Goal: Information Seeking & Learning: Learn about a topic

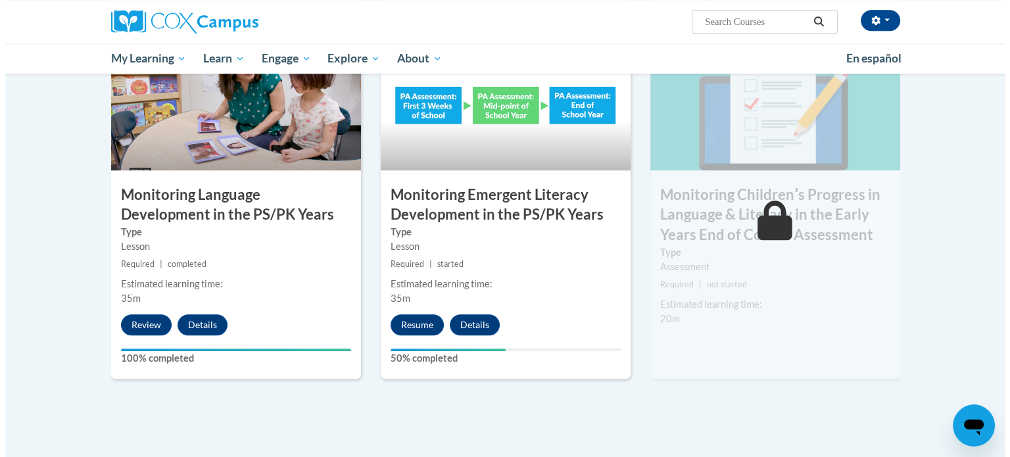
scroll to position [1249, 0]
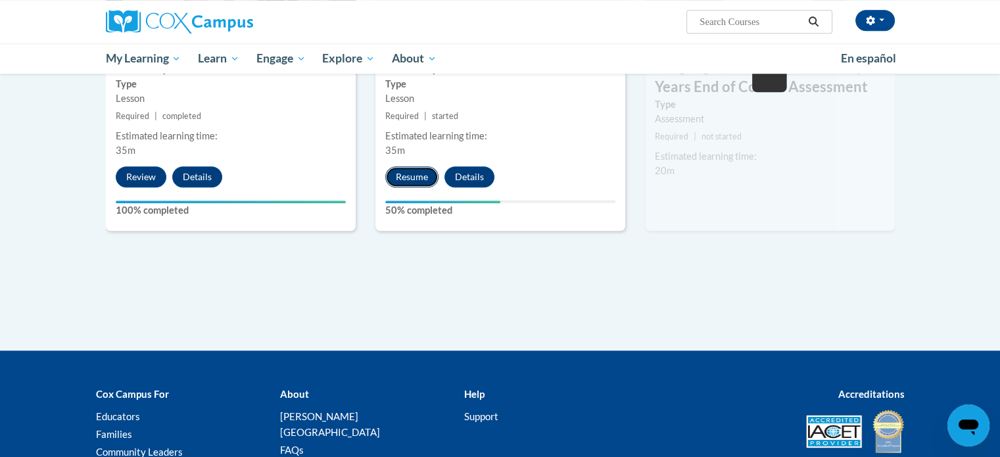
click at [414, 173] on button "Resume" at bounding box center [411, 176] width 53 height 21
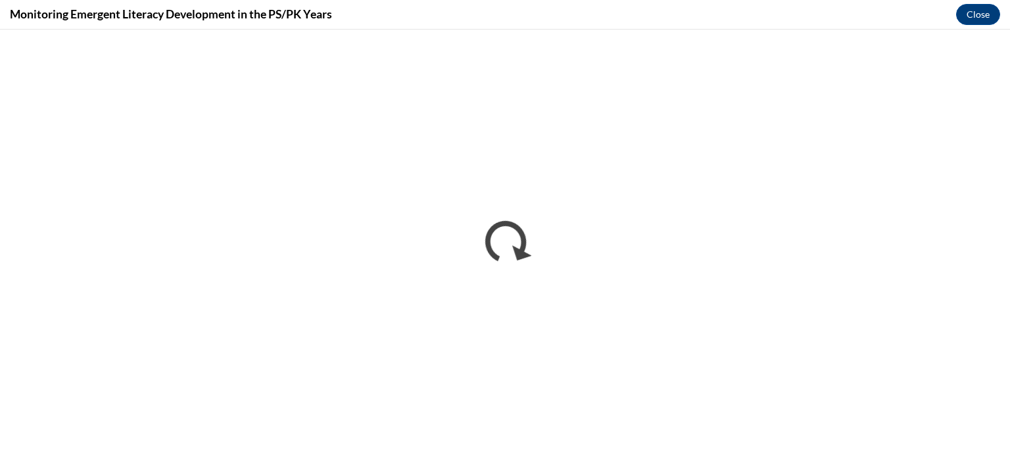
scroll to position [0, 0]
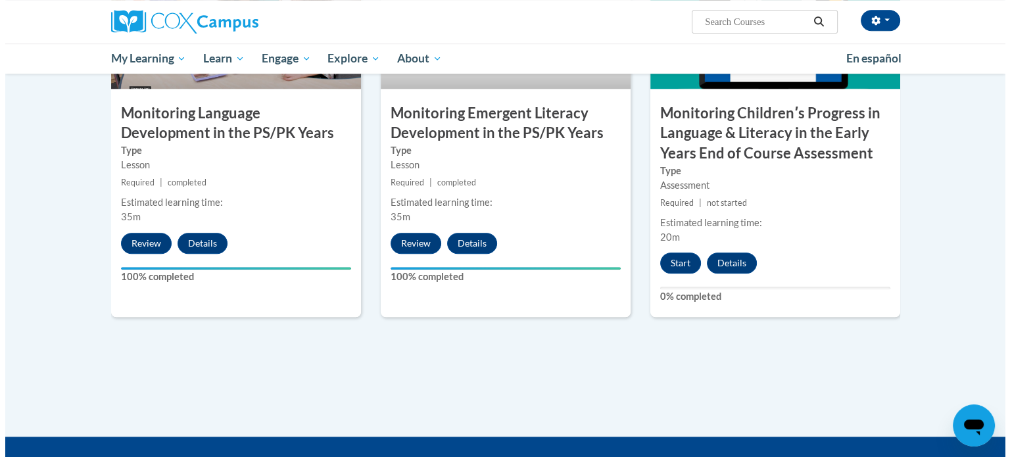
scroll to position [1181, 0]
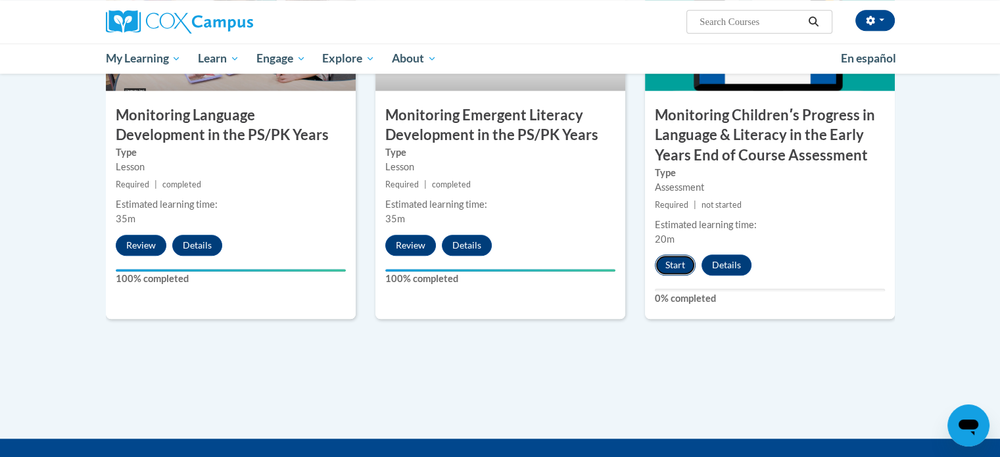
click at [671, 260] on button "Start" at bounding box center [675, 264] width 41 height 21
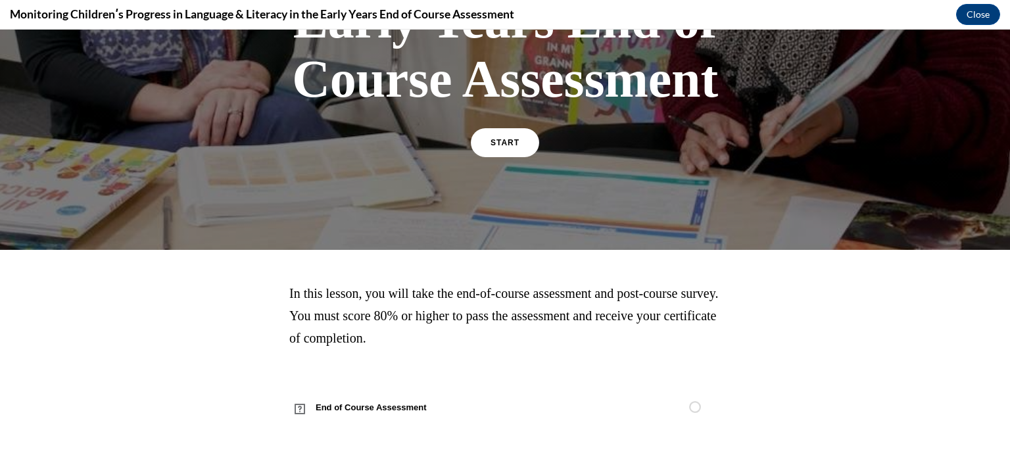
scroll to position [373, 0]
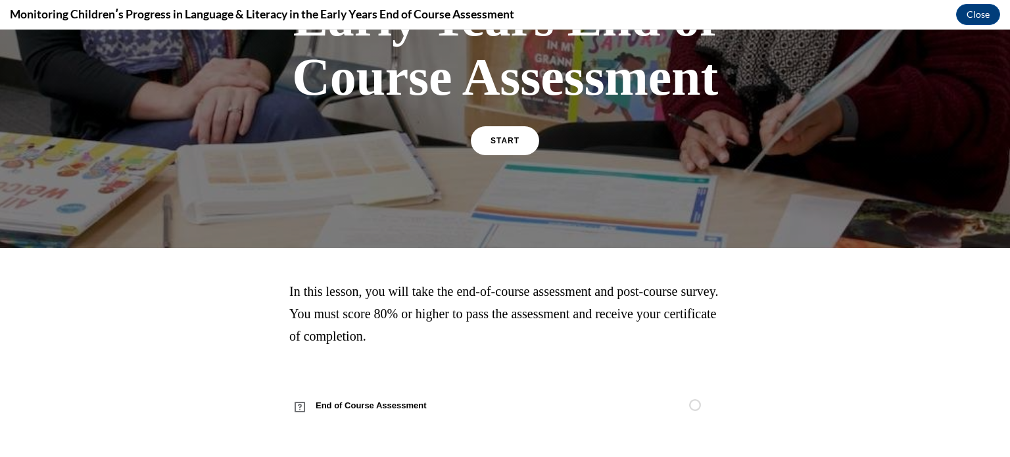
click at [492, 144] on link "START" at bounding box center [505, 141] width 72 height 30
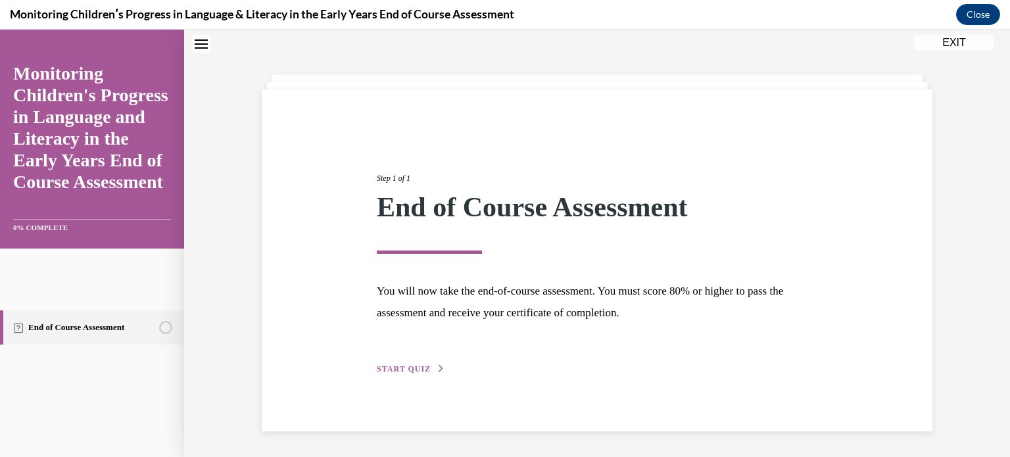
scroll to position [41, 0]
click at [399, 366] on span "START QUIZ" at bounding box center [404, 368] width 54 height 9
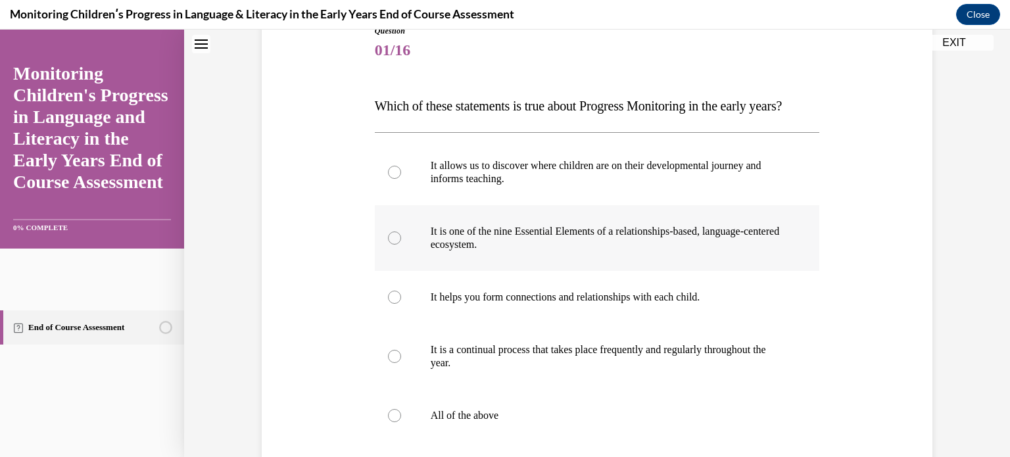
scroll to position [173, 0]
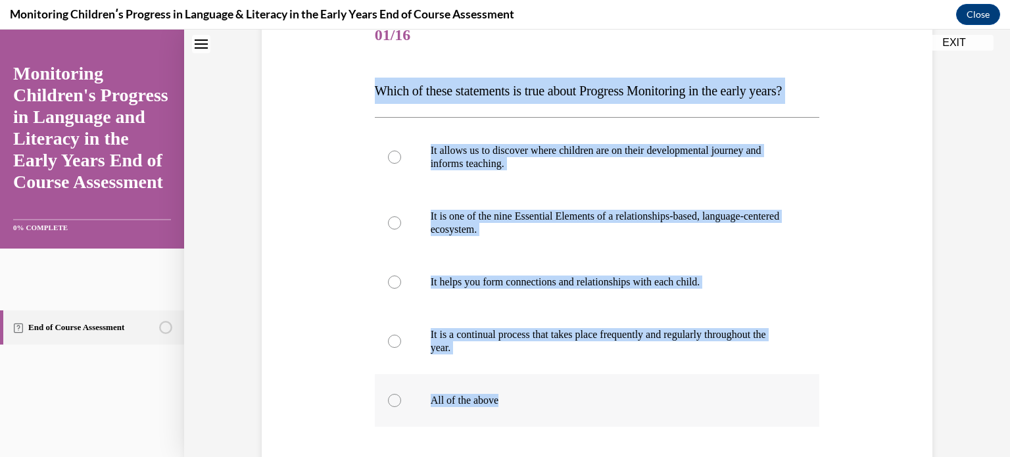
drag, startPoint x: 366, startPoint y: 81, endPoint x: 542, endPoint y: 417, distance: 379.4
click at [555, 430] on div "Question 01/16 Which of these statements is true about Progress Monitoring in t…" at bounding box center [598, 290] width 452 height 600
copy div "Which of these statements is true about Progress Monitoring in the early years?…"
click at [415, 427] on label "All of the above" at bounding box center [597, 400] width 445 height 53
click at [401, 407] on input "All of the above" at bounding box center [394, 400] width 13 height 13
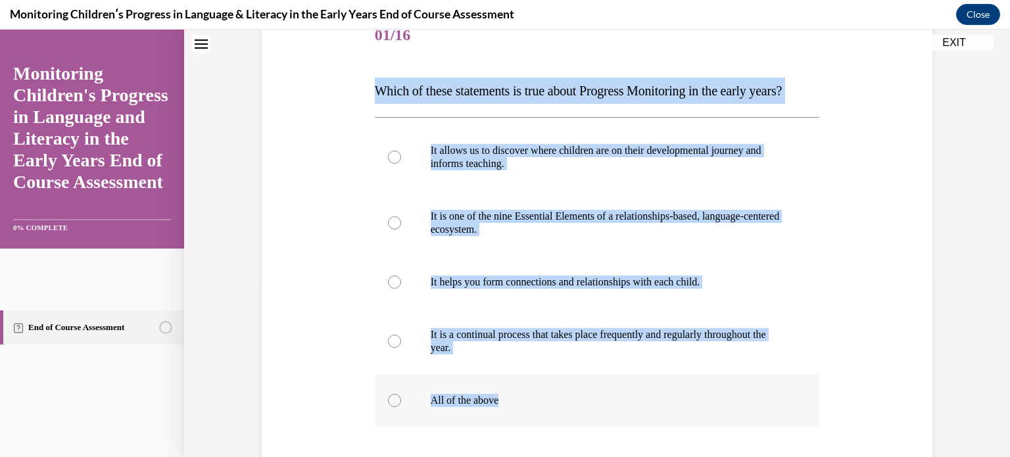
radio input "true"
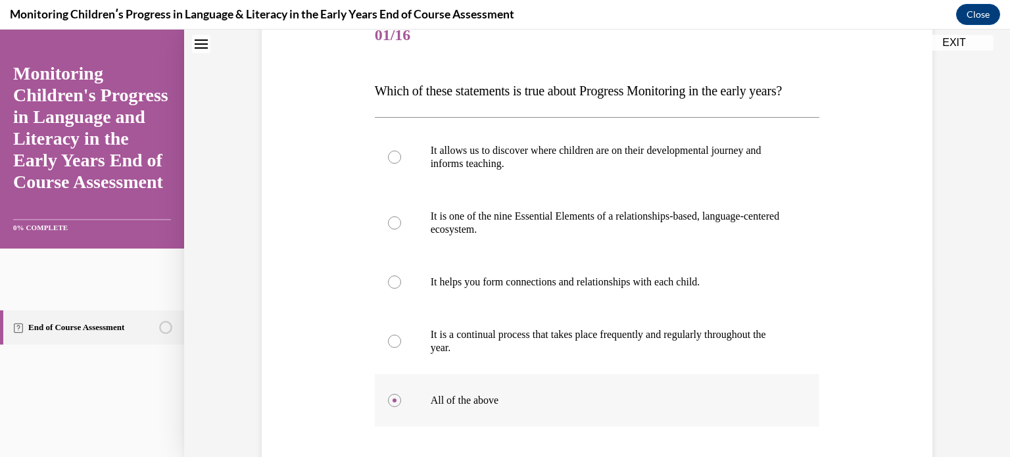
scroll to position [358, 0]
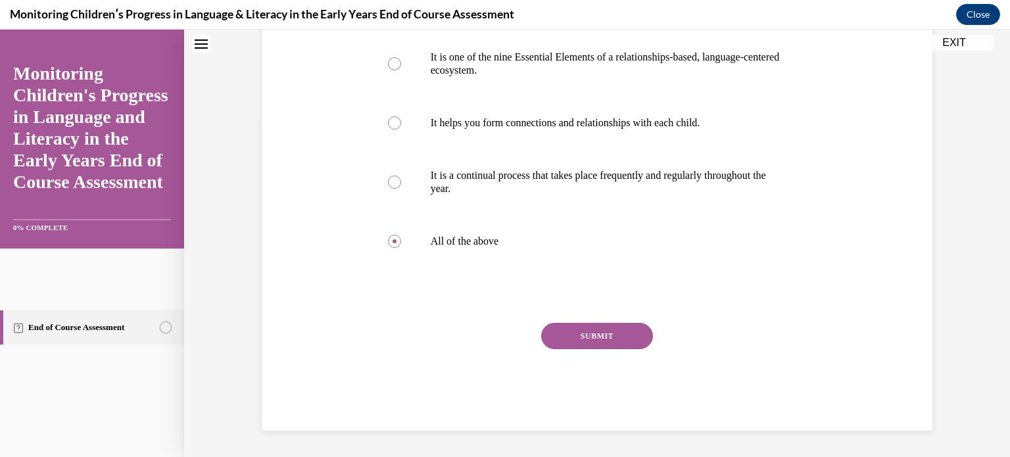
click at [596, 339] on button "SUBMIT" at bounding box center [597, 336] width 112 height 26
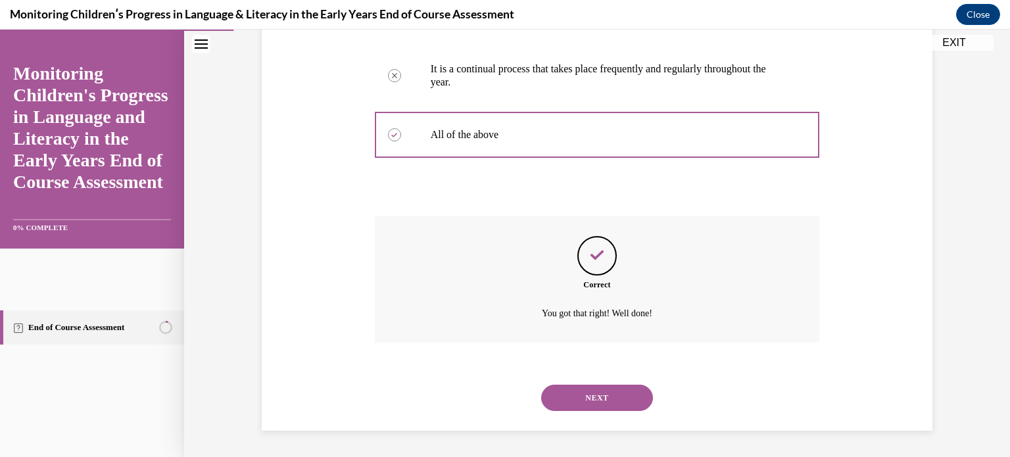
scroll to position [464, 0]
click at [594, 397] on button "NEXT" at bounding box center [597, 398] width 112 height 26
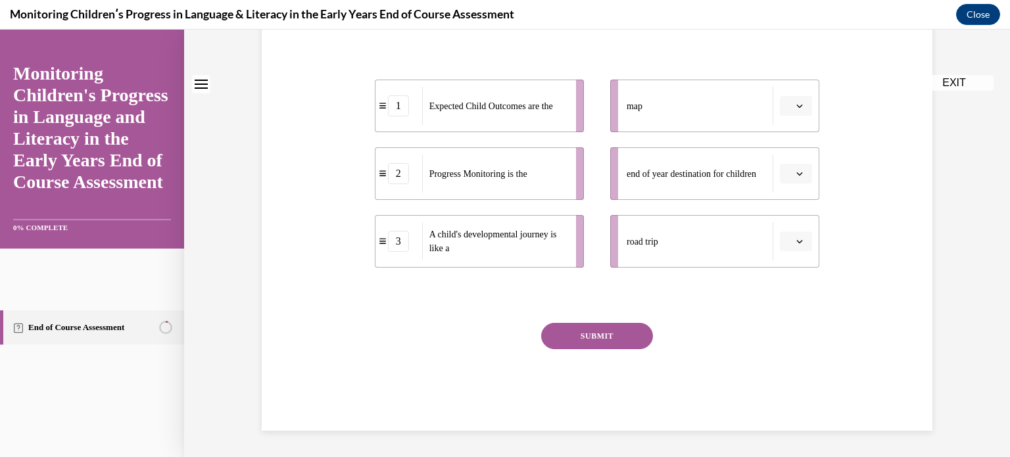
scroll to position [0, 0]
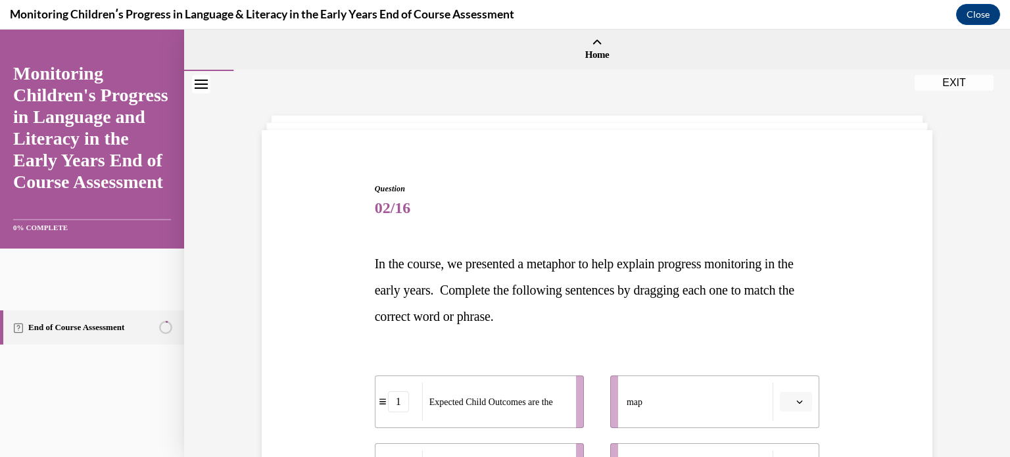
click at [341, 257] on div "Question 02/16 In the course, we presented a metaphor to help explain progress …" at bounding box center [596, 434] width 677 height 583
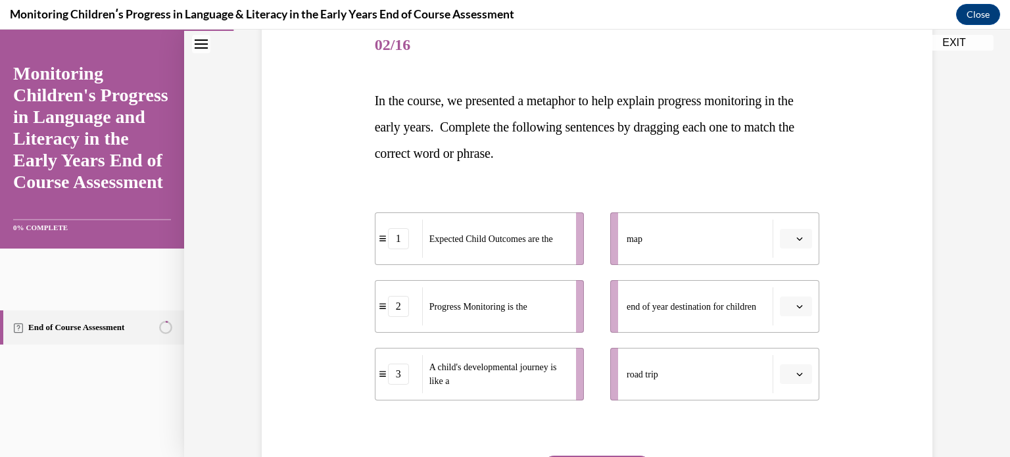
scroll to position [197, 0]
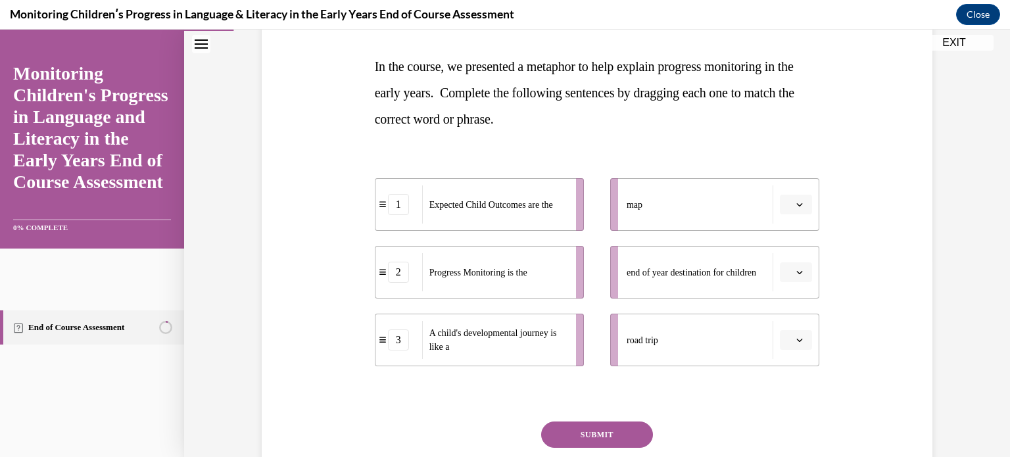
click at [362, 66] on div "Question 02/16 In the course, we presented a metaphor to help explain progress …" at bounding box center [596, 237] width 677 height 583
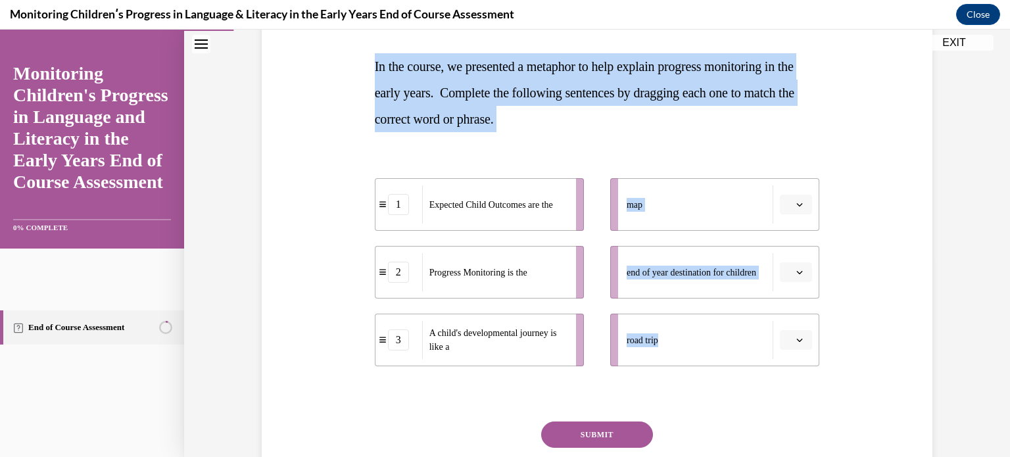
drag, startPoint x: 366, startPoint y: 53, endPoint x: 713, endPoint y: 365, distance: 466.6
click at [713, 365] on div "Question 02/16 In the course, we presented a metaphor to help explain progress …" at bounding box center [598, 248] width 452 height 564
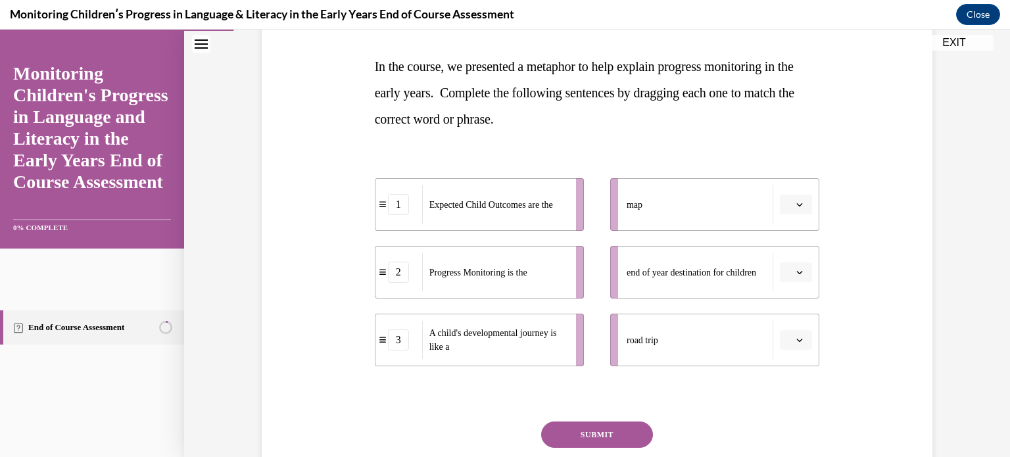
click at [773, 389] on div at bounding box center [597, 394] width 445 height 16
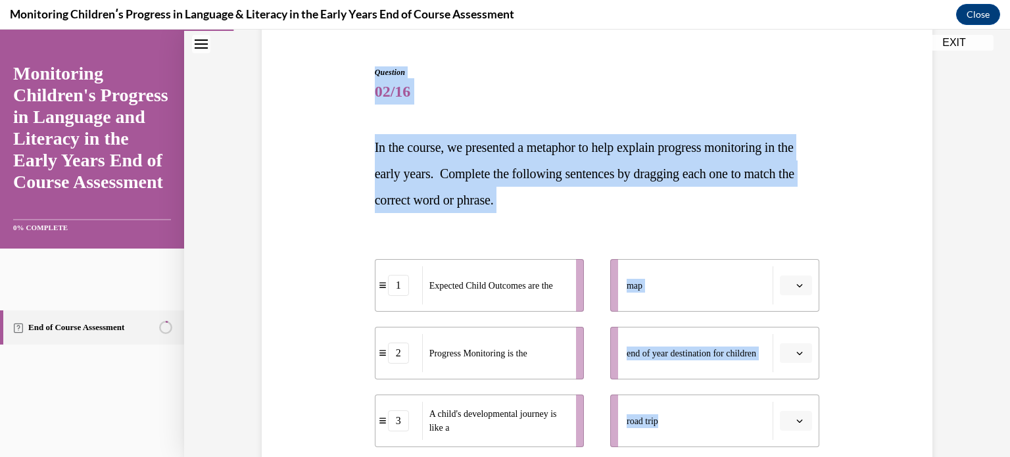
drag, startPoint x: 830, startPoint y: 370, endPoint x: 345, endPoint y: 34, distance: 589.7
click at [345, 34] on div "Question 02/16 In the course, we presented a metaphor to help explain progress …" at bounding box center [597, 296] width 826 height 682
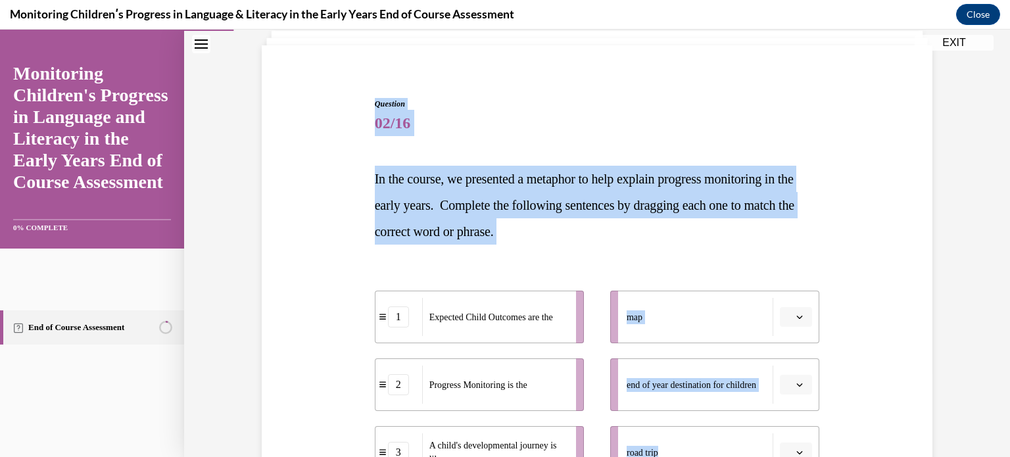
copy div "Question 02/16 In the course, we presented a metaphor to help explain progress …"
click at [694, 260] on div "1 Expected Child Outcomes are the 2 Progress Monitoring is the 3 A child's deve…" at bounding box center [597, 372] width 445 height 228
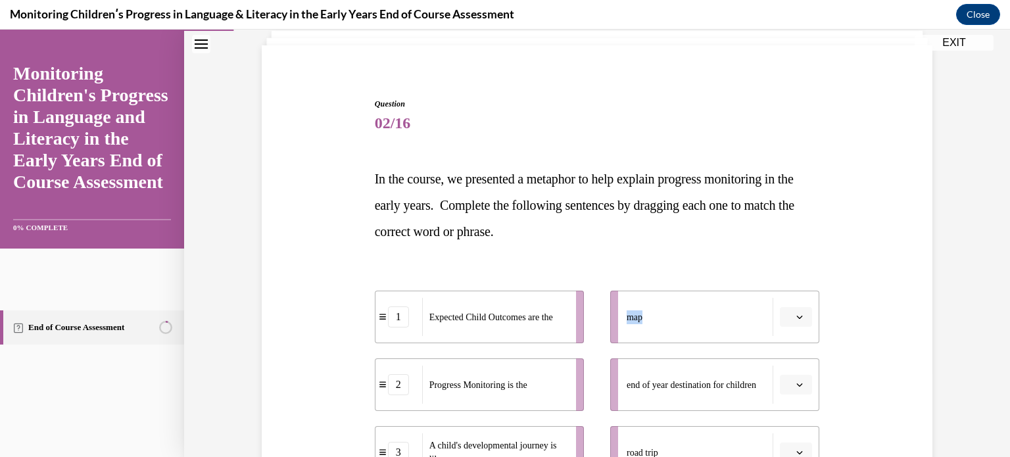
drag, startPoint x: 668, startPoint y: 322, endPoint x: 488, endPoint y: 398, distance: 195.9
click at [489, 398] on div "1 Expected Child Outcomes are the 2 Progress Monitoring is the 3 A child's deve…" at bounding box center [597, 371] width 445 height 214
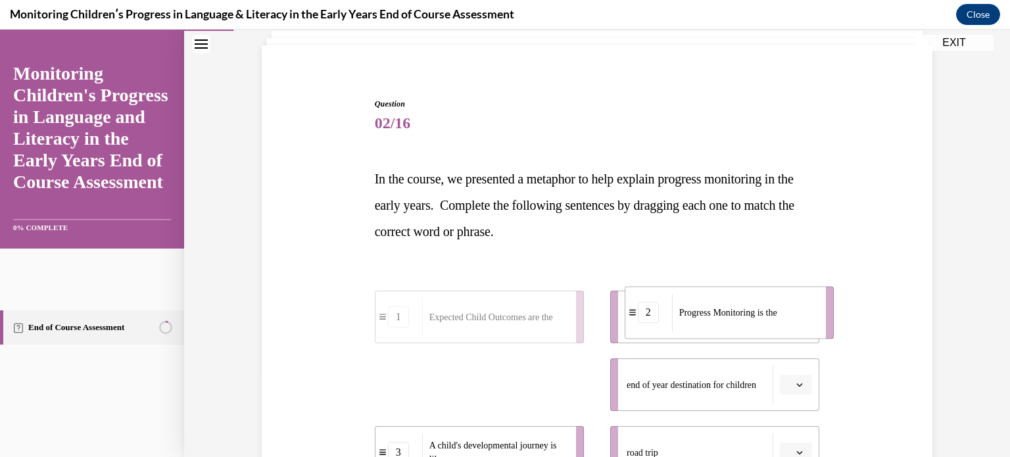
drag, startPoint x: 488, startPoint y: 396, endPoint x: 734, endPoint y: 325, distance: 255.8
click at [734, 325] on div "Progress Monitoring is the" at bounding box center [744, 312] width 145 height 38
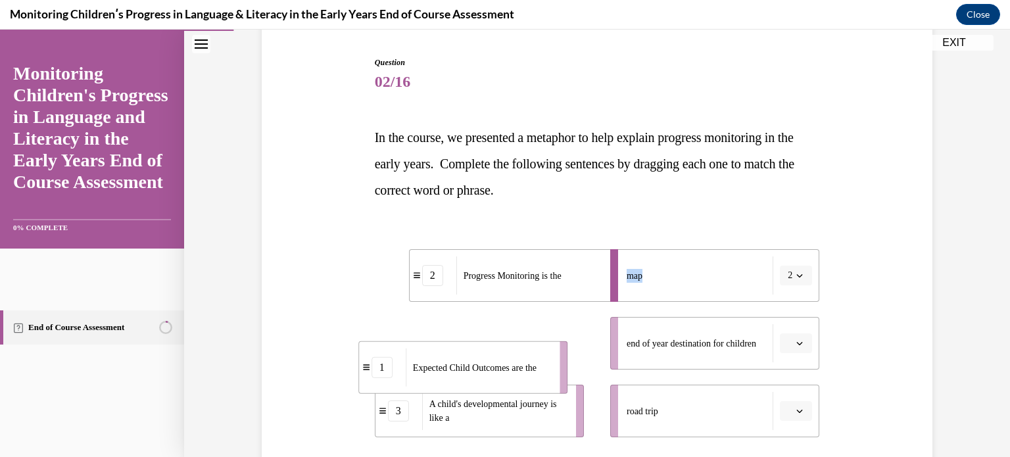
drag, startPoint x: 542, startPoint y: 404, endPoint x: 484, endPoint y: 446, distance: 71.7
click at [484, 446] on div "Question 02/16 In the course, we presented a metaphor to help explain progress …" at bounding box center [597, 329] width 445 height 544
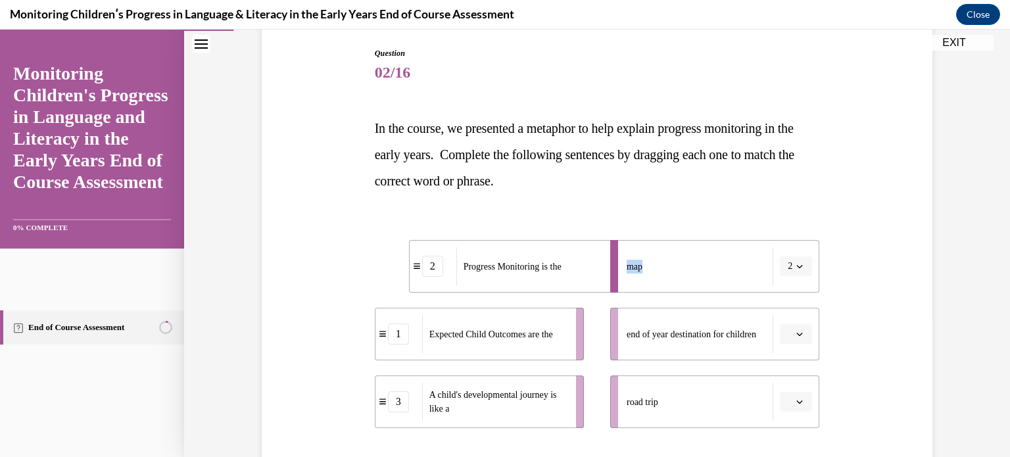
click at [800, 270] on span "button" at bounding box center [799, 266] width 9 height 9
click at [807, 195] on div "Question 02/16 In the course, we presented a metaphor to help explain progress …" at bounding box center [597, 319] width 445 height 544
click at [796, 263] on icon "button" at bounding box center [799, 266] width 7 height 7
click at [789, 331] on div "1" at bounding box center [787, 321] width 33 height 26
click at [795, 400] on span "button" at bounding box center [799, 401] width 9 height 9
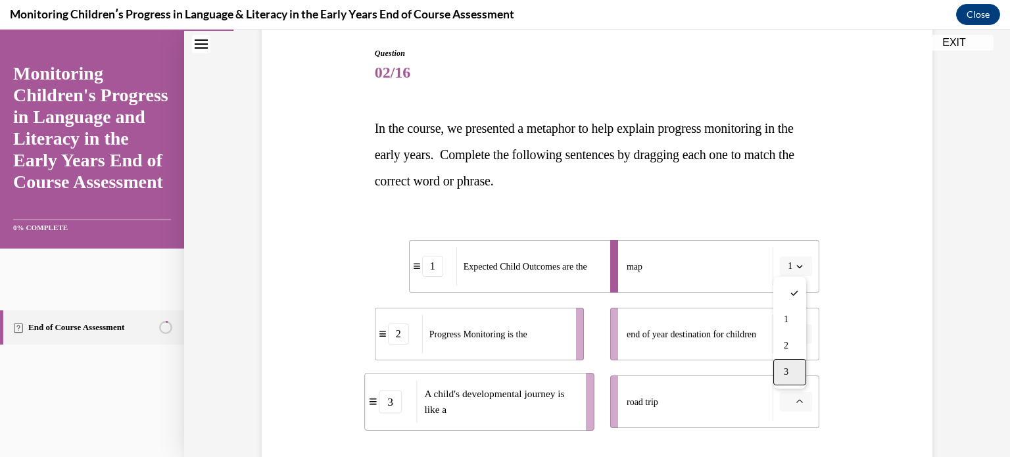
click at [800, 370] on div "3" at bounding box center [789, 372] width 33 height 26
click at [798, 336] on icon "button" at bounding box center [799, 334] width 7 height 7
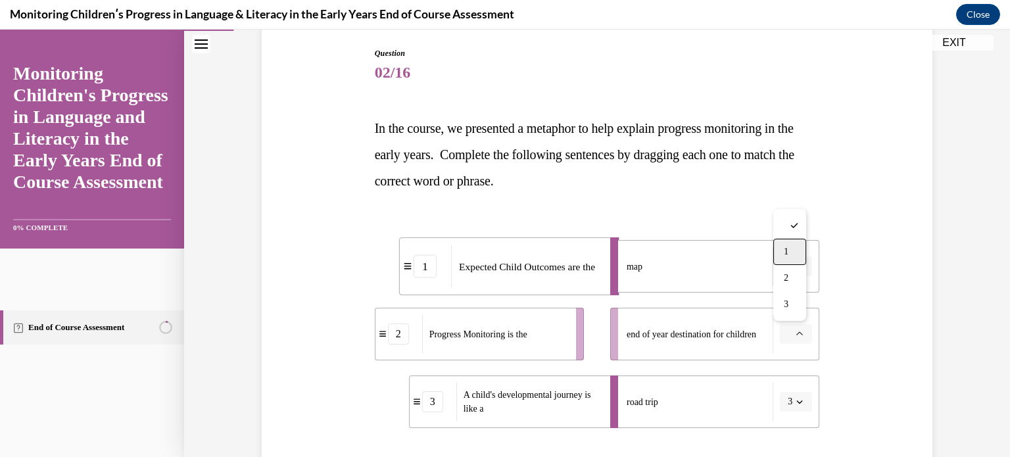
click at [789, 256] on div "1" at bounding box center [789, 252] width 33 height 26
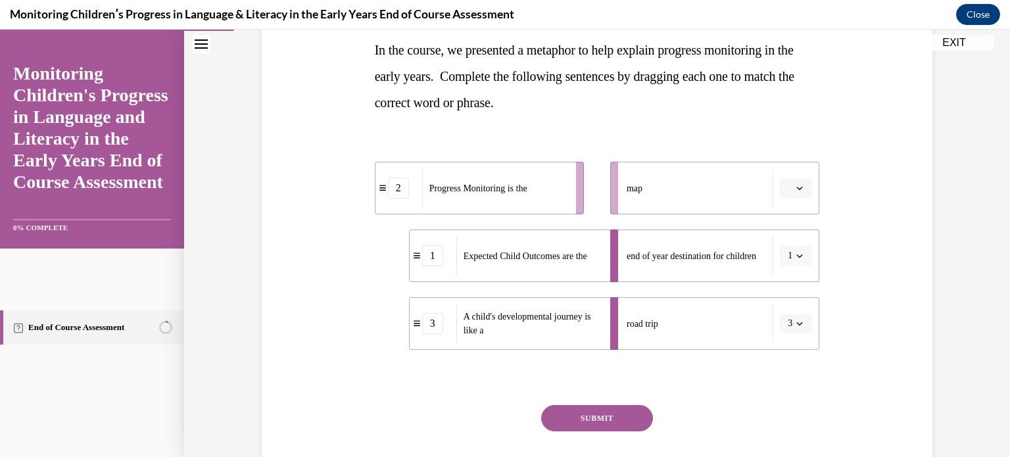
scroll to position [295, 0]
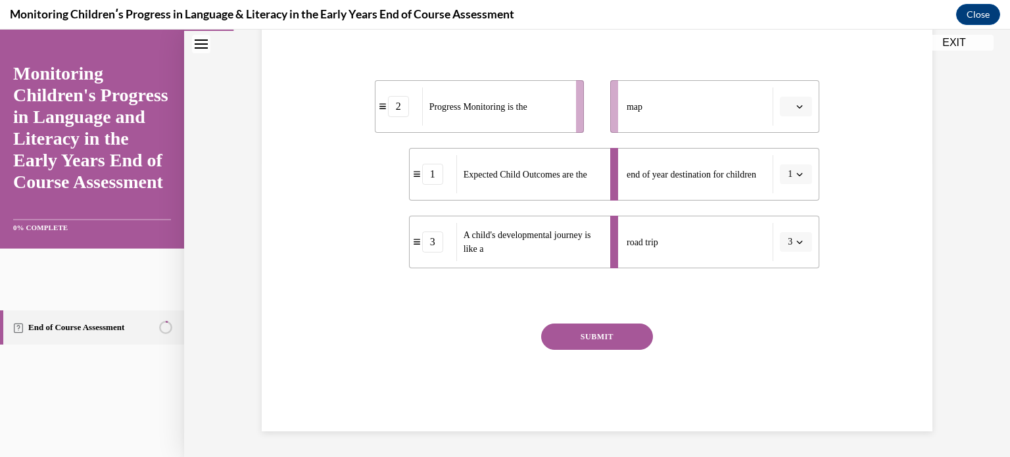
click at [615, 336] on button "SUBMIT" at bounding box center [597, 337] width 112 height 26
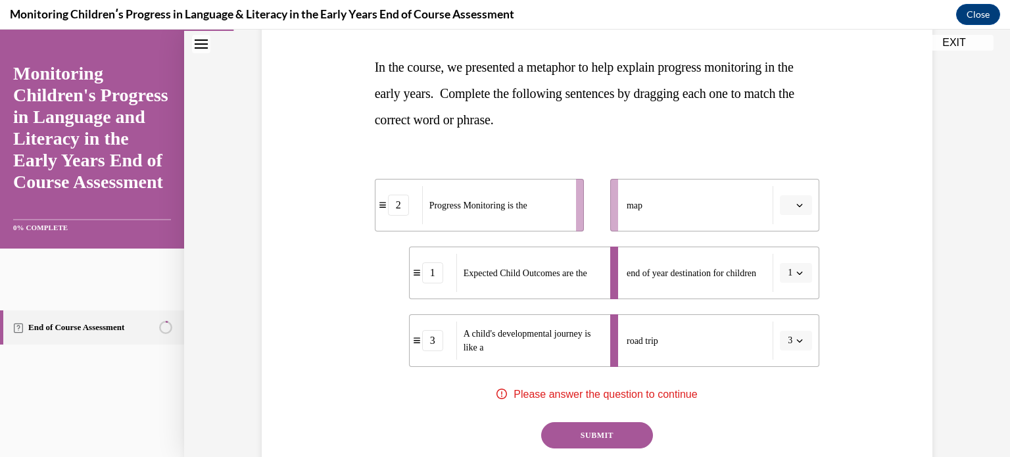
scroll to position [164, 0]
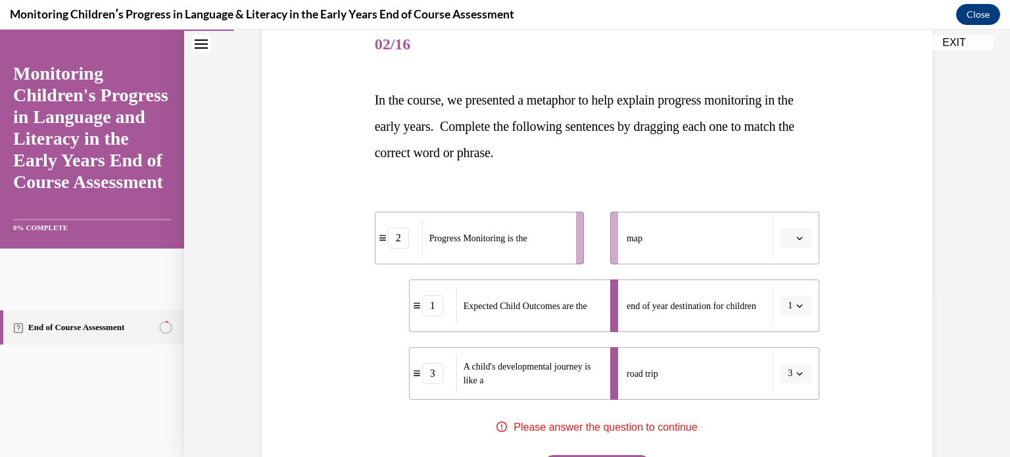
click at [800, 236] on button "button" at bounding box center [796, 238] width 32 height 20
click at [794, 314] on div "2" at bounding box center [789, 319] width 33 height 26
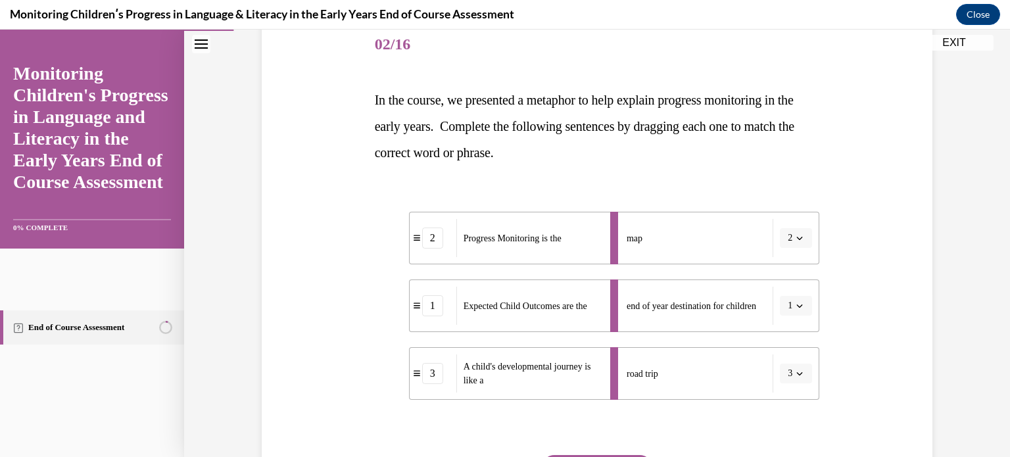
scroll to position [295, 0]
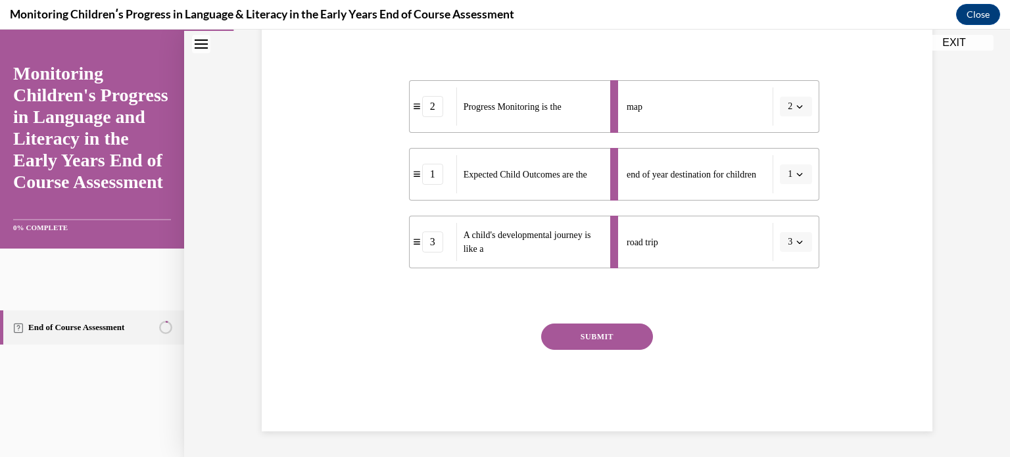
click at [594, 337] on button "SUBMIT" at bounding box center [597, 337] width 112 height 26
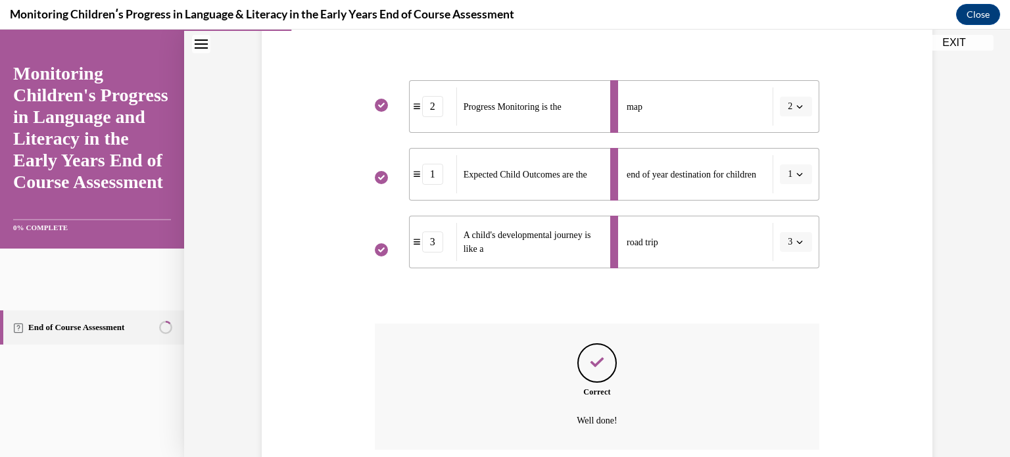
scroll to position [402, 0]
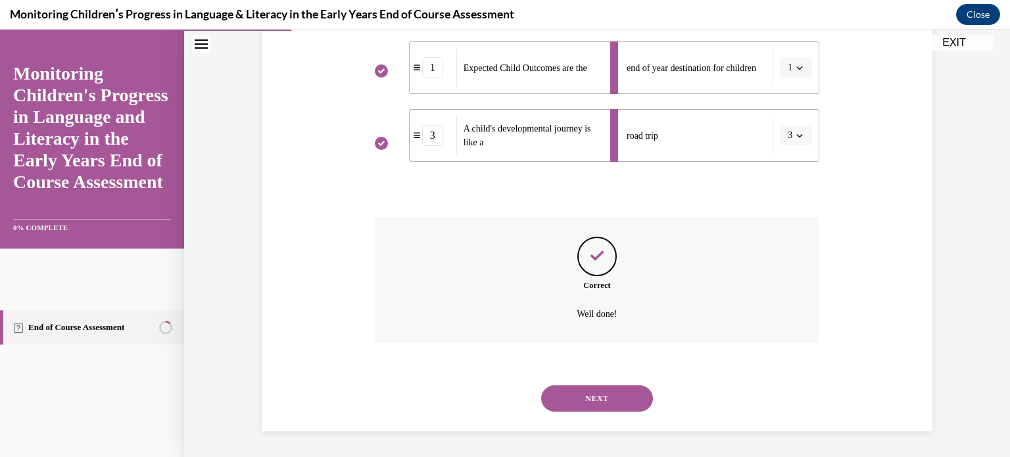
click at [634, 399] on button "NEXT" at bounding box center [597, 398] width 112 height 26
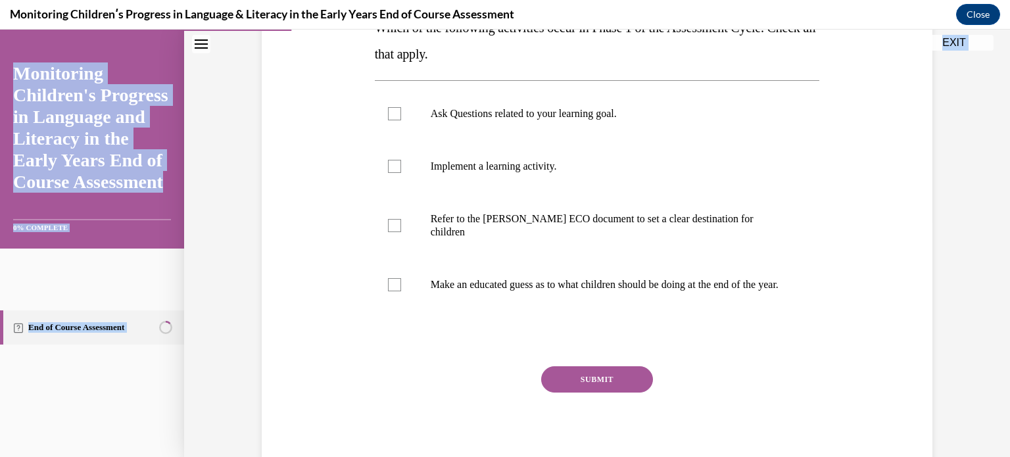
scroll to position [279, 0]
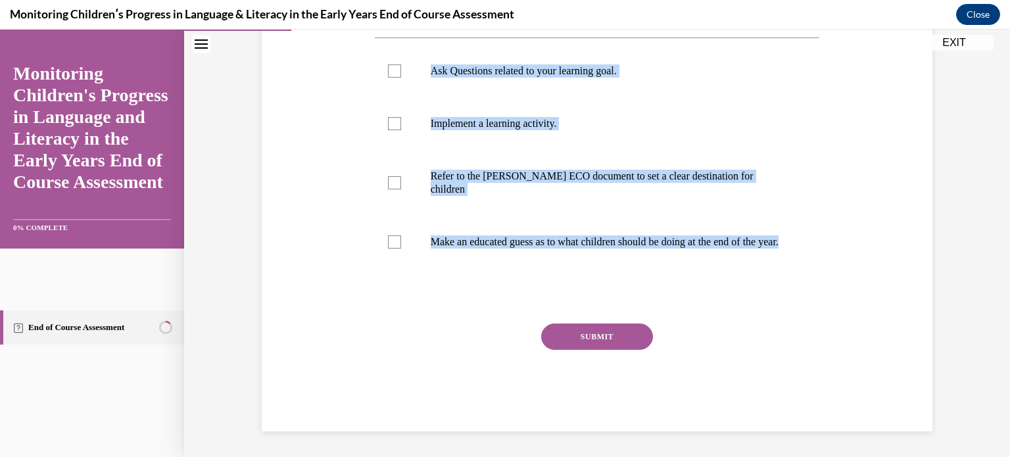
drag, startPoint x: 387, startPoint y: 195, endPoint x: 555, endPoint y: 276, distance: 186.8
click at [555, 276] on div "Question 03/16 Which of the following activities occur in Phase 1 of the Assess…" at bounding box center [596, 148] width 677 height 567
copy div "Which of the following activities occur in Phase 1 of the Assessment Cycle. Che…"
click at [391, 67] on div at bounding box center [394, 70] width 13 height 13
click at [391, 67] on input "Ask Questions related to your learning goal." at bounding box center [394, 70] width 13 height 13
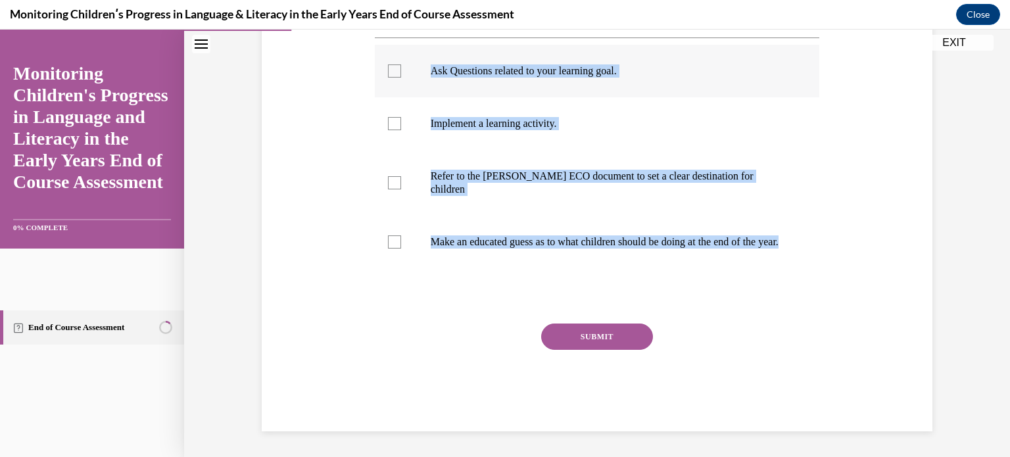
checkbox input "true"
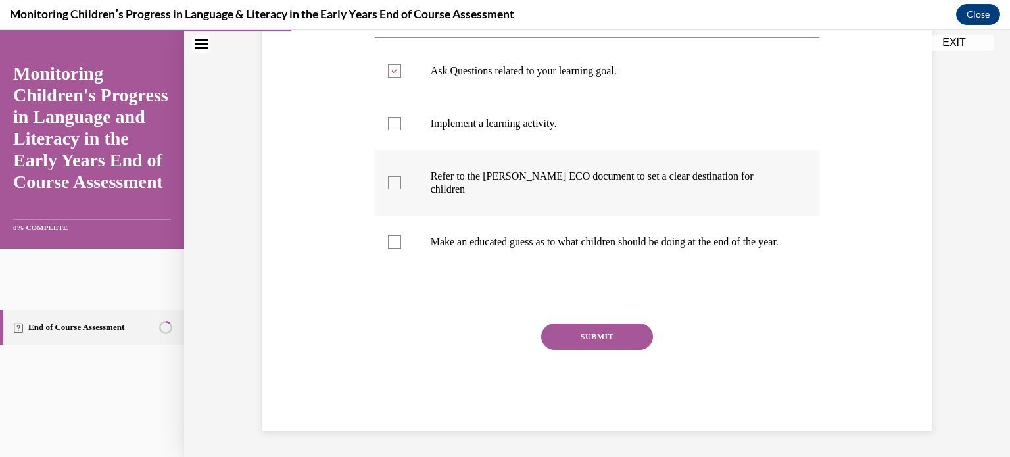
click at [391, 176] on div at bounding box center [394, 182] width 13 height 13
click at [391, 176] on input "Refer to the Rollins ECO document to set a clear destination for children" at bounding box center [394, 182] width 13 height 13
checkbox input "true"
click at [391, 235] on div at bounding box center [394, 241] width 13 height 13
click at [391, 235] on input "Make an educated guess as to what children should be doing at the end of the ye…" at bounding box center [394, 241] width 13 height 13
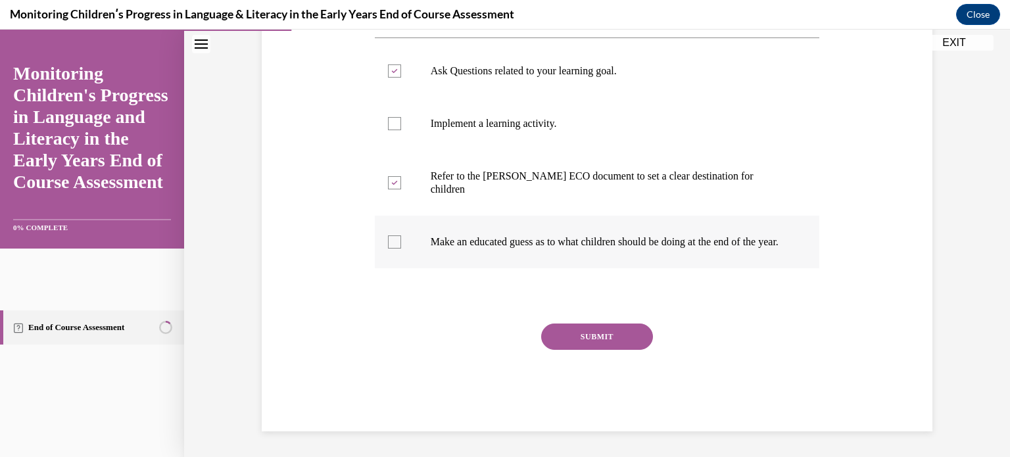
checkbox input "true"
click at [596, 341] on button "SUBMIT" at bounding box center [597, 337] width 112 height 26
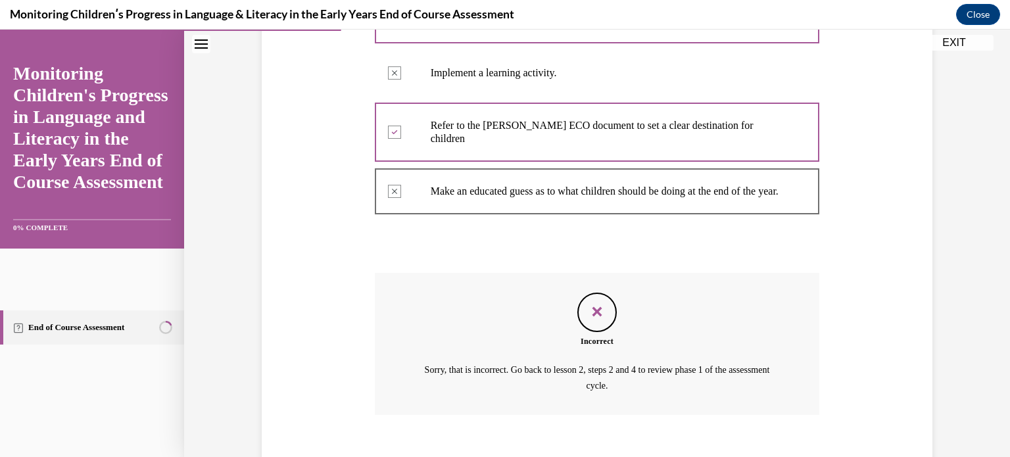
scroll to position [401, 0]
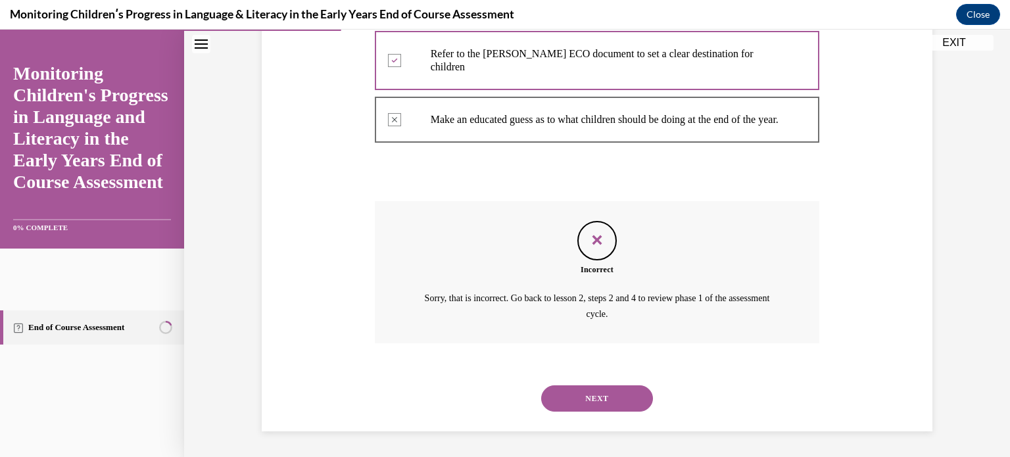
click at [602, 398] on button "NEXT" at bounding box center [597, 398] width 112 height 26
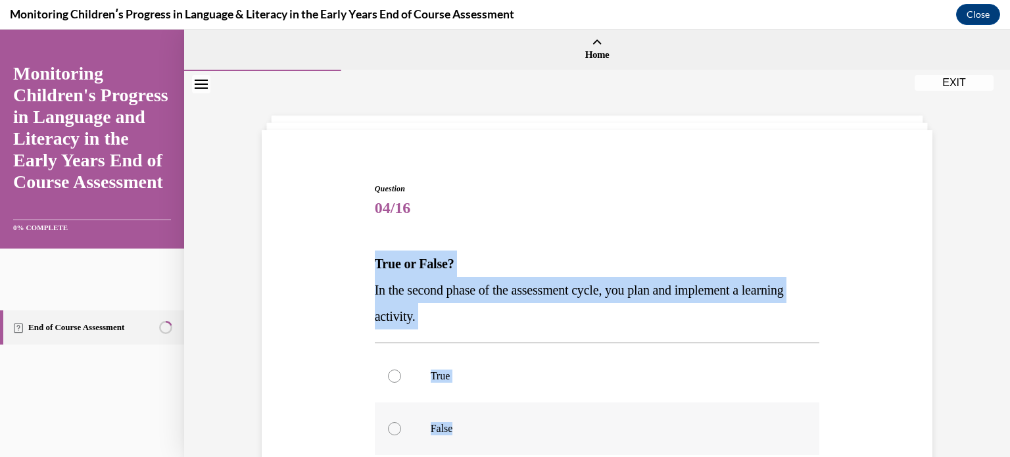
drag, startPoint x: 358, startPoint y: 258, endPoint x: 492, endPoint y: 409, distance: 202.2
click at [506, 415] on div "Question 04/16 True or False? In the second phase of the assessment cycle, you …" at bounding box center [596, 380] width 677 height 475
copy div "True or False? In the second phase of the assessment cycle, you plan and implem…"
click at [391, 373] on div at bounding box center [394, 376] width 13 height 13
click at [391, 373] on input "True" at bounding box center [394, 376] width 13 height 13
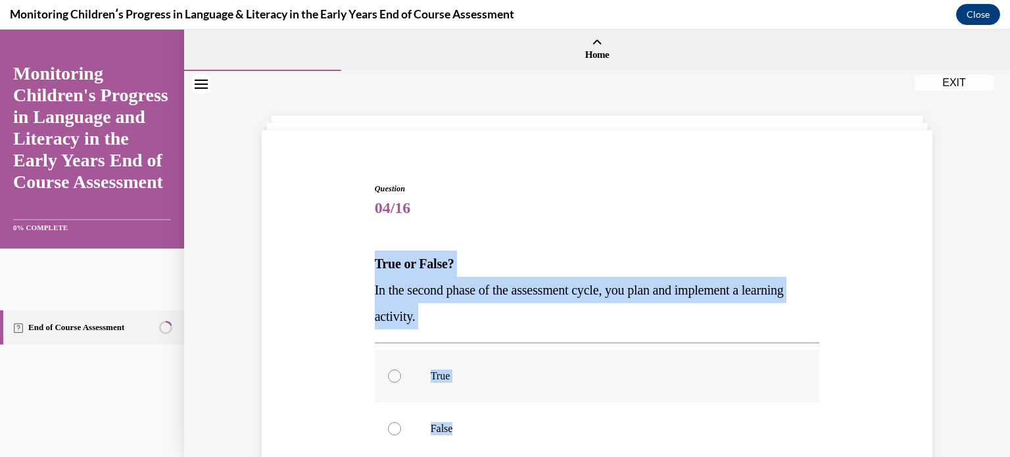
radio input "true"
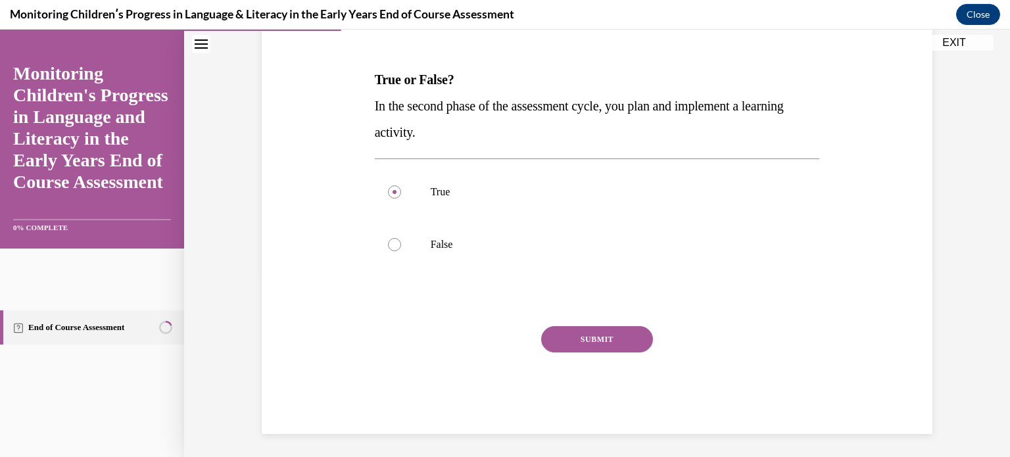
scroll to position [187, 0]
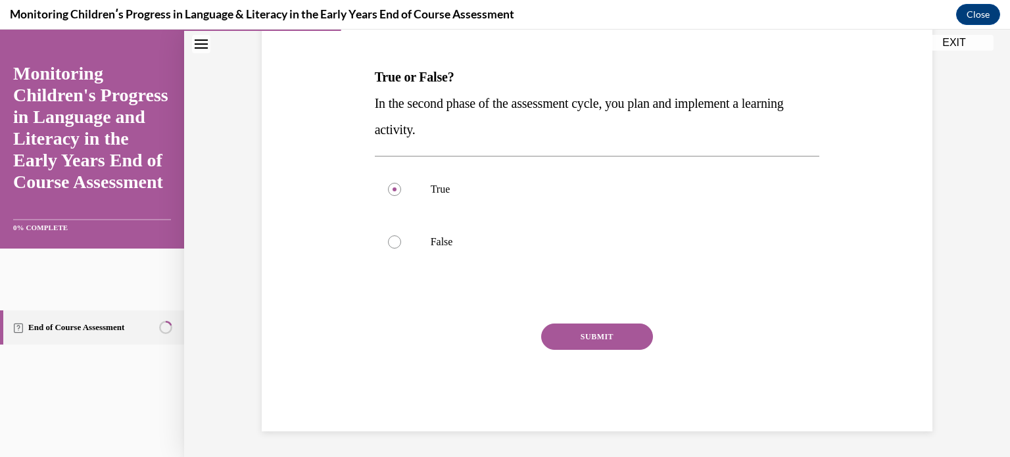
click at [579, 343] on button "SUBMIT" at bounding box center [597, 337] width 112 height 26
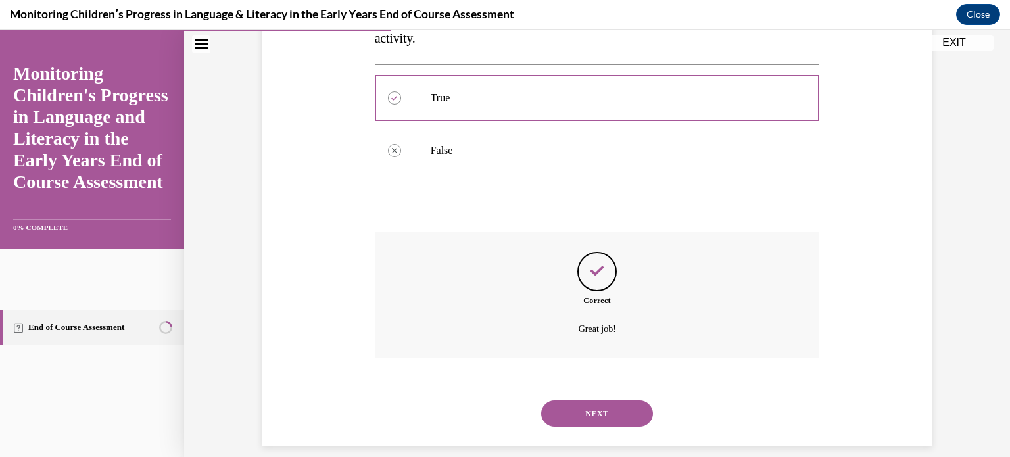
scroll to position [293, 0]
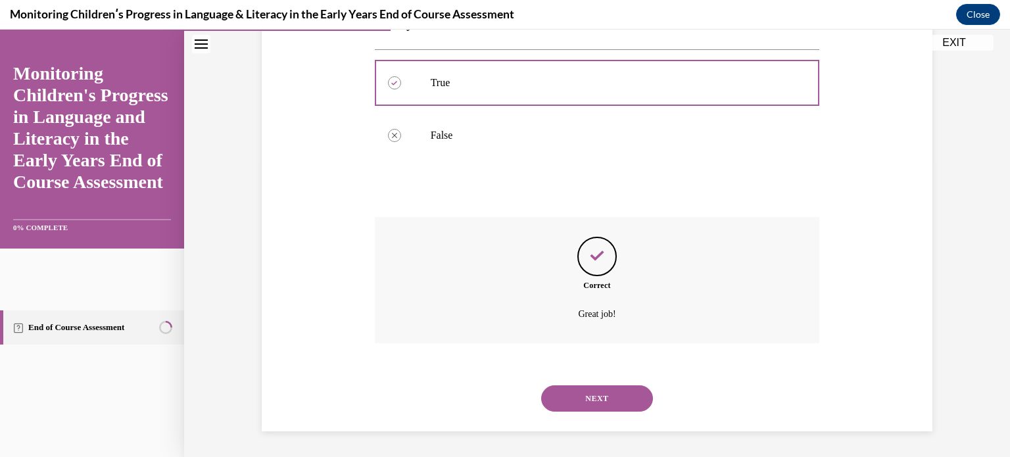
click at [589, 406] on button "NEXT" at bounding box center [597, 398] width 112 height 26
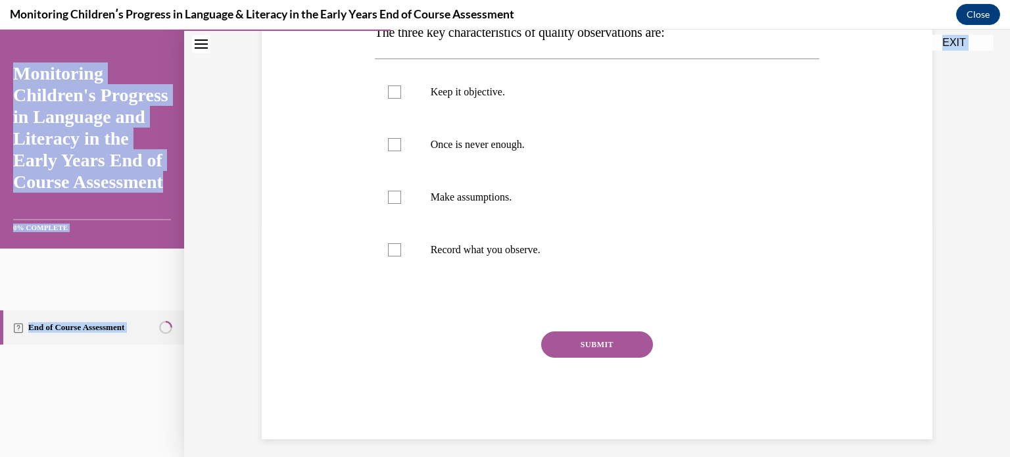
scroll to position [239, 0]
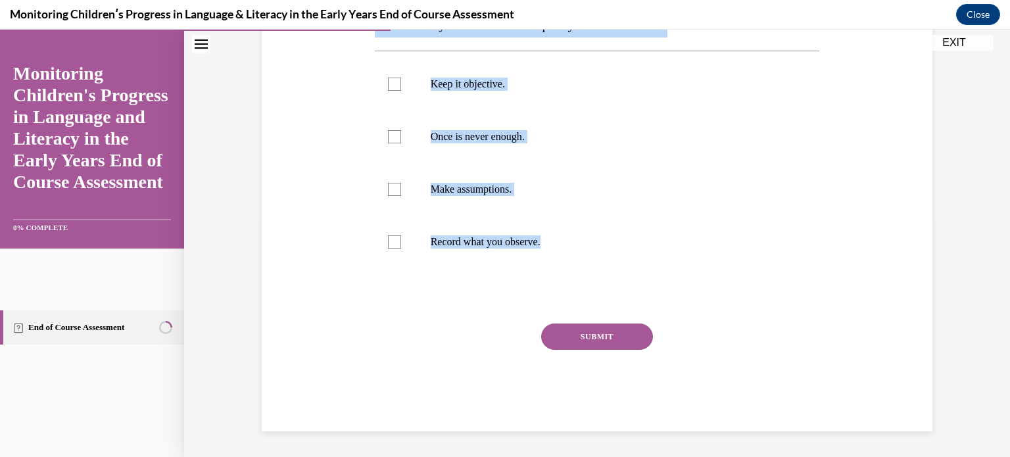
drag, startPoint x: 363, startPoint y: 253, endPoint x: 537, endPoint y: 305, distance: 181.4
click at [537, 305] on div "Question 05/16 The three key characteristics of quality observations are: Keep …" at bounding box center [596, 167] width 677 height 527
copy div "The three key characteristics of quality observations are: Keep it objective. O…"
click at [408, 184] on label "Make assumptions." at bounding box center [597, 189] width 445 height 53
click at [401, 184] on input "Make assumptions." at bounding box center [394, 189] width 13 height 13
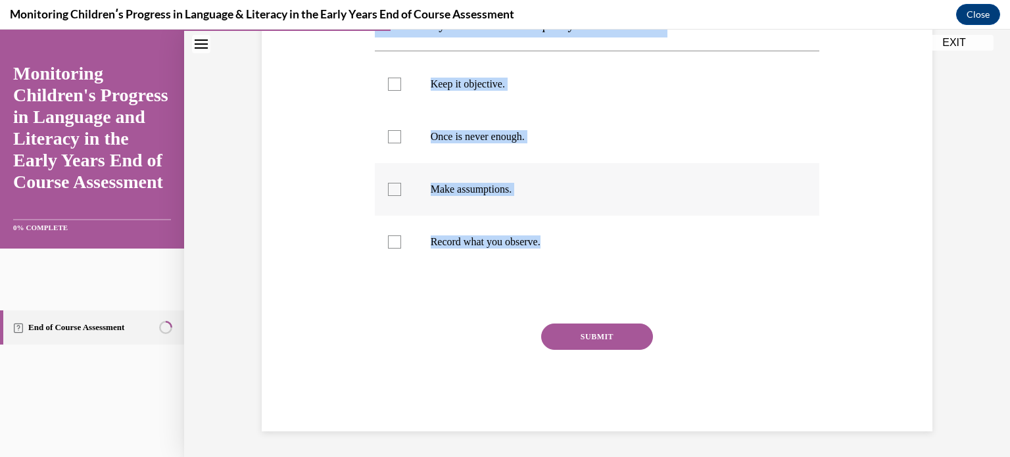
checkbox input "true"
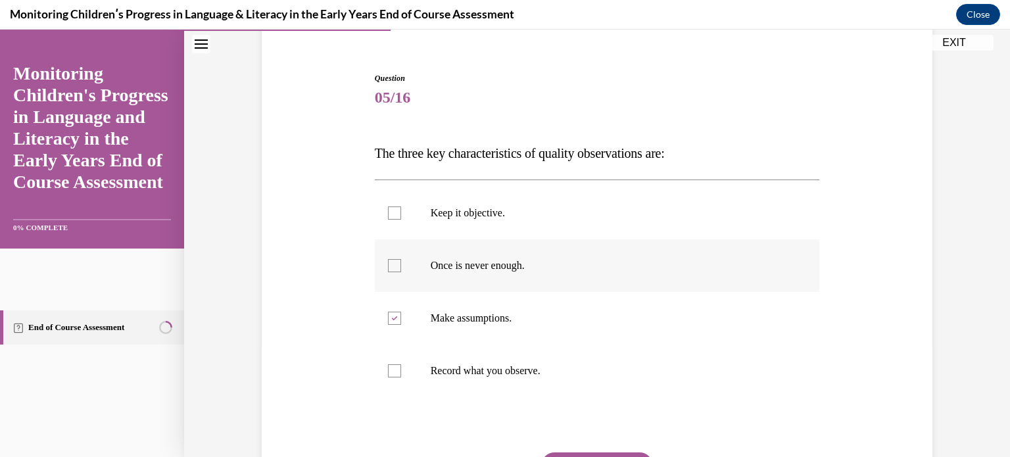
scroll to position [108, 0]
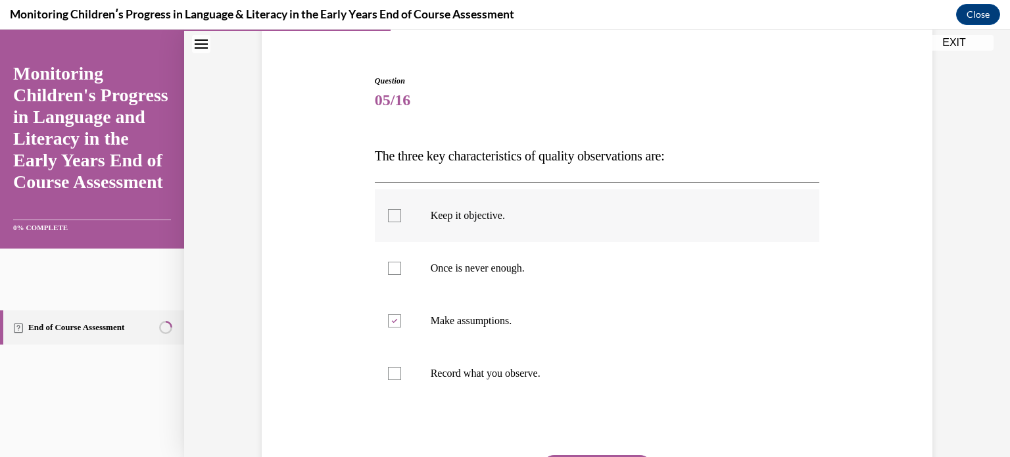
click at [395, 216] on div at bounding box center [394, 215] width 13 height 13
click at [395, 216] on input "Keep it objective." at bounding box center [394, 215] width 13 height 13
checkbox input "true"
click at [389, 325] on div at bounding box center [394, 320] width 13 height 13
click at [389, 325] on input "Make assumptions." at bounding box center [394, 320] width 13 height 13
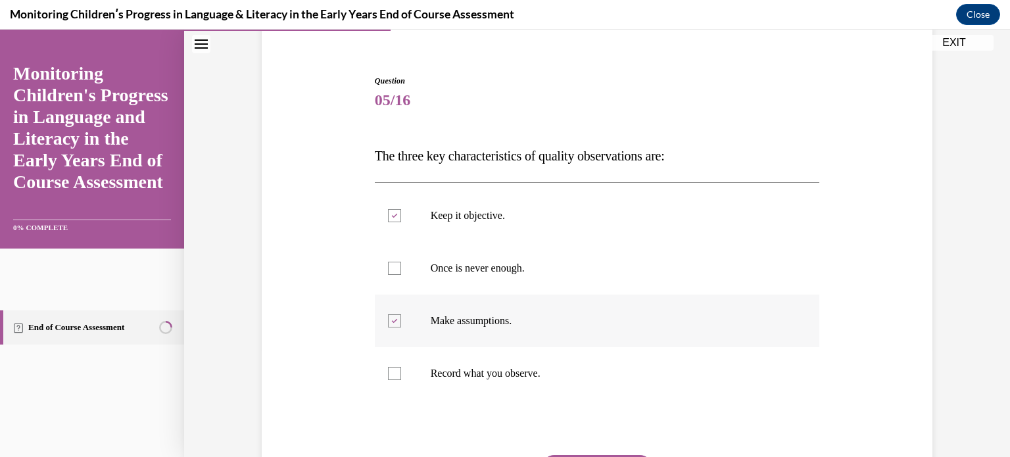
checkbox input "false"
click at [393, 272] on label "Once is never enough." at bounding box center [597, 268] width 445 height 53
click at [393, 272] on input "Once is never enough." at bounding box center [394, 268] width 13 height 13
checkbox input "true"
click at [392, 375] on div at bounding box center [394, 373] width 13 height 13
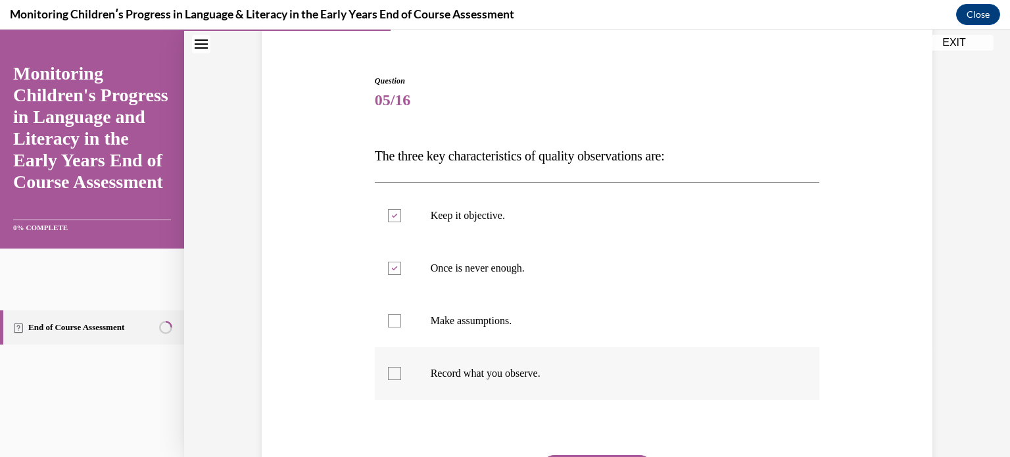
click at [392, 375] on input "Record what you observe." at bounding box center [394, 373] width 13 height 13
checkbox input "true"
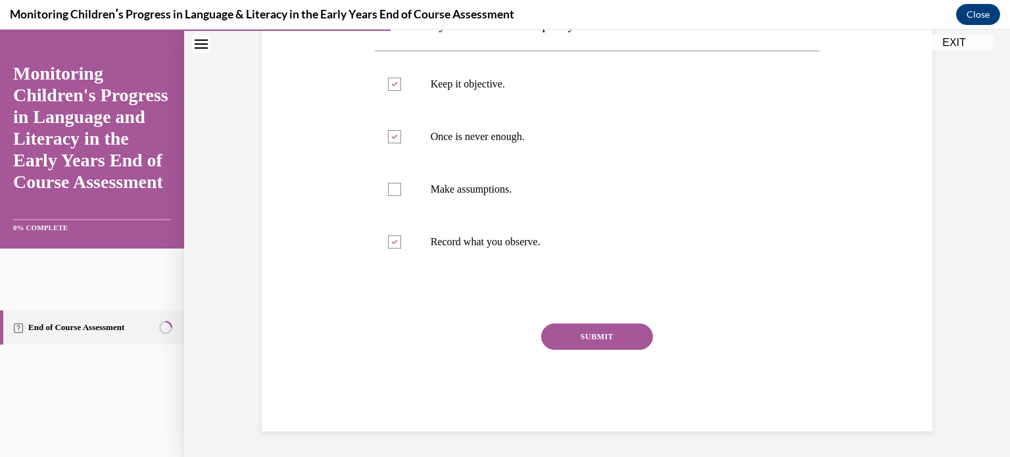
click at [605, 336] on button "SUBMIT" at bounding box center [597, 337] width 112 height 26
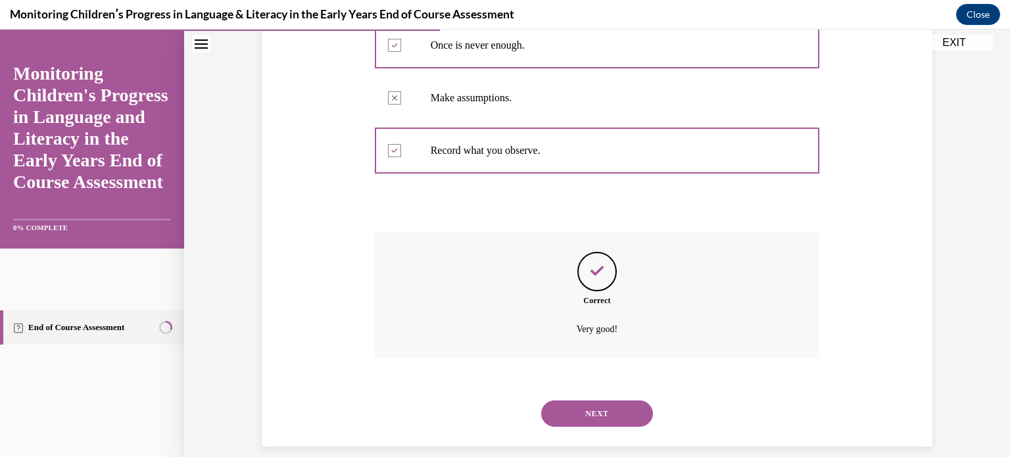
scroll to position [346, 0]
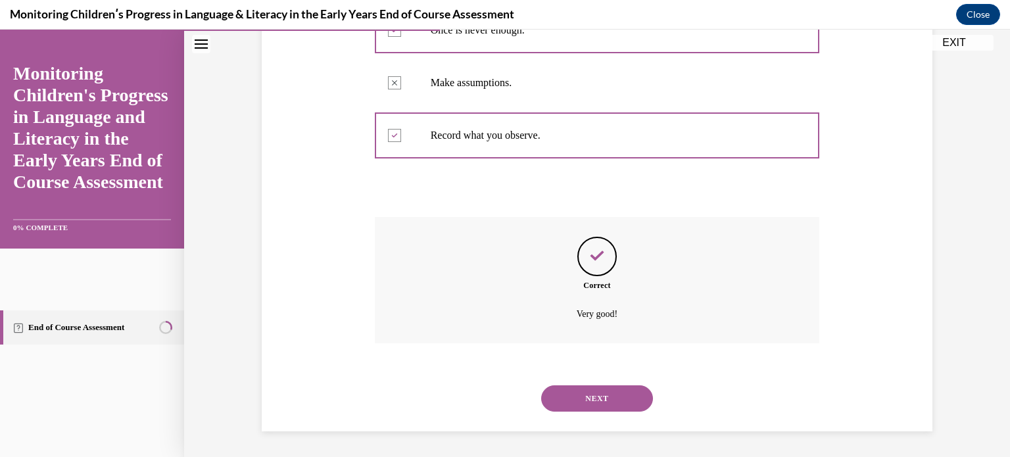
click at [594, 396] on button "NEXT" at bounding box center [597, 398] width 112 height 26
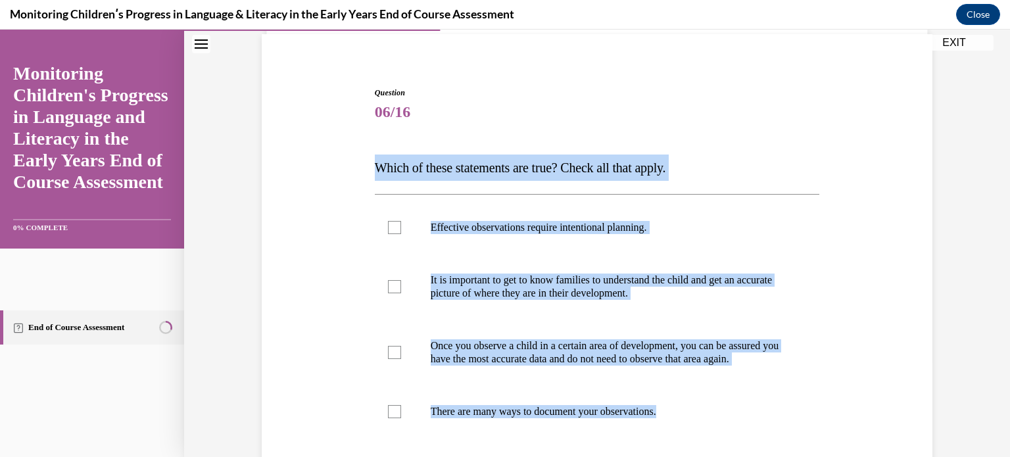
scroll to position [166, 0]
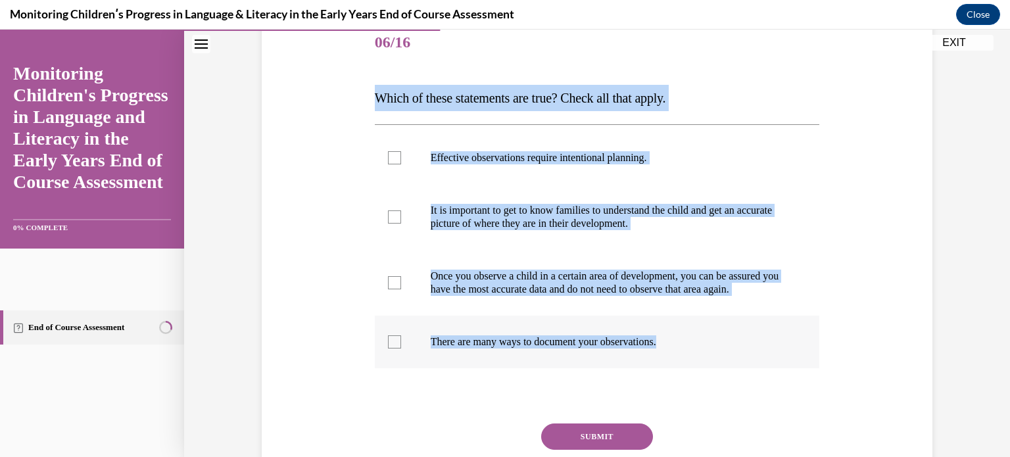
drag, startPoint x: 363, startPoint y: 266, endPoint x: 682, endPoint y: 380, distance: 338.6
click at [682, 380] on div "Question 06/16 Which of these statements are true? Check all that apply. Effect…" at bounding box center [596, 255] width 677 height 554
copy div "Which of these statements are true? Check all that apply. Effective observation…"
click at [396, 156] on label "Effective observations require intentional planning." at bounding box center [597, 158] width 445 height 53
click at [396, 156] on input "Effective observations require intentional planning." at bounding box center [394, 157] width 13 height 13
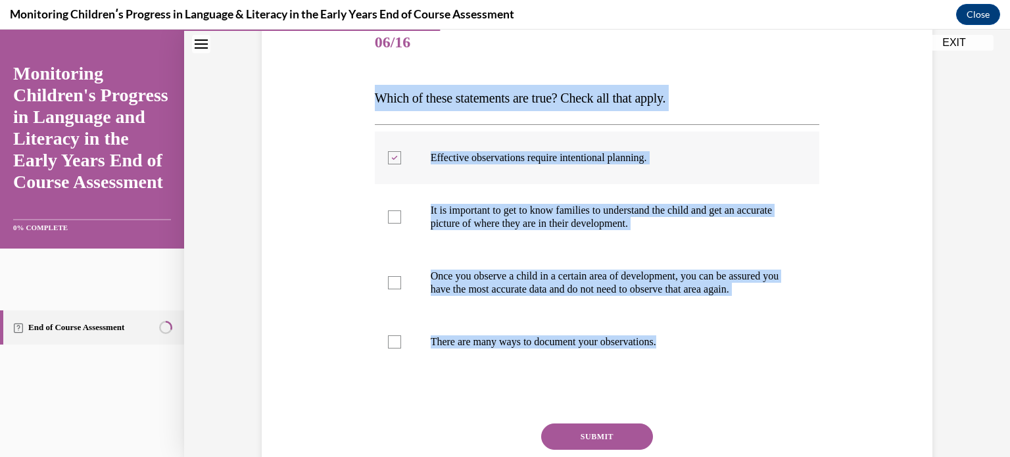
click at [412, 171] on label "Effective observations require intentional planning." at bounding box center [597, 158] width 445 height 53
click at [401, 164] on input "Effective observations require intentional planning." at bounding box center [394, 157] width 13 height 13
click at [455, 183] on label "Effective observations require intentional planning." at bounding box center [597, 158] width 445 height 53
click at [401, 164] on input "Effective observations require intentional planning." at bounding box center [394, 157] width 13 height 13
checkbox input "true"
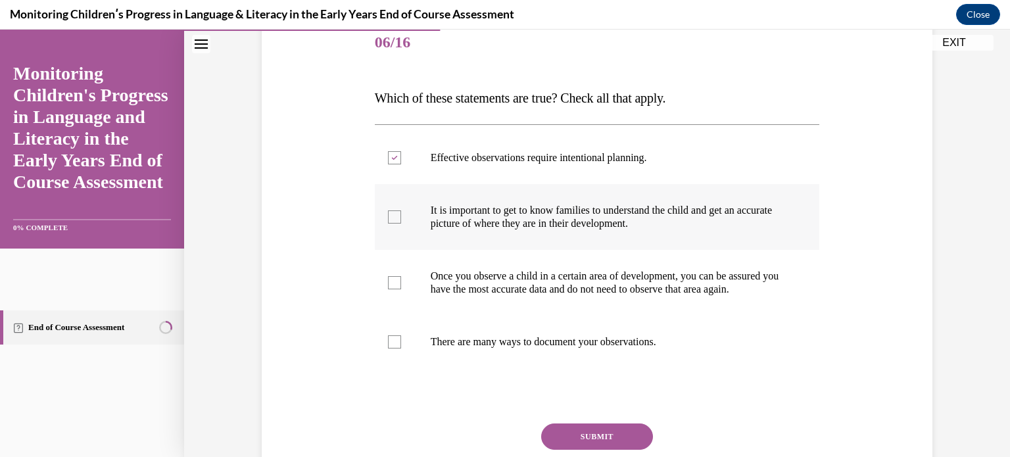
click at [398, 215] on label "It is important to get to know families to understand the child and get an accu…" at bounding box center [597, 217] width 445 height 66
click at [398, 215] on input "It is important to get to know families to understand the child and get an accu…" at bounding box center [394, 216] width 13 height 13
checkbox input "true"
click at [388, 349] on div at bounding box center [394, 341] width 13 height 13
click at [388, 349] on input "There are many ways to document your observations." at bounding box center [394, 341] width 13 height 13
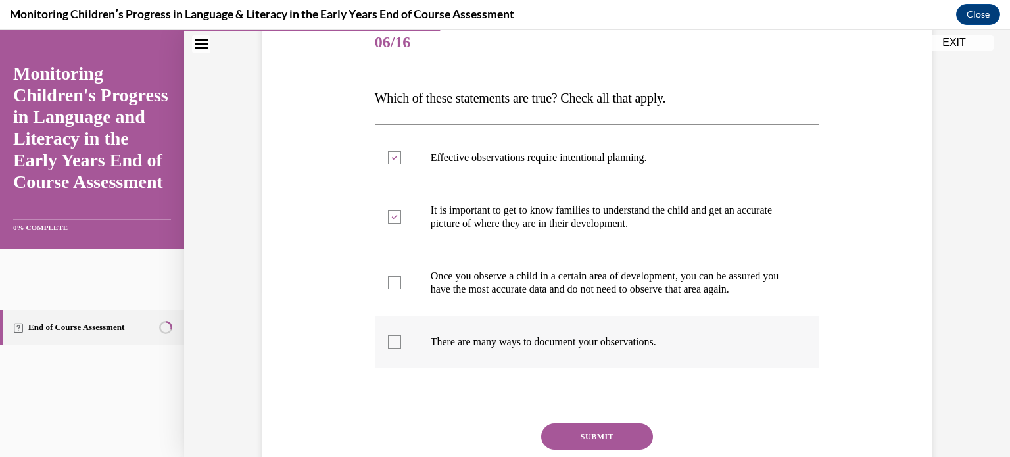
checkbox input "true"
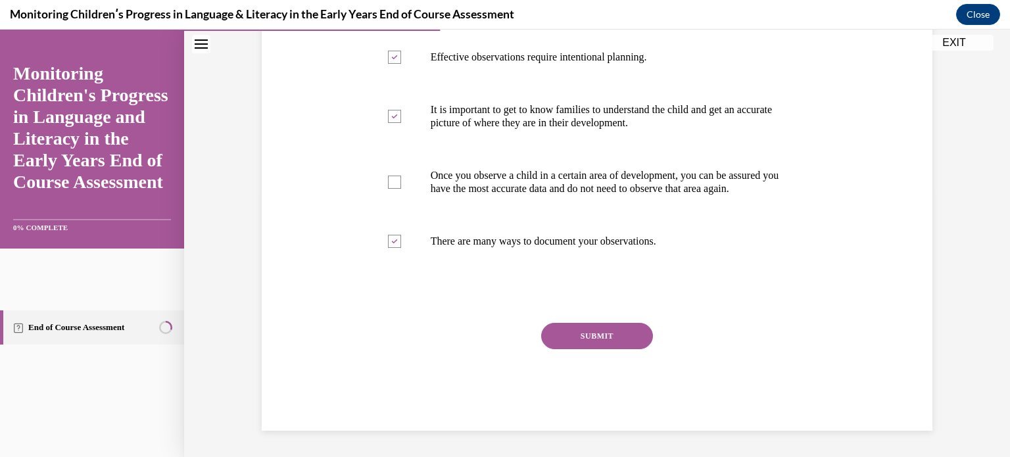
click at [596, 343] on button "SUBMIT" at bounding box center [597, 336] width 112 height 26
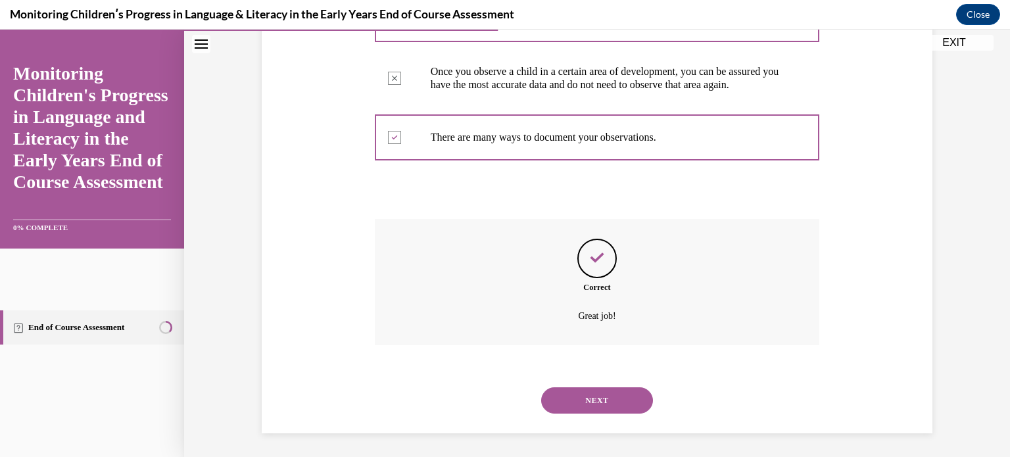
scroll to position [385, 0]
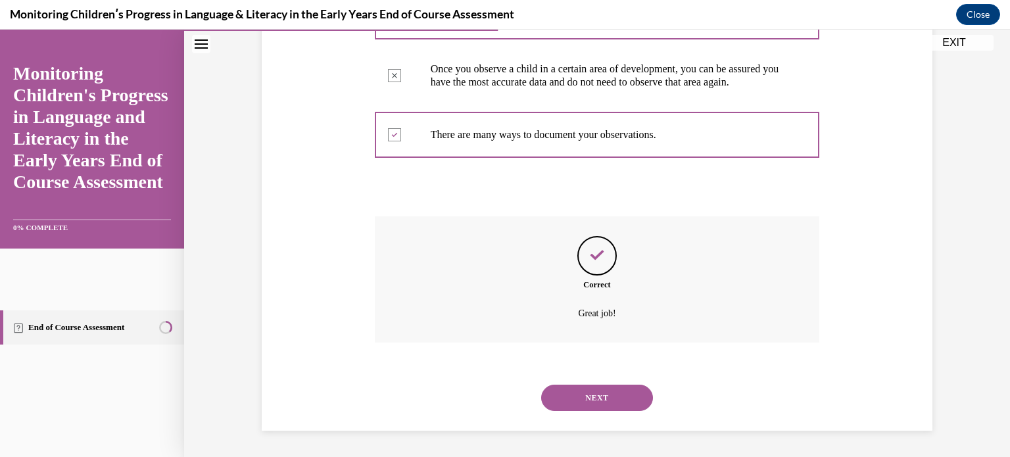
click at [602, 401] on button "NEXT" at bounding box center [597, 398] width 112 height 26
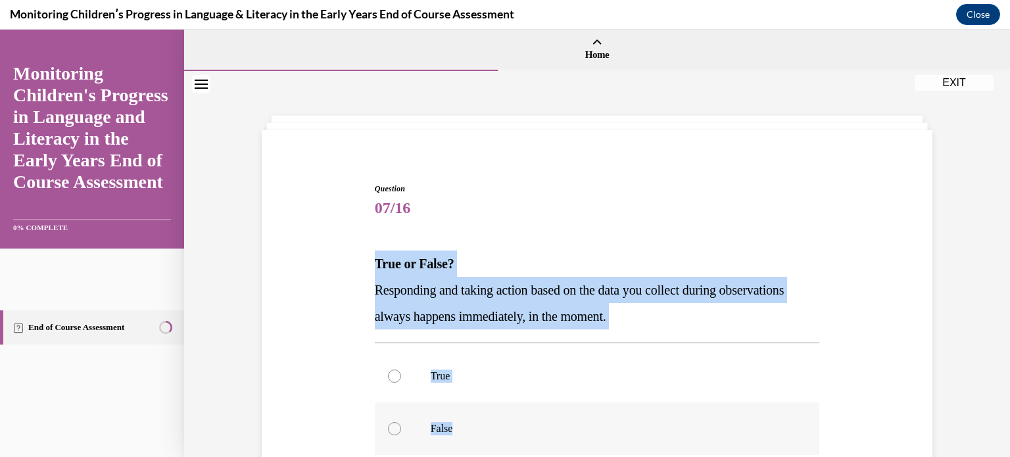
drag, startPoint x: 363, startPoint y: 256, endPoint x: 464, endPoint y: 420, distance: 192.5
click at [464, 420] on div "Question 07/16 True or False? Responding and taking action based on the data yo…" at bounding box center [596, 380] width 677 height 475
copy div "True or False? Responding and taking action based on the data you collect durin…"
click at [387, 422] on label "False" at bounding box center [597, 428] width 445 height 53
click at [388, 422] on input "False" at bounding box center [394, 428] width 13 height 13
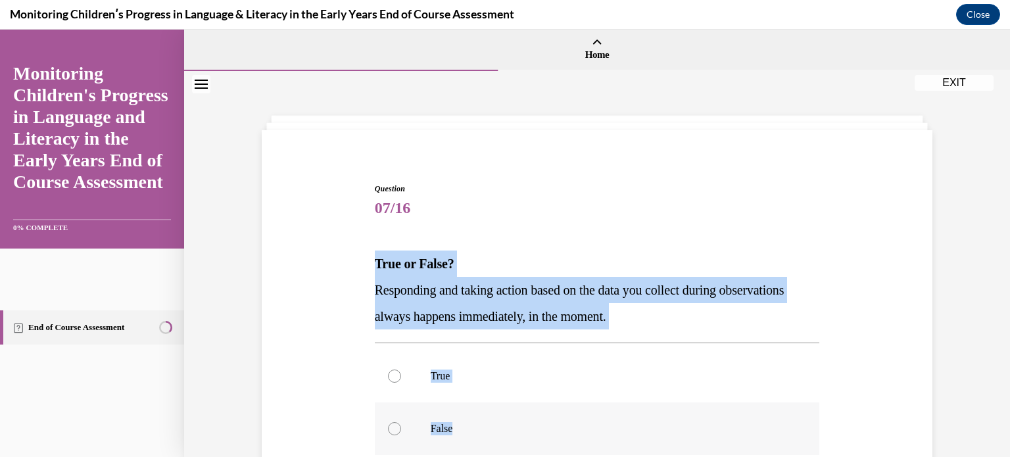
radio input "true"
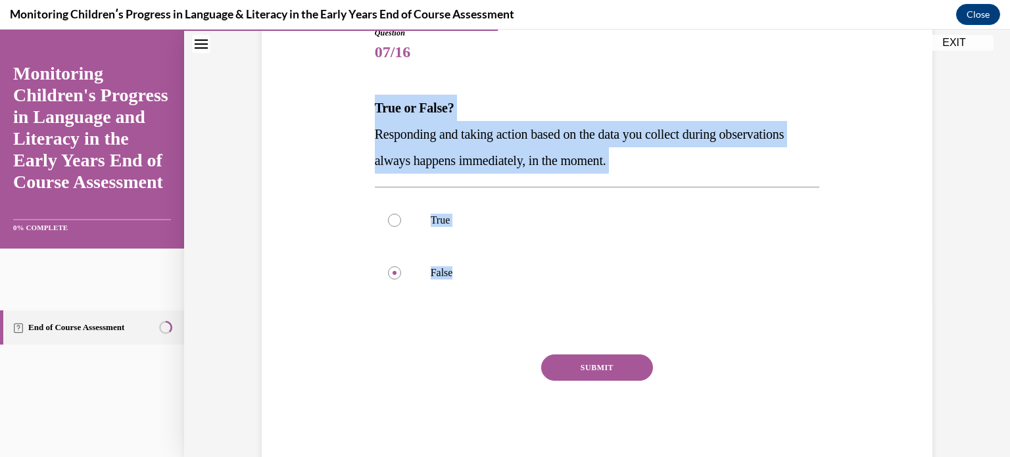
scroll to position [187, 0]
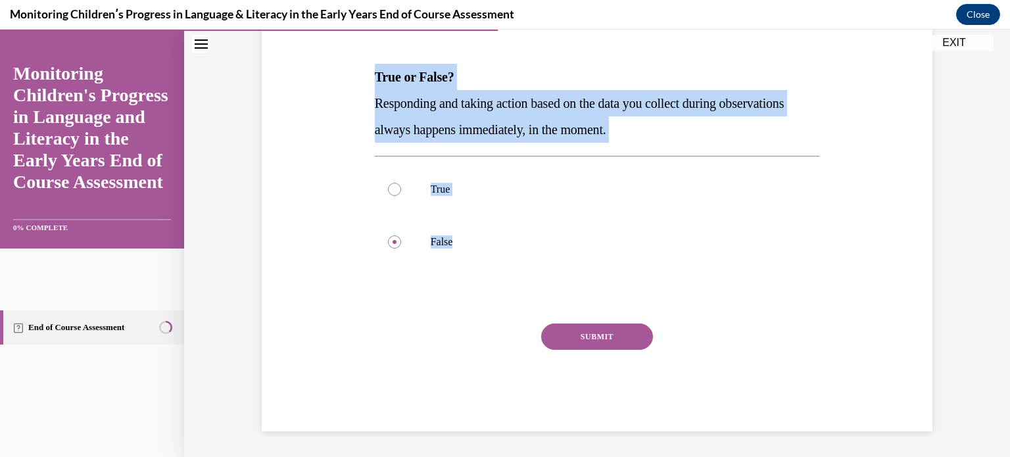
click at [597, 324] on button "SUBMIT" at bounding box center [597, 337] width 112 height 26
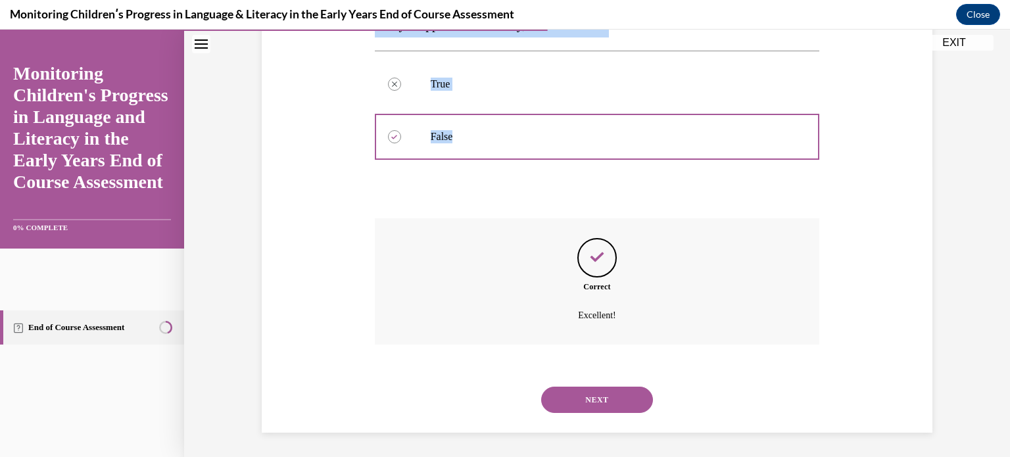
scroll to position [293, 0]
click at [573, 402] on button "NEXT" at bounding box center [597, 398] width 112 height 26
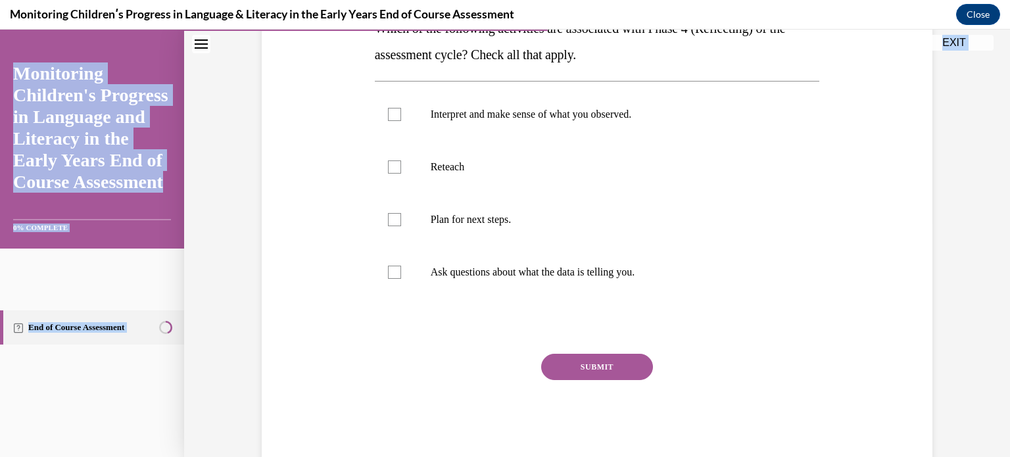
scroll to position [266, 0]
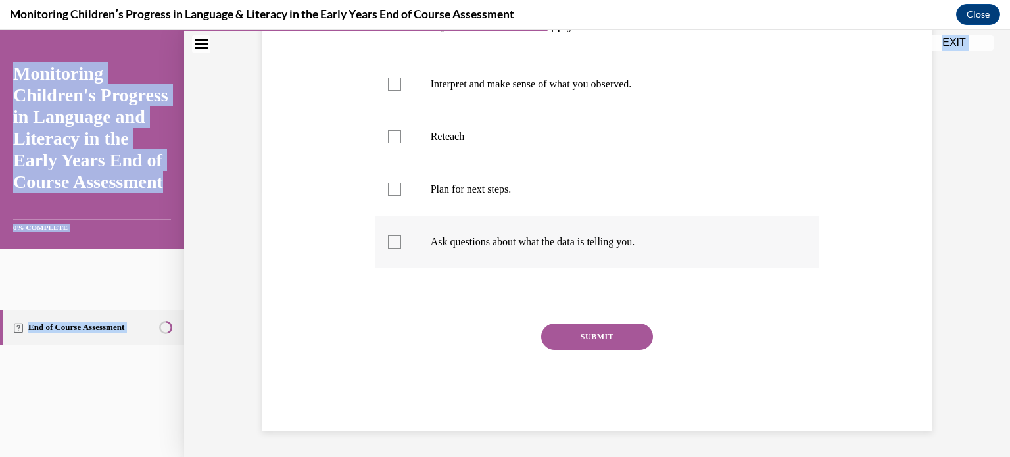
drag, startPoint x: 362, startPoint y: 256, endPoint x: 692, endPoint y: 264, distance: 330.2
click at [692, 264] on div "Question 08/16 Which of the following activities are associated with Phase 4 (R…" at bounding box center [596, 155] width 677 height 554
copy div "Which of the following activities are associated with Phase 4 (Reflecting) of t…"
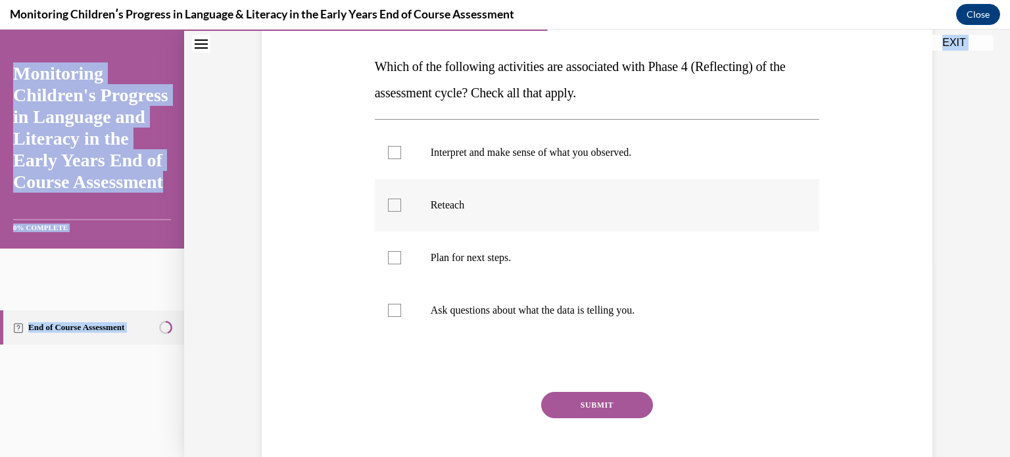
scroll to position [134, 0]
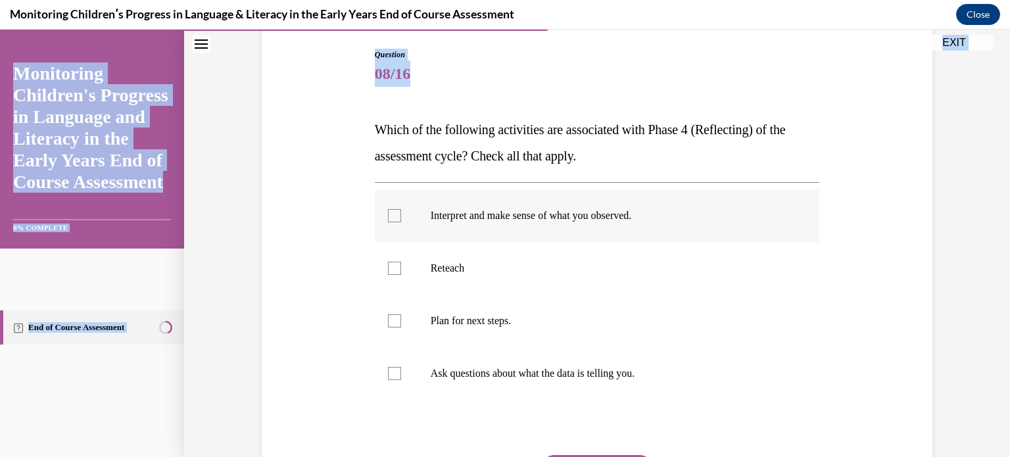
click at [392, 218] on div at bounding box center [394, 215] width 13 height 13
click at [392, 218] on input "Interpret and make sense of what you observed." at bounding box center [394, 215] width 13 height 13
checkbox input "true"
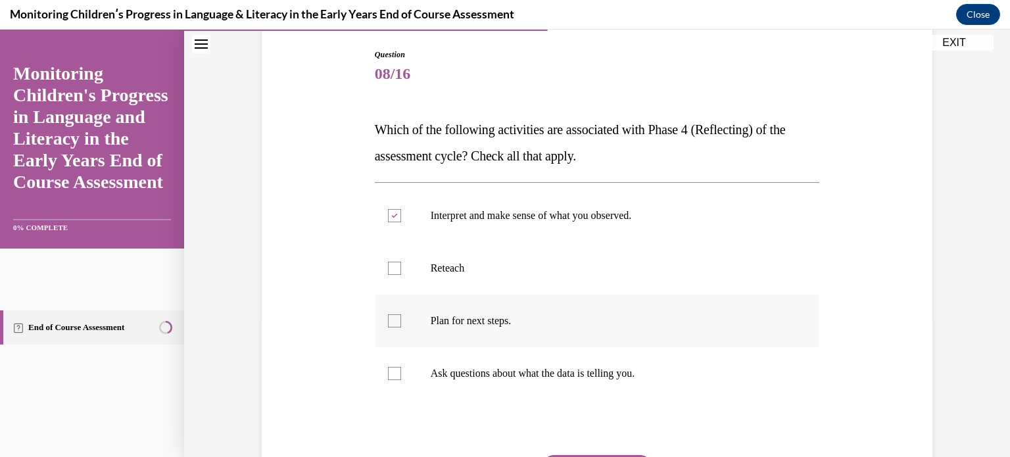
click at [390, 324] on div at bounding box center [394, 320] width 13 height 13
click at [390, 324] on input "Plan for next steps." at bounding box center [394, 320] width 13 height 13
checkbox input "true"
click at [391, 377] on div at bounding box center [394, 373] width 13 height 13
click at [391, 377] on input "Ask questions about what the data is telling you." at bounding box center [394, 373] width 13 height 13
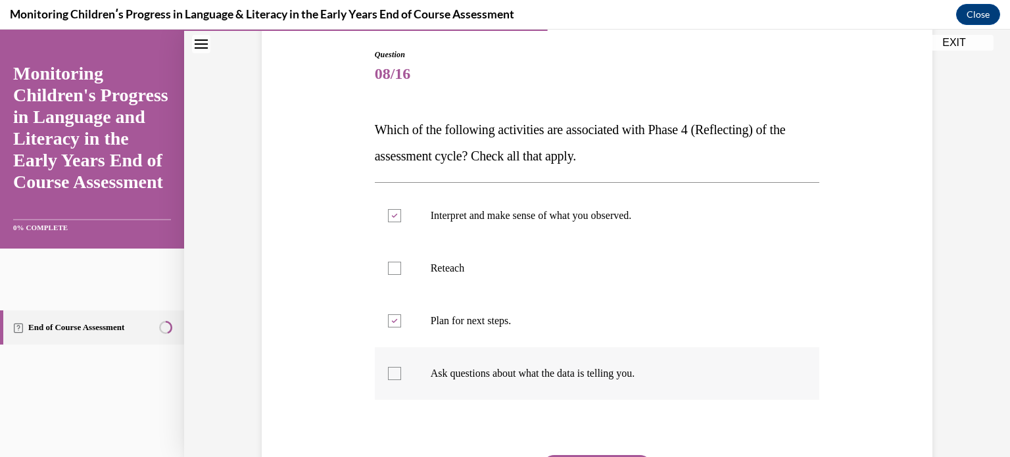
checkbox input "true"
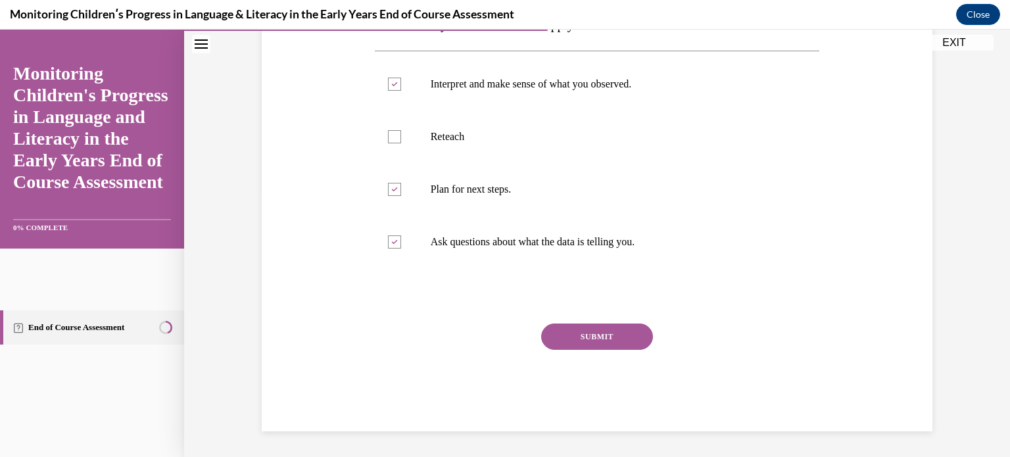
click at [585, 333] on button "SUBMIT" at bounding box center [597, 337] width 112 height 26
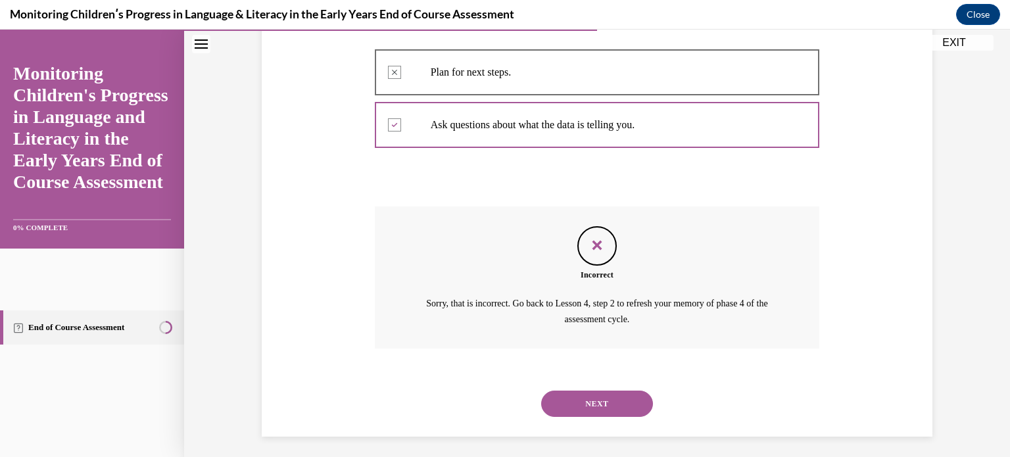
scroll to position [388, 0]
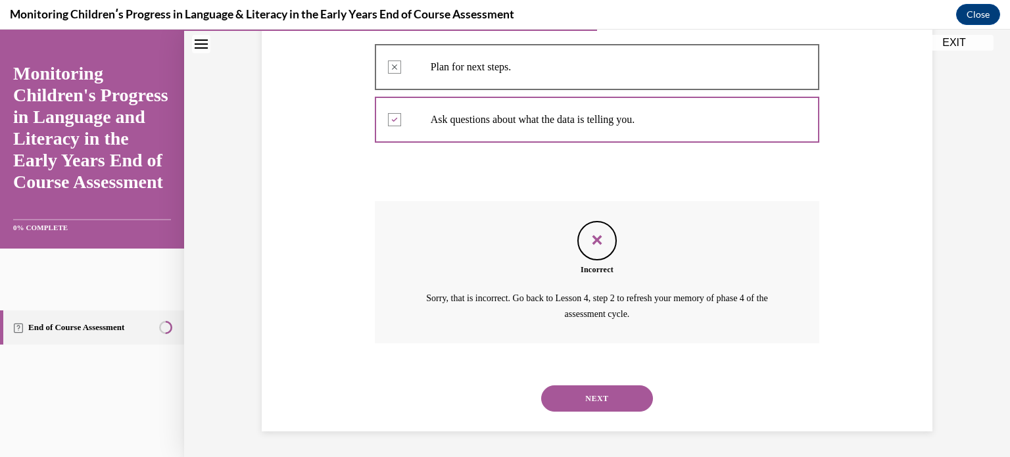
click at [602, 399] on button "NEXT" at bounding box center [597, 398] width 112 height 26
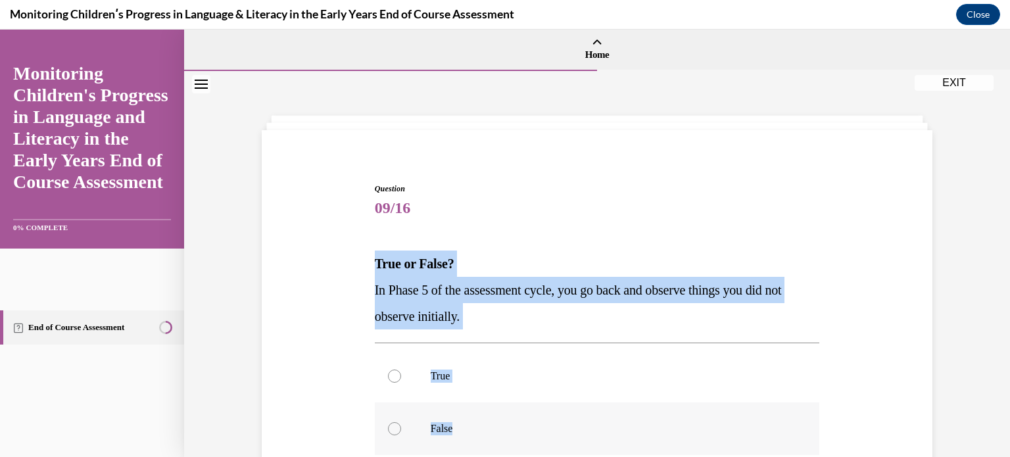
drag, startPoint x: 338, startPoint y: 253, endPoint x: 460, endPoint y: 410, distance: 199.7
click at [460, 410] on div "Question 09/16 True or False? In Phase 5 of the assessment cycle, you go back a…" at bounding box center [596, 380] width 677 height 475
copy div "True or False? In Phase 5 of the assessment cycle, you go back and observe thin…"
click at [396, 385] on label "True" at bounding box center [597, 376] width 445 height 53
click at [396, 383] on input "True" at bounding box center [394, 376] width 13 height 13
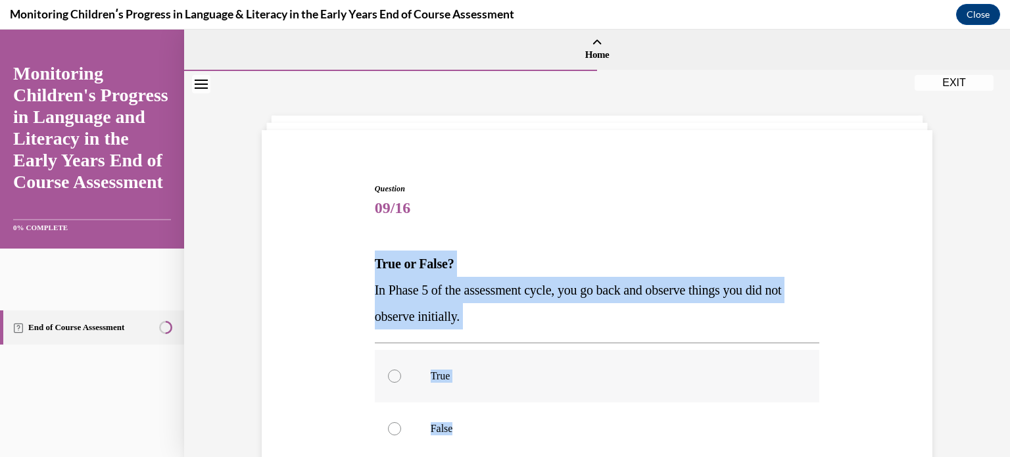
radio input "true"
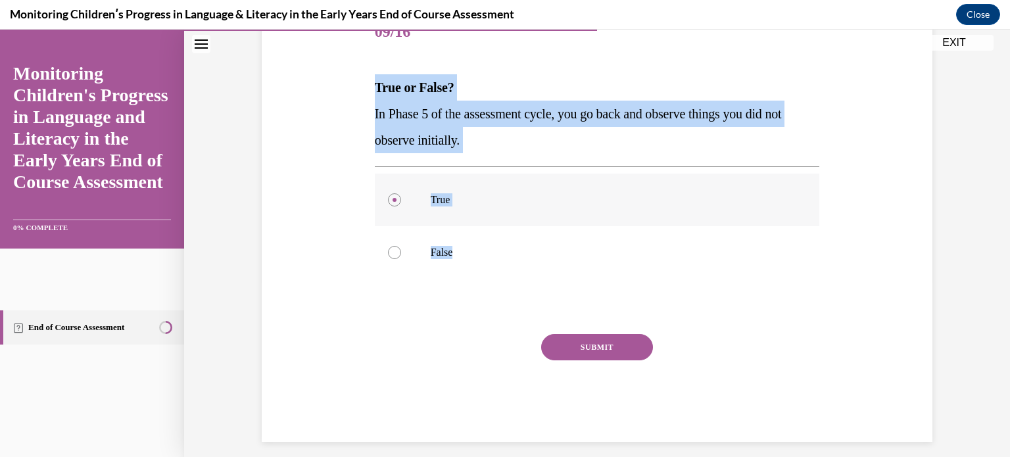
scroll to position [187, 0]
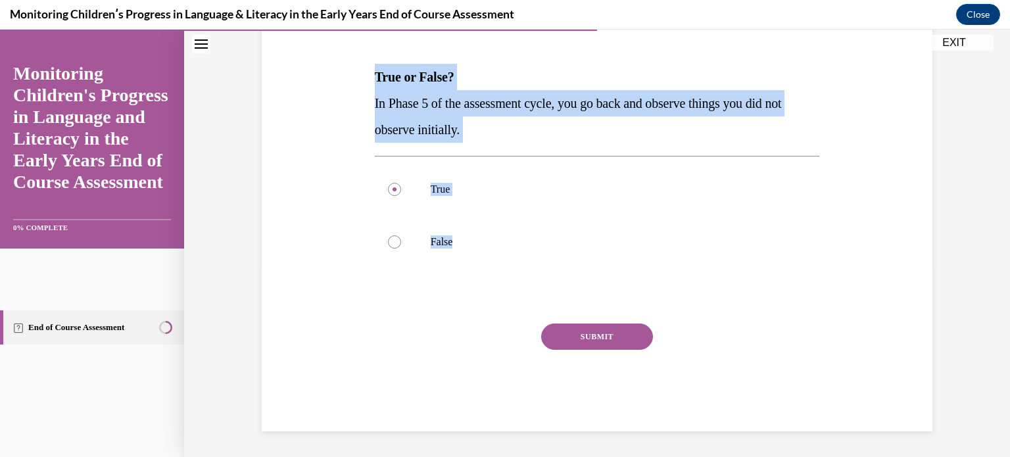
click at [592, 330] on button "SUBMIT" at bounding box center [597, 337] width 112 height 26
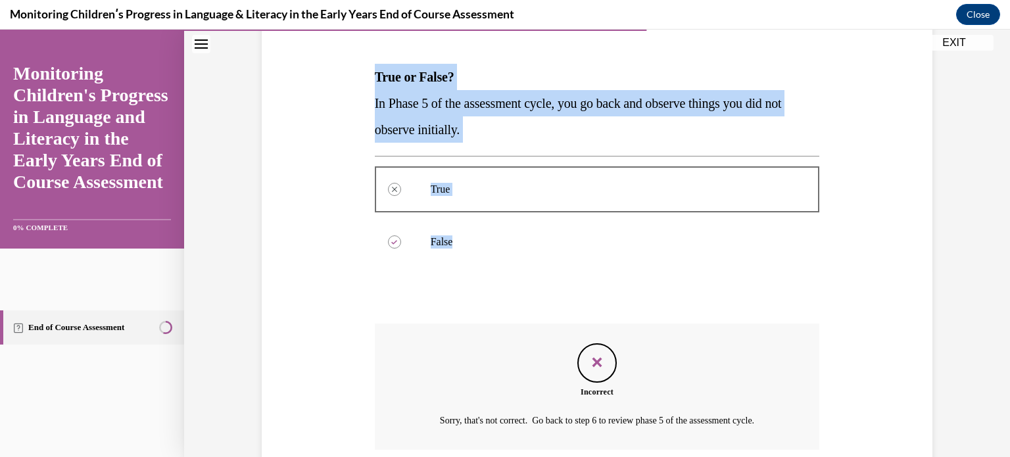
scroll to position [293, 0]
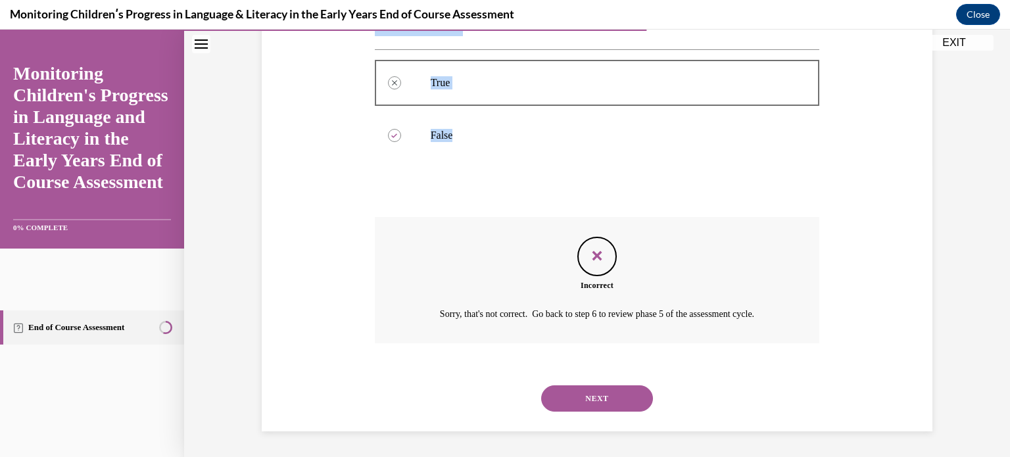
click at [618, 402] on button "NEXT" at bounding box center [597, 398] width 112 height 26
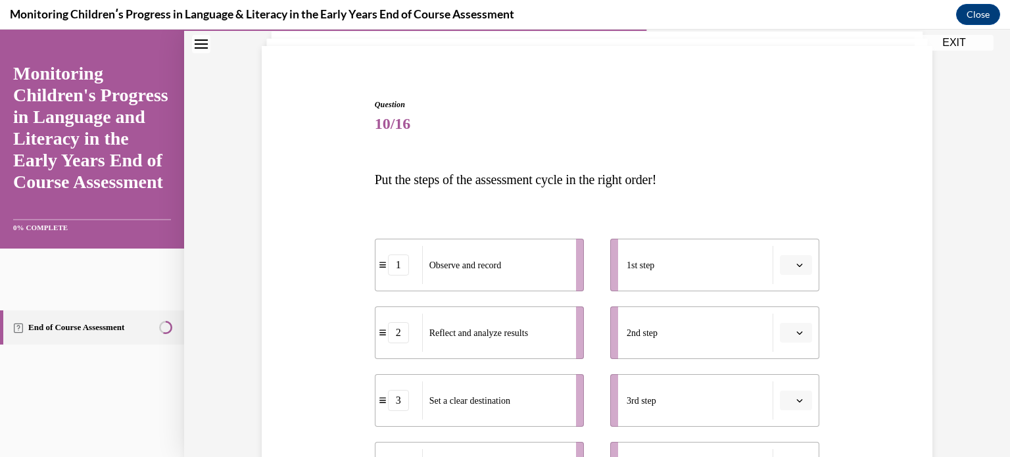
scroll to position [0, 0]
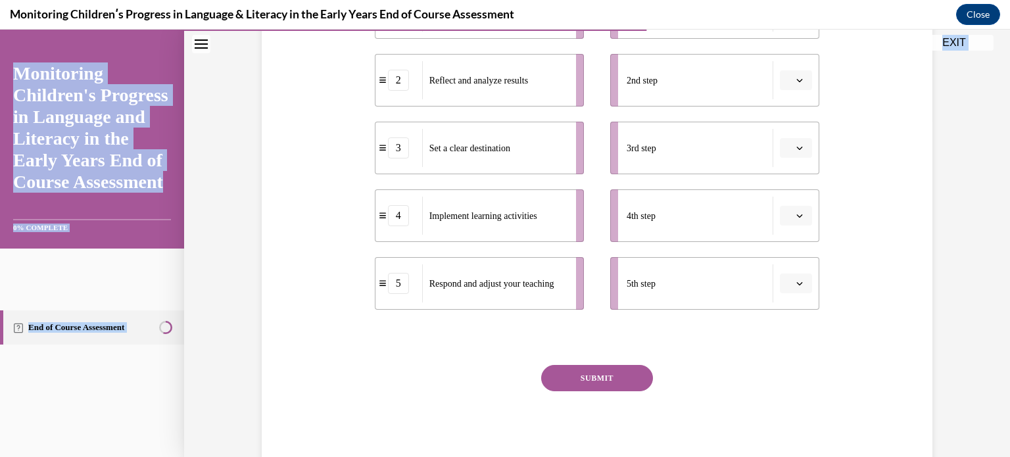
scroll to position [379, 0]
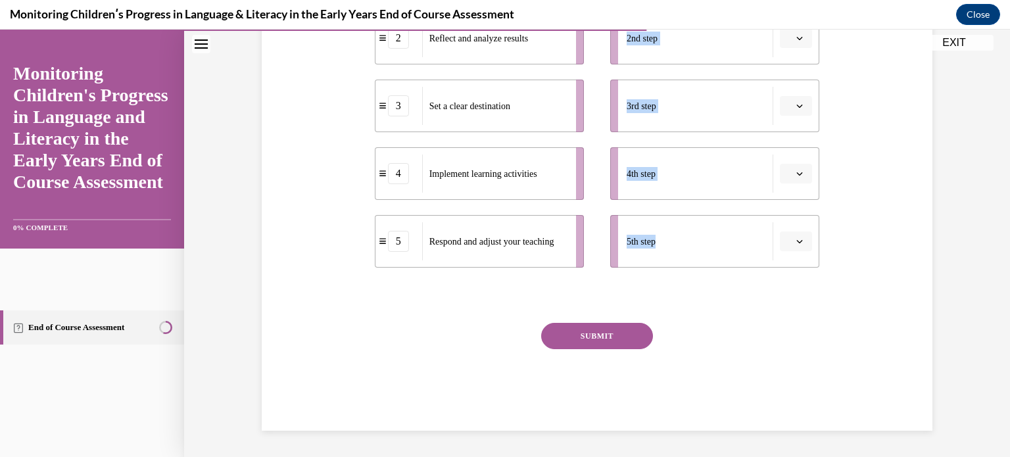
drag, startPoint x: 358, startPoint y: 245, endPoint x: 519, endPoint y: 285, distance: 165.9
click at [519, 285] on div "Question 10/16 Put the steps of the assessment cycle in the right order! 1 Obse…" at bounding box center [596, 98] width 677 height 666
click at [515, 260] on li "5 Respond and adjust your teaching" at bounding box center [479, 241] width 209 height 53
drag, startPoint x: 534, startPoint y: 256, endPoint x: 512, endPoint y: 256, distance: 22.4
click at [513, 256] on div "Respond and adjust your teaching" at bounding box center [476, 241] width 145 height 38
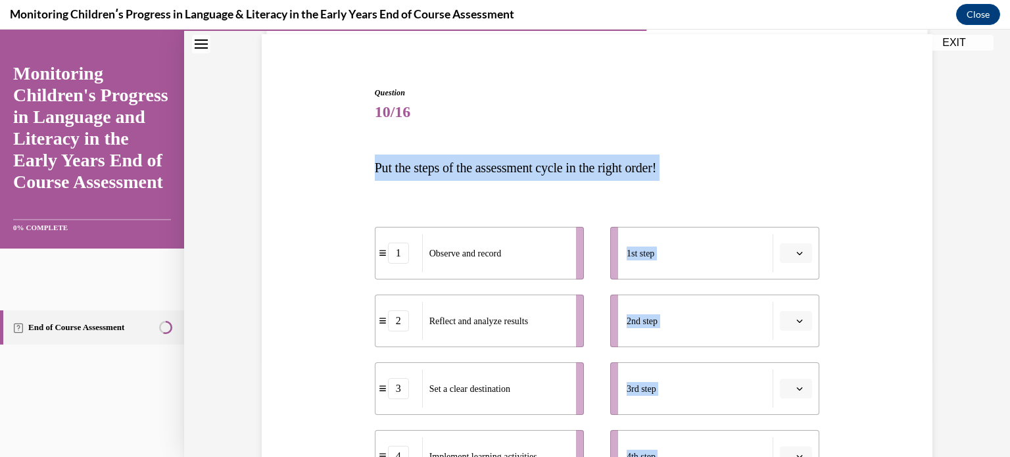
scroll to position [50, 0]
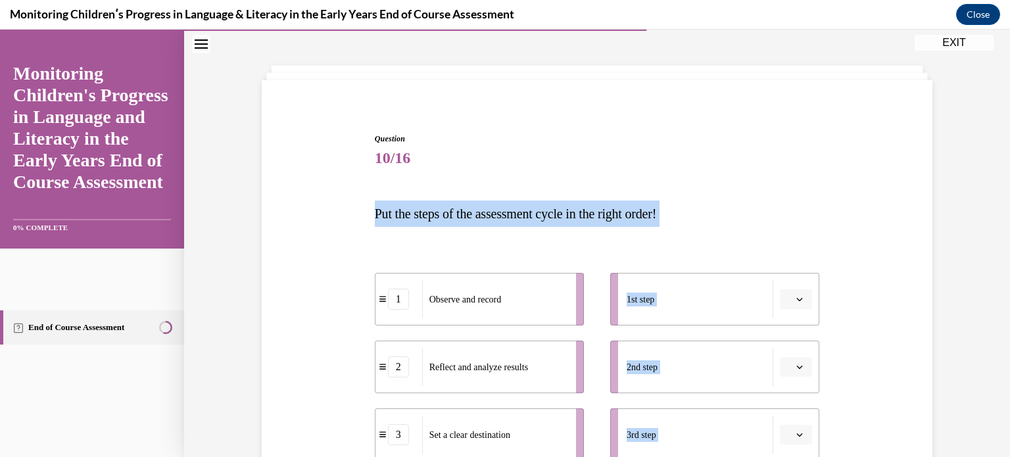
click at [391, 206] on span "Put the steps of the assessment cycle in the right order!" at bounding box center [516, 213] width 282 height 14
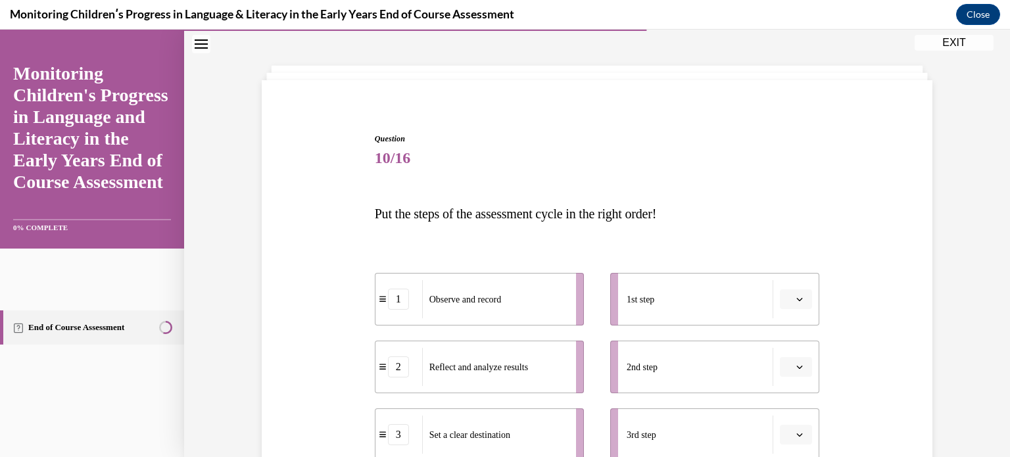
drag, startPoint x: 356, startPoint y: 241, endPoint x: 410, endPoint y: 352, distance: 123.5
click at [410, 352] on div "Question 10/16 Put the steps of the assessment cycle in the right order! 1 Obse…" at bounding box center [596, 426] width 677 height 666
click at [410, 352] on li "2 Reflect and analyze results" at bounding box center [479, 367] width 209 height 53
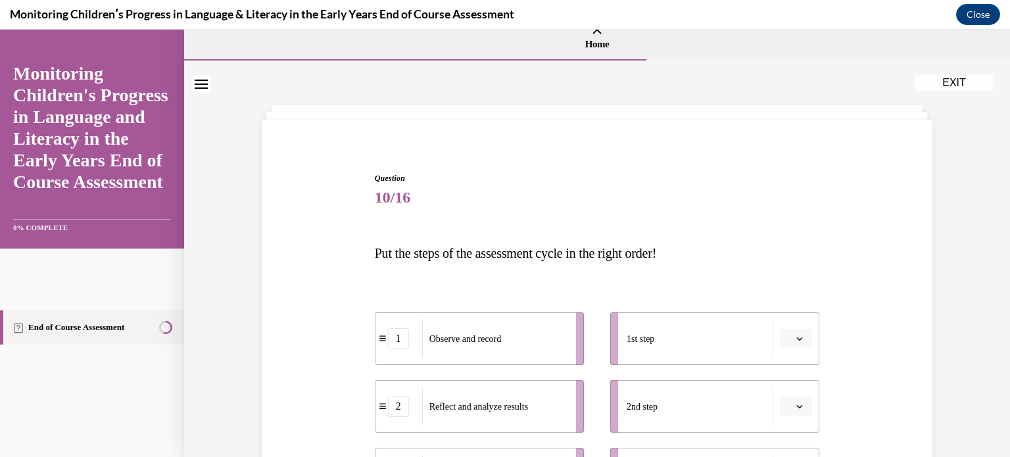
scroll to position [0, 0]
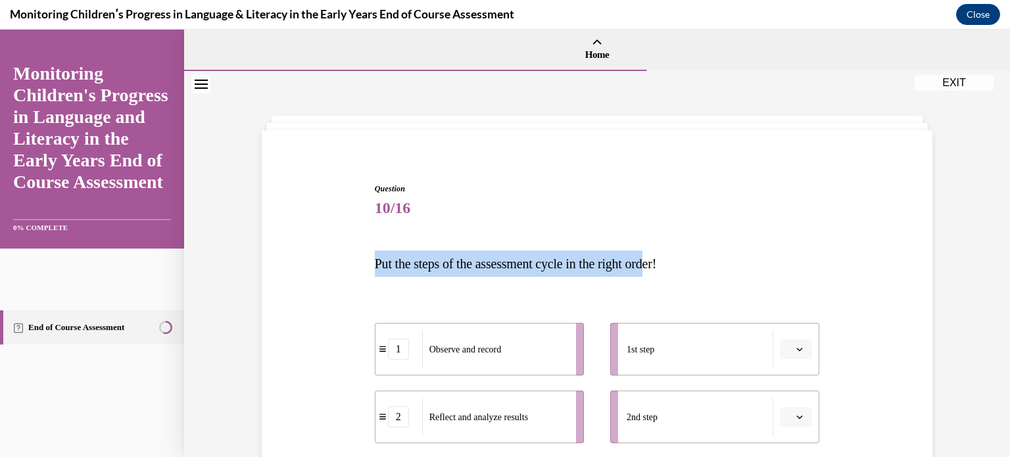
drag, startPoint x: 360, startPoint y: 256, endPoint x: 668, endPoint y: 261, distance: 307.8
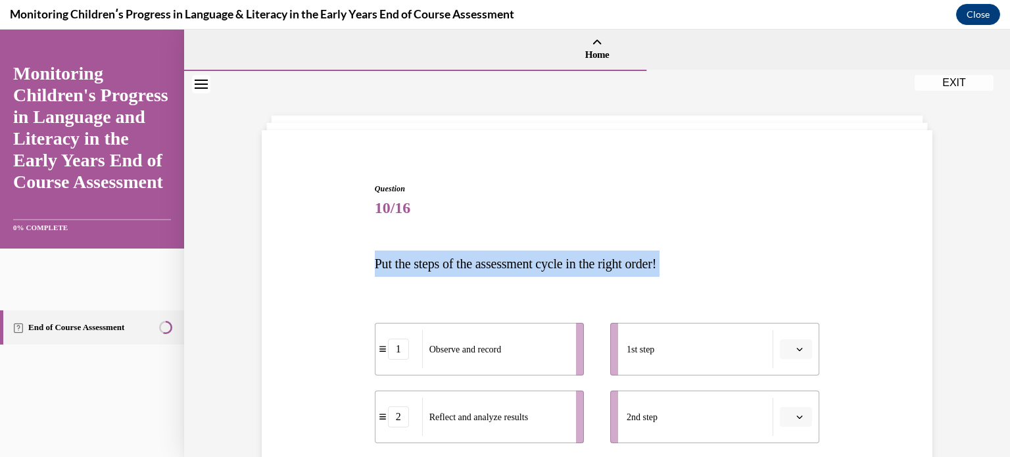
drag, startPoint x: 371, startPoint y: 264, endPoint x: 580, endPoint y: 304, distance: 213.0
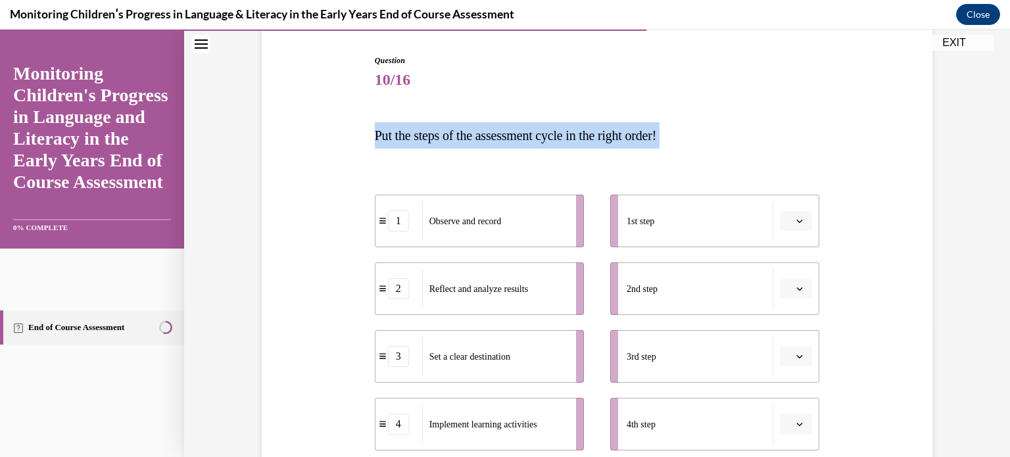
scroll to position [132, 0]
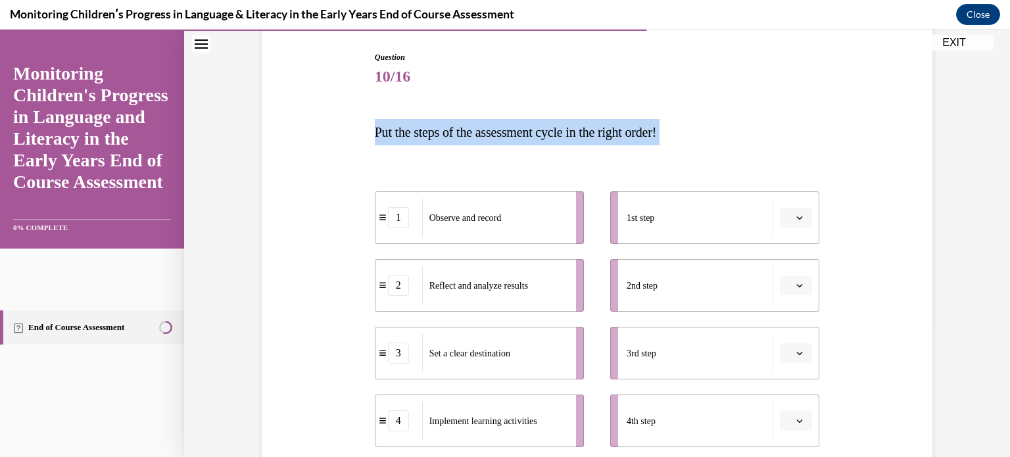
click at [396, 146] on div "Question 10/16 Put the steps of the assessment cycle in the right order! 1 Obse…" at bounding box center [597, 364] width 445 height 627
click at [339, 126] on div "Question 10/16 Put the steps of the assessment cycle in the right order! 1 Obse…" at bounding box center [596, 345] width 677 height 666
drag, startPoint x: 364, startPoint y: 131, endPoint x: 679, endPoint y: 124, distance: 315.1
click at [679, 124] on div "Question 10/16 Put the steps of the assessment cycle in the right order! 1 Obse…" at bounding box center [596, 345] width 677 height 666
drag, startPoint x: 538, startPoint y: 195, endPoint x: 526, endPoint y: 209, distance: 18.7
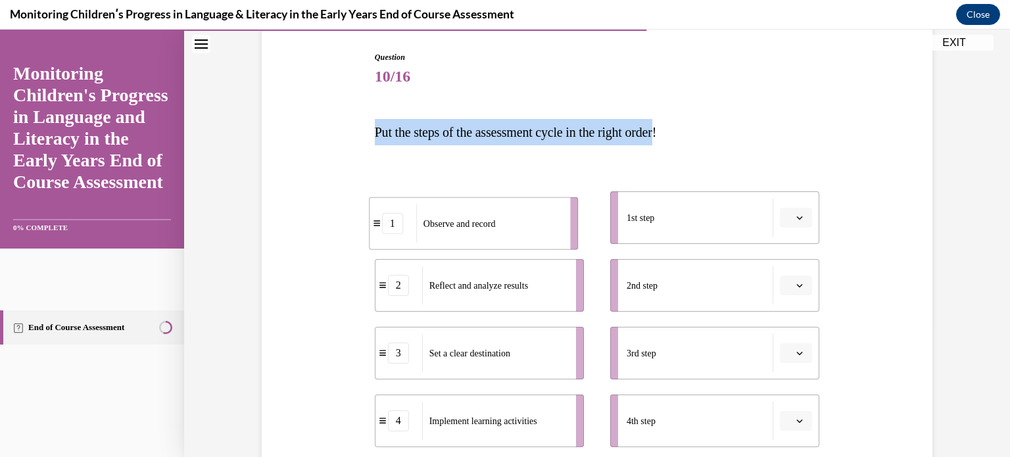
click at [526, 209] on li "1 Observe and record" at bounding box center [473, 223] width 209 height 53
click at [511, 222] on div "Observe and record" at bounding box center [497, 215] width 145 height 38
click at [511, 222] on div "Observe and record" at bounding box center [494, 218] width 145 height 38
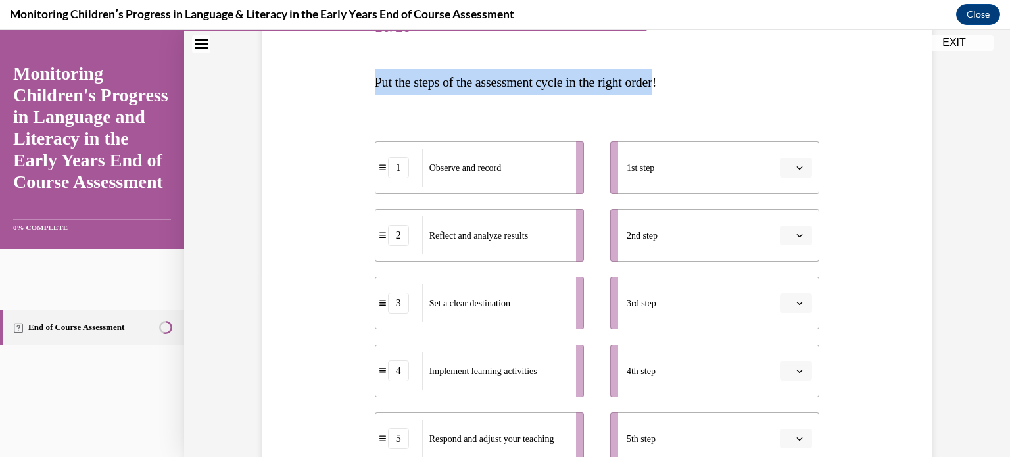
scroll to position [247, 0]
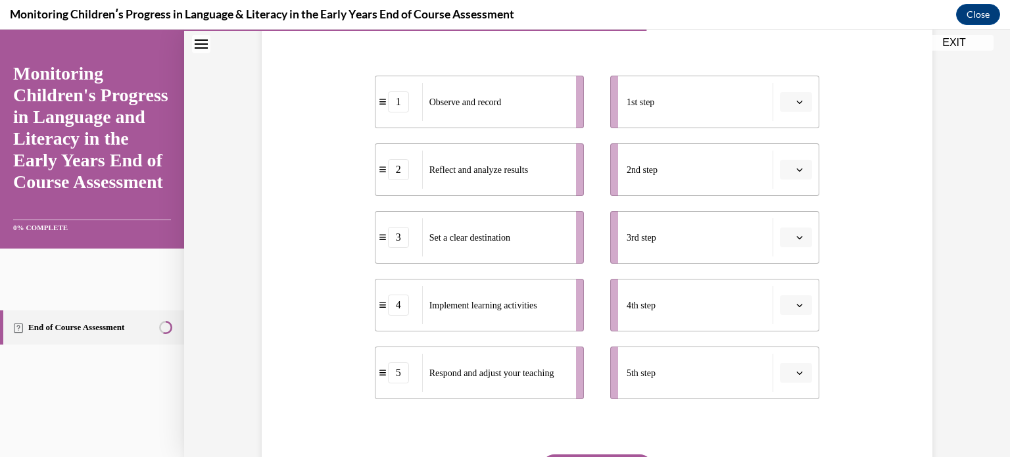
click at [798, 100] on icon "button" at bounding box center [799, 102] width 7 height 7
click at [789, 235] on div "4" at bounding box center [789, 237] width 33 height 26
click at [798, 170] on icon "button" at bounding box center [799, 169] width 7 height 7
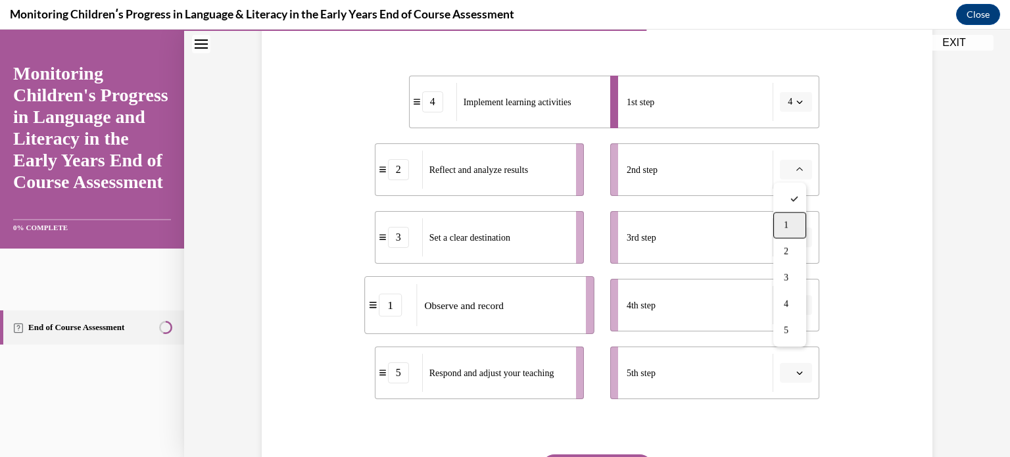
click at [787, 230] on span "1" at bounding box center [786, 225] width 5 height 11
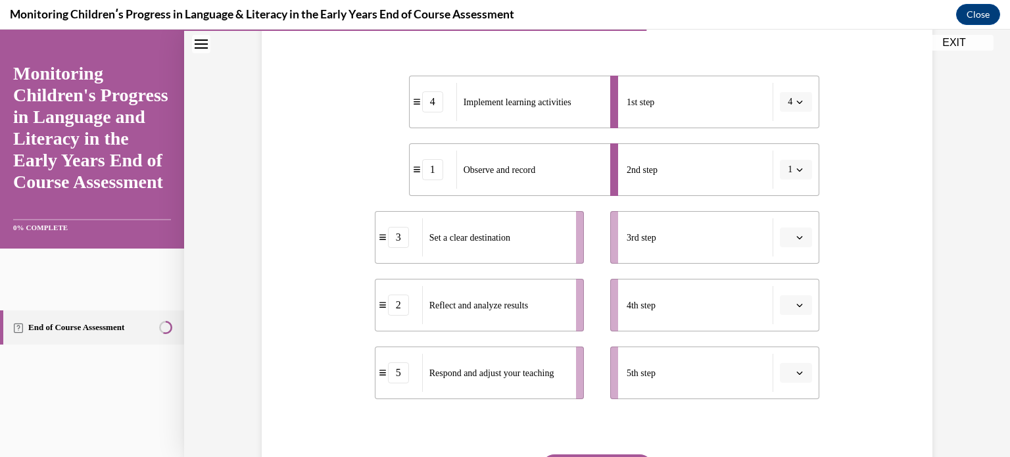
click at [804, 370] on button "button" at bounding box center [796, 373] width 32 height 20
click at [800, 344] on div "5" at bounding box center [789, 343] width 33 height 26
click at [795, 310] on button "button" at bounding box center [796, 305] width 32 height 20
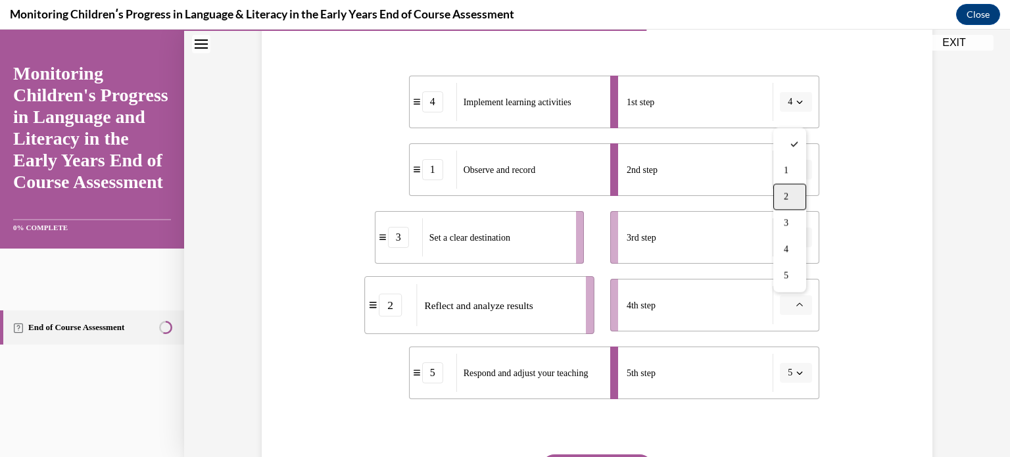
click at [788, 191] on span "2" at bounding box center [786, 196] width 5 height 11
click at [796, 99] on icon "button" at bounding box center [799, 102] width 7 height 7
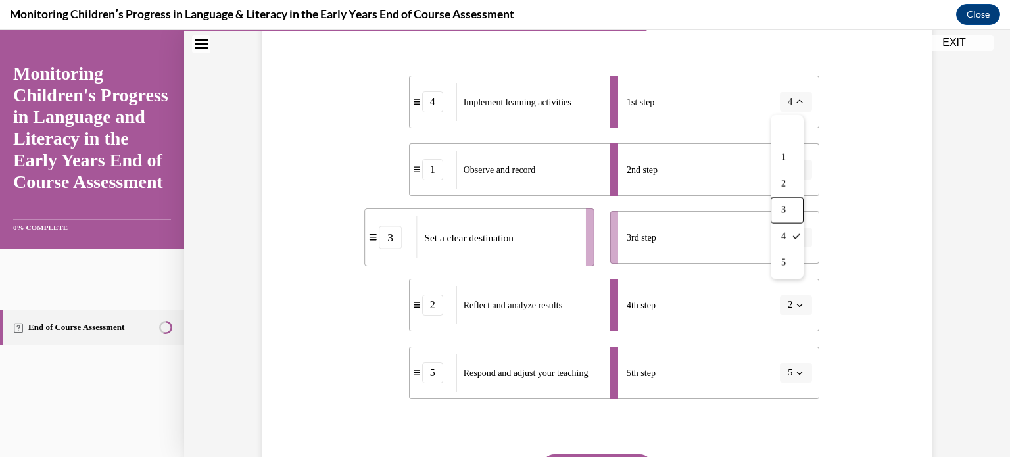
click at [788, 207] on div "3" at bounding box center [787, 210] width 33 height 26
click at [802, 162] on button "1" at bounding box center [796, 170] width 32 height 20
click at [796, 302] on div "4" at bounding box center [787, 304] width 33 height 26
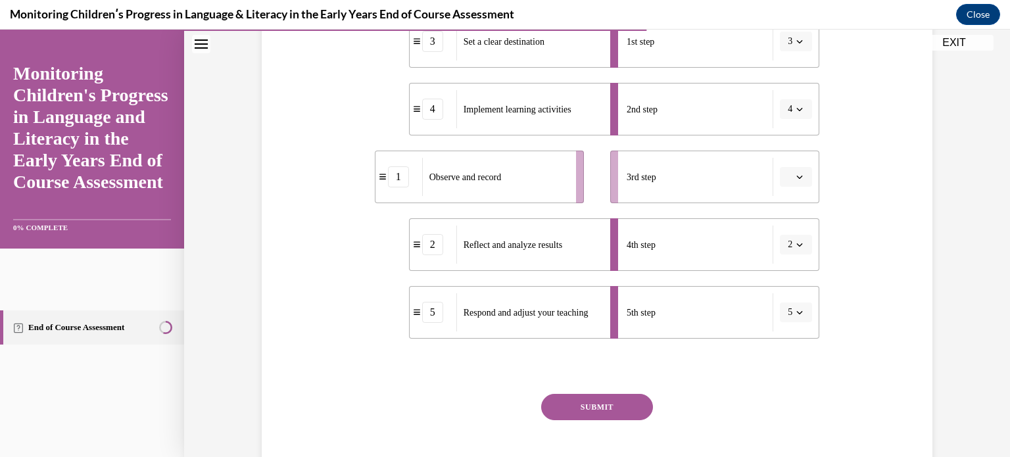
scroll to position [379, 0]
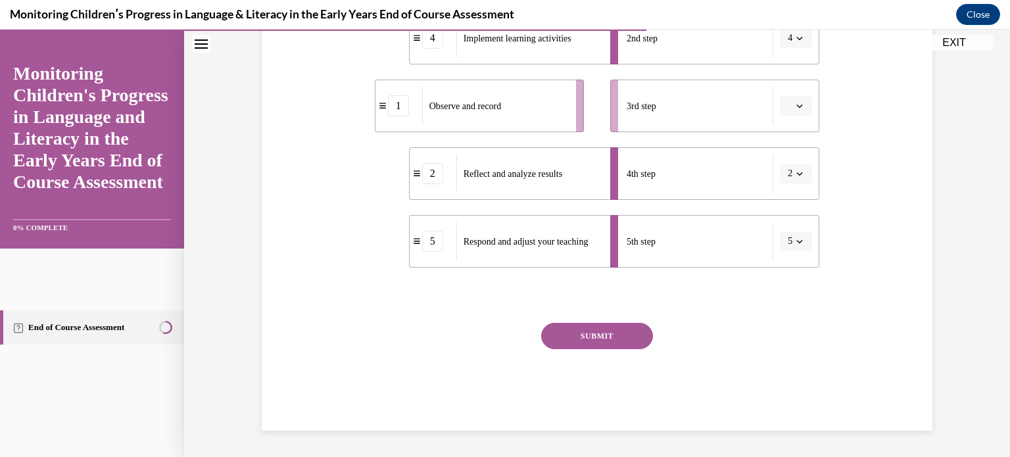
click at [561, 333] on button "SUBMIT" at bounding box center [597, 336] width 112 height 26
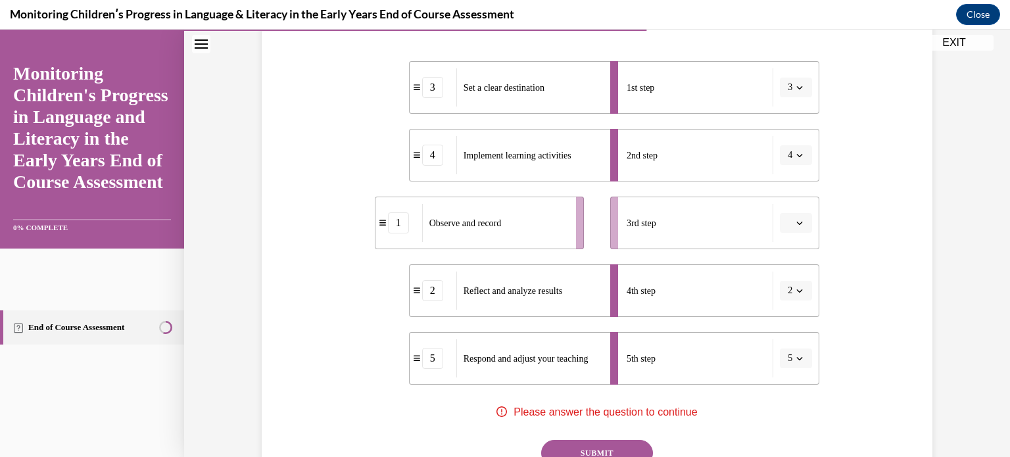
scroll to position [247, 0]
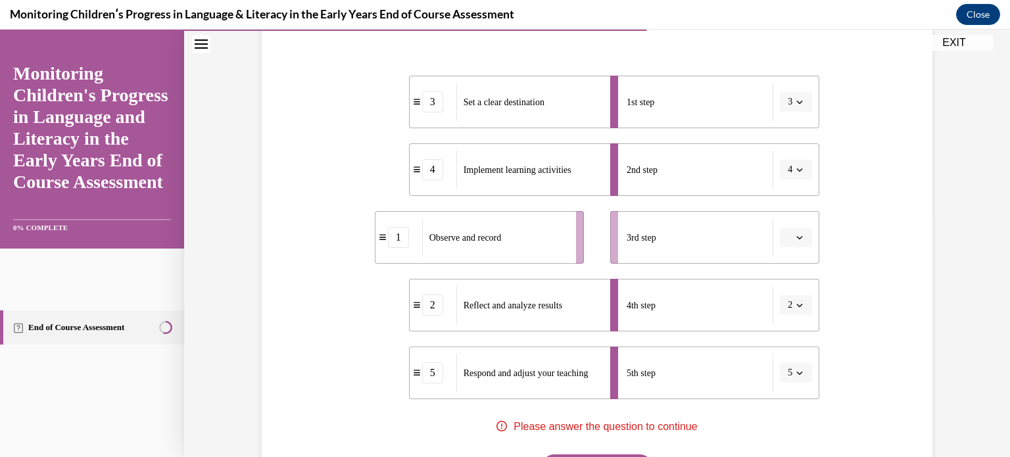
click at [797, 239] on icon "button" at bounding box center [799, 237] width 7 height 7
click at [784, 292] on span "1" at bounding box center [786, 293] width 5 height 11
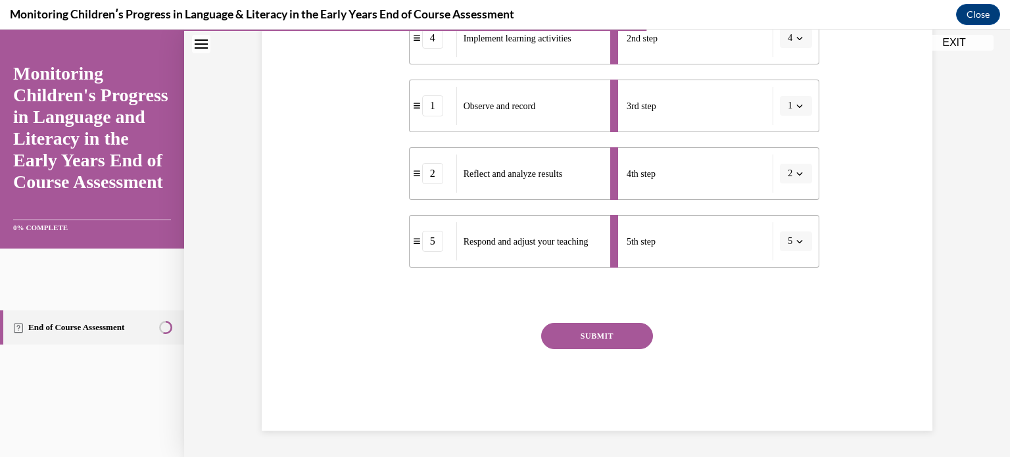
click at [616, 330] on button "SUBMIT" at bounding box center [597, 336] width 112 height 26
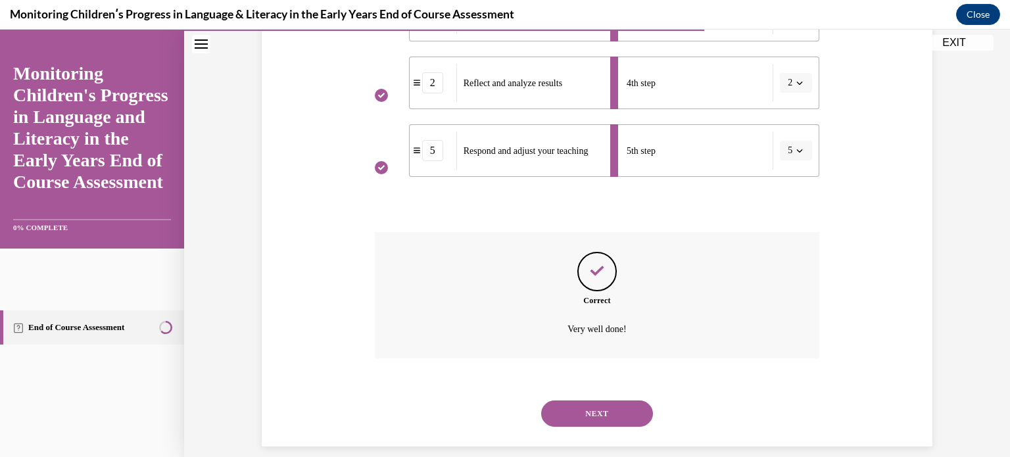
scroll to position [485, 0]
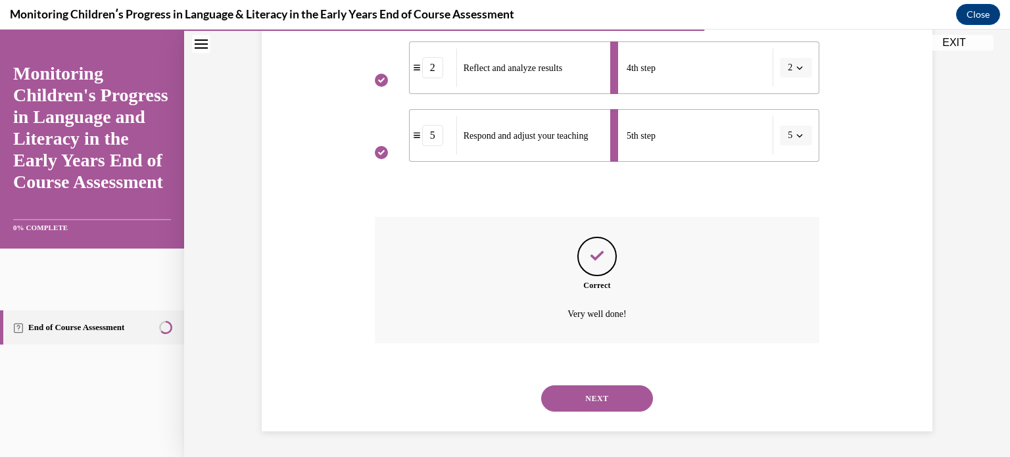
click at [592, 398] on button "NEXT" at bounding box center [597, 398] width 112 height 26
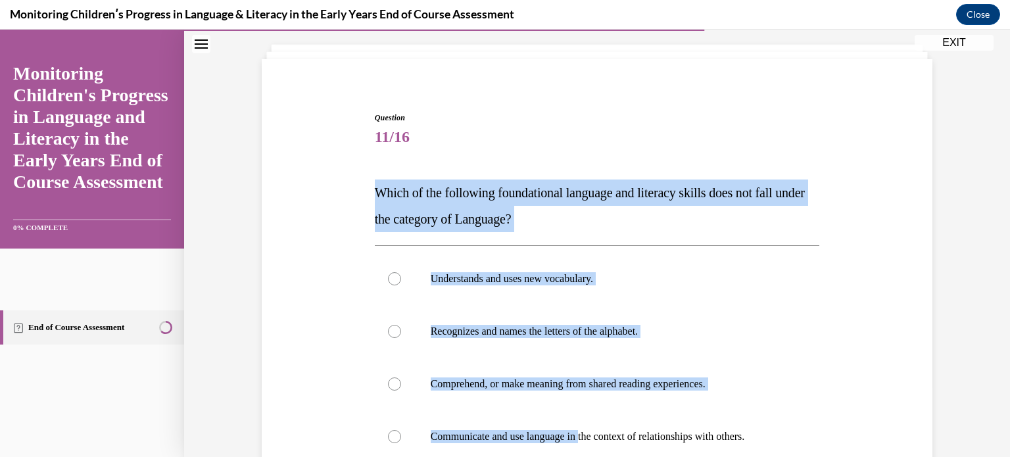
scroll to position [147, 0]
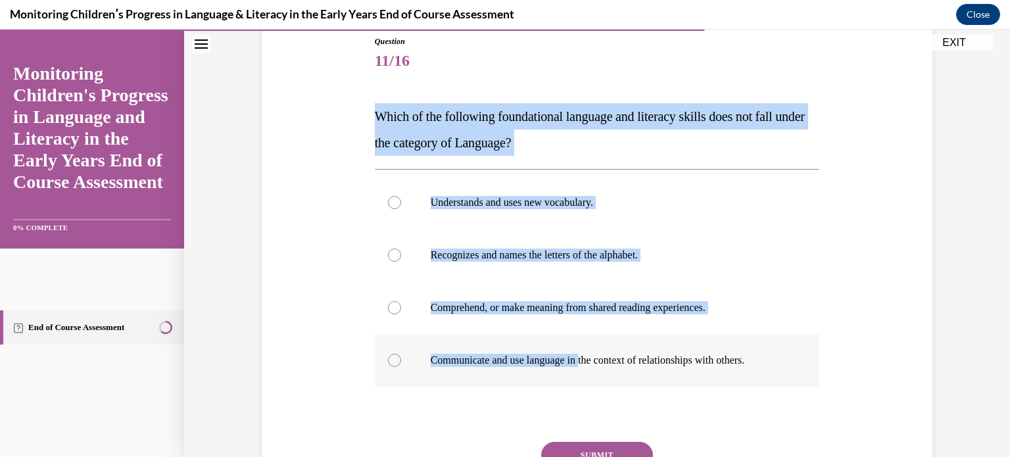
drag, startPoint x: 362, startPoint y: 244, endPoint x: 786, endPoint y: 368, distance: 441.1
click at [786, 368] on div "Question 11/16 Which of the following foundational language and literacy skills…" at bounding box center [596, 273] width 677 height 554
copy div "Which of the following foundational language and literacy skills does not fall …"
click at [472, 250] on p "Recognizes and names the letters of the alphabet." at bounding box center [609, 255] width 356 height 13
click at [401, 250] on input "Recognizes and names the letters of the alphabet." at bounding box center [394, 255] width 13 height 13
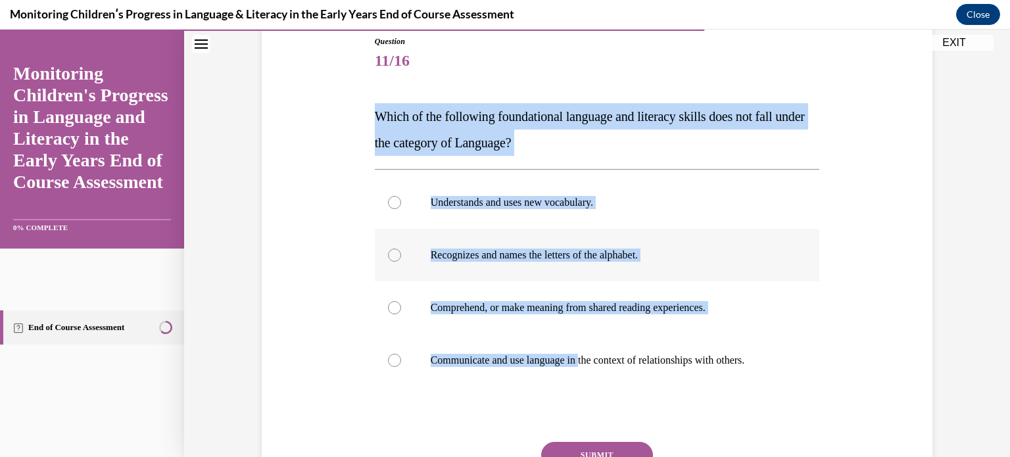
radio input "true"
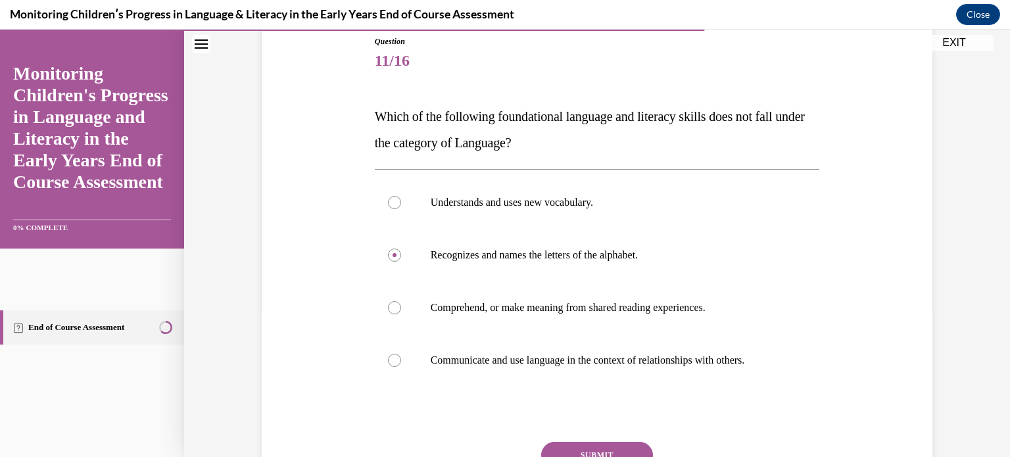
click at [573, 450] on button "SUBMIT" at bounding box center [597, 455] width 112 height 26
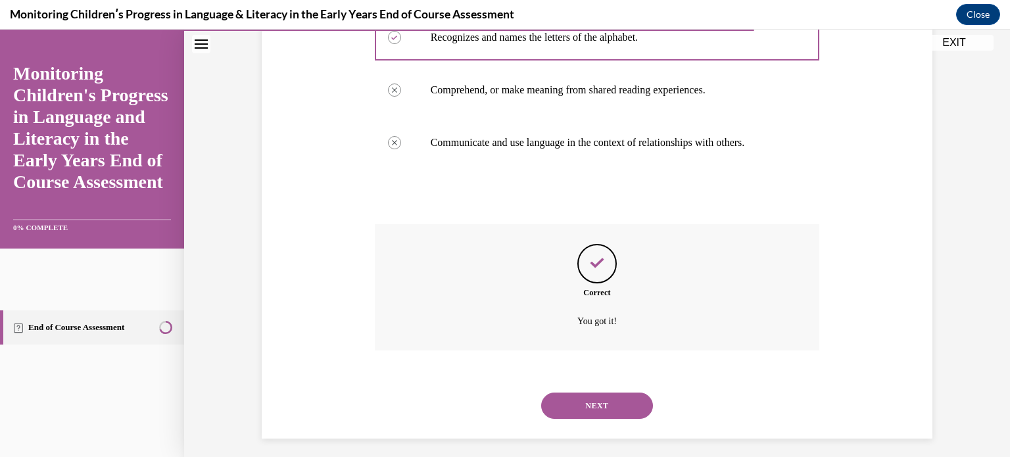
scroll to position [372, 0]
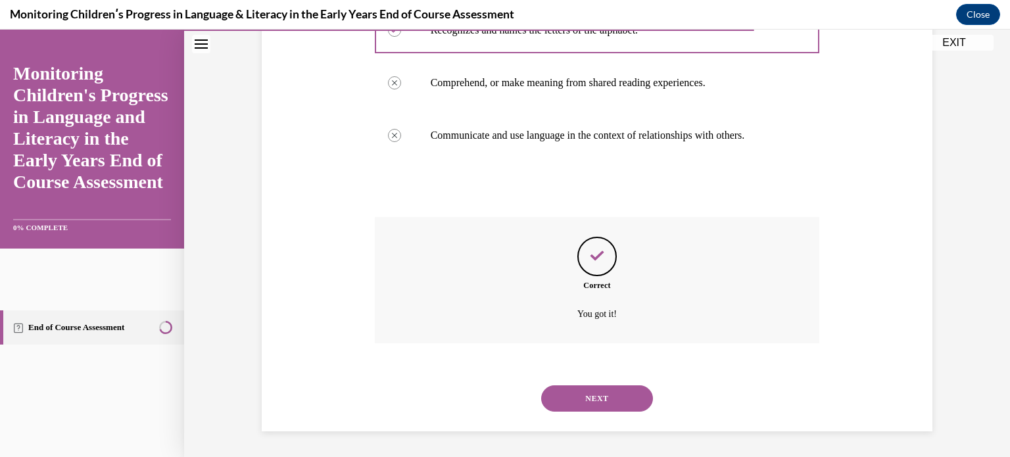
click at [563, 397] on button "NEXT" at bounding box center [597, 398] width 112 height 26
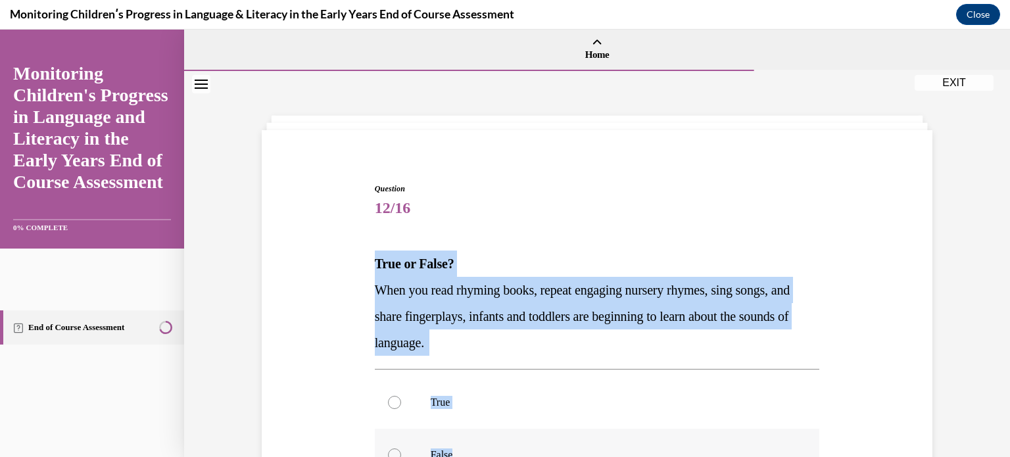
drag, startPoint x: 352, startPoint y: 256, endPoint x: 544, endPoint y: 444, distance: 268.3
click at [544, 445] on div "Question 12/16 True or False? When you read rhyming books, repeat engaging nurs…" at bounding box center [596, 393] width 677 height 501
click at [389, 408] on label "True" at bounding box center [597, 402] width 445 height 53
click at [389, 408] on input "True" at bounding box center [394, 402] width 13 height 13
radio input "true"
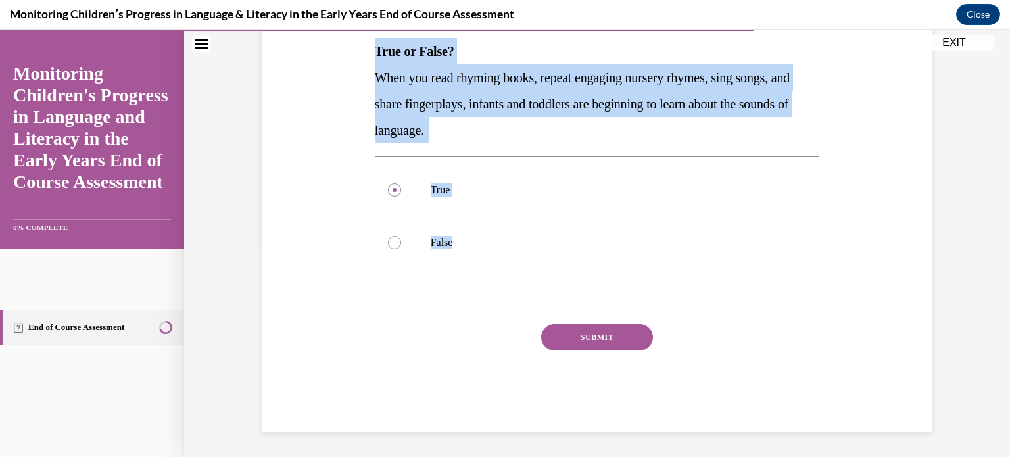
scroll to position [213, 0]
click at [600, 331] on button "SUBMIT" at bounding box center [597, 337] width 112 height 26
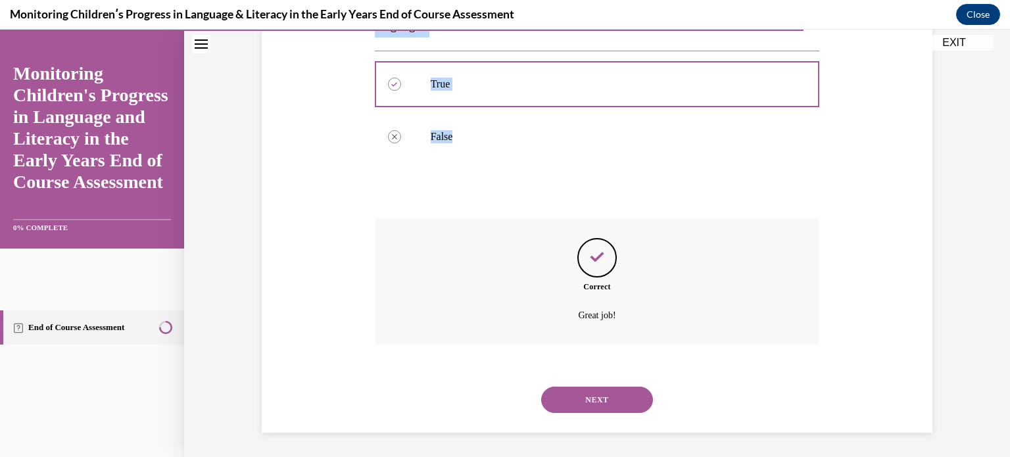
scroll to position [320, 0]
click at [605, 400] on button "NEXT" at bounding box center [597, 398] width 112 height 26
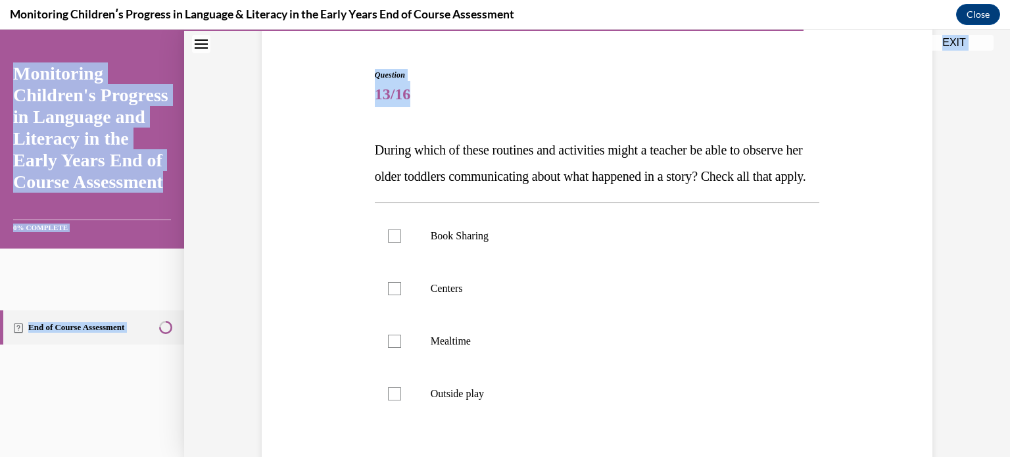
scroll to position [292, 0]
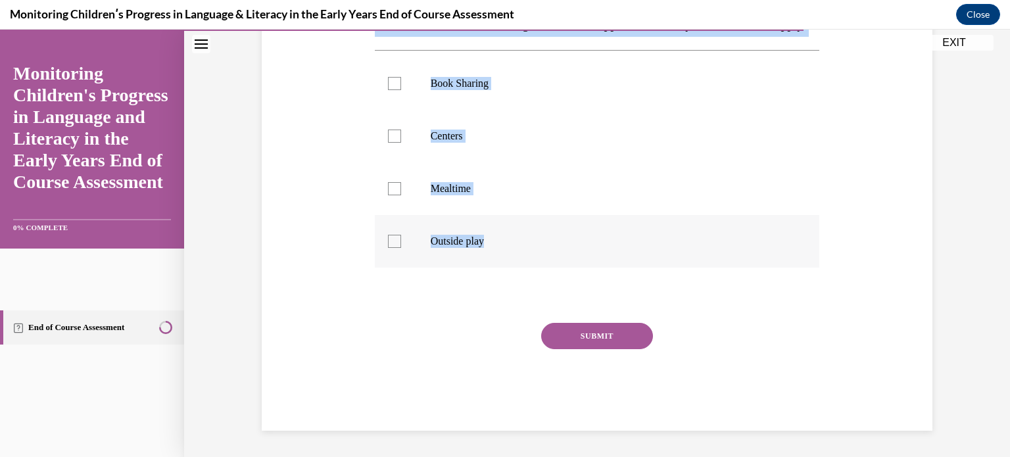
drag, startPoint x: 308, startPoint y: 247, endPoint x: 518, endPoint y: 261, distance: 210.2
click at [518, 261] on div "Question 13/16 During which of these routines and activities might a teacher be…" at bounding box center [596, 154] width 677 height 554
click at [395, 87] on div at bounding box center [394, 83] width 13 height 13
click at [395, 87] on input "Book Sharing" at bounding box center [394, 83] width 13 height 13
checkbox input "true"
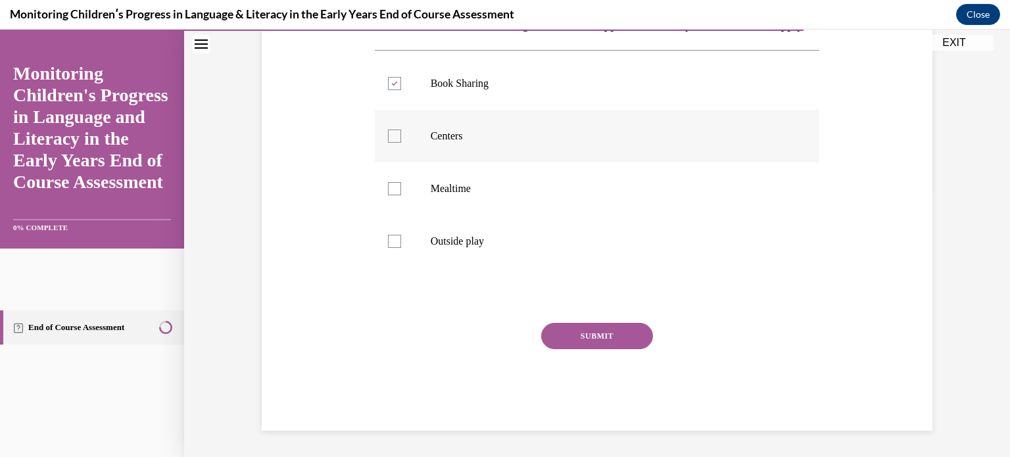
click at [388, 135] on div at bounding box center [394, 136] width 13 height 13
click at [388, 135] on input "Centers" at bounding box center [394, 136] width 13 height 13
checkbox input "true"
click at [572, 336] on button "SUBMIT" at bounding box center [597, 336] width 112 height 26
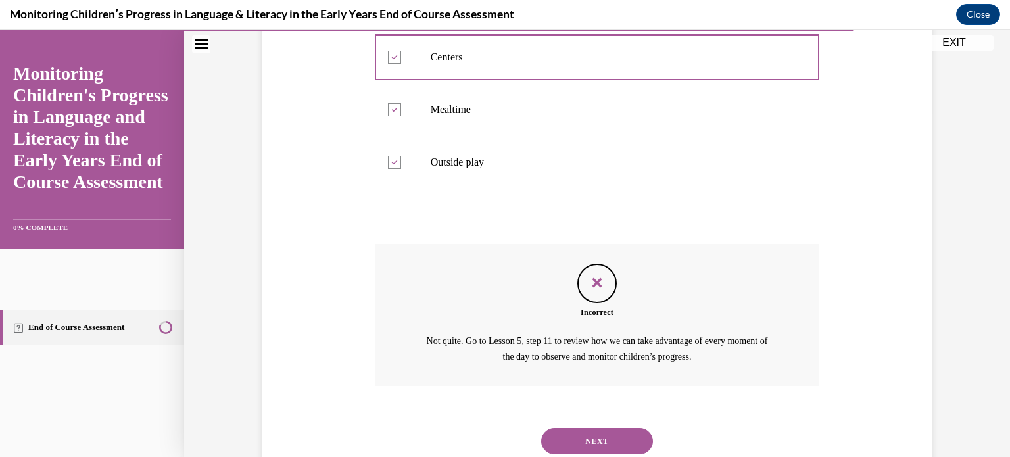
scroll to position [414, 0]
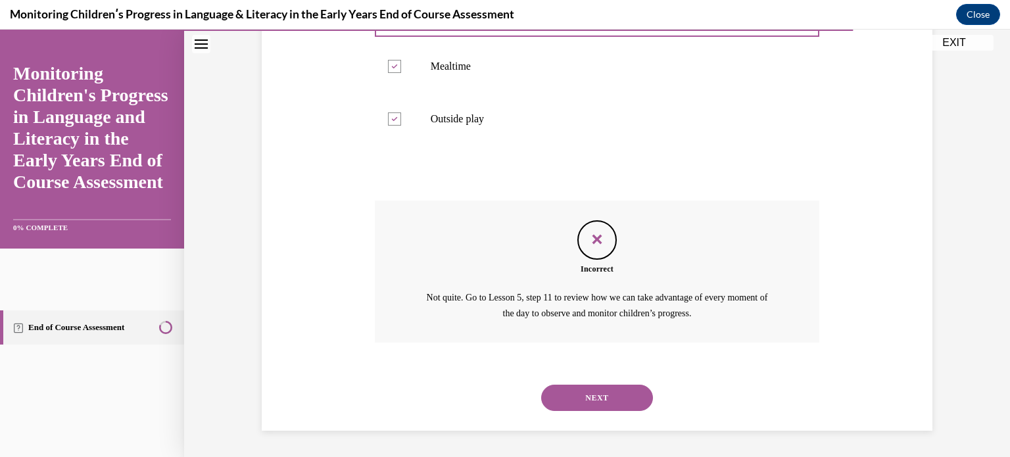
click at [610, 397] on button "NEXT" at bounding box center [597, 398] width 112 height 26
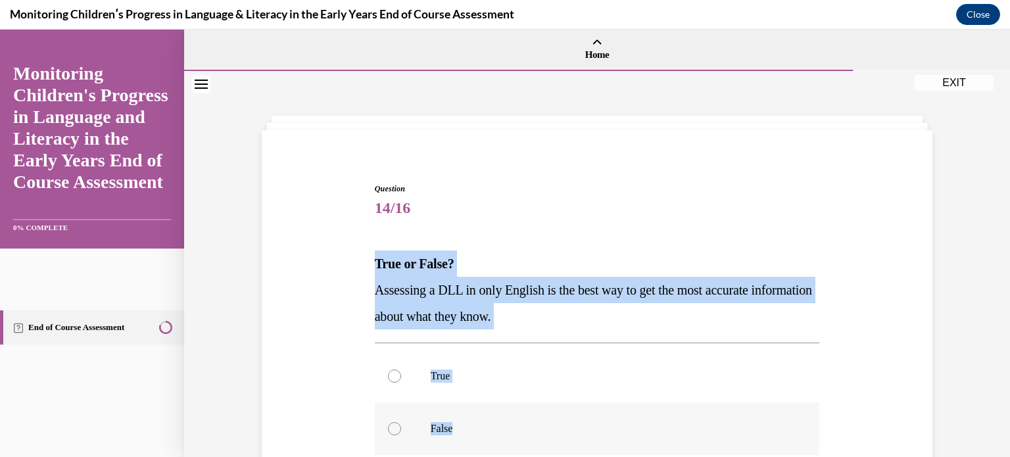
drag, startPoint x: 350, startPoint y: 259, endPoint x: 637, endPoint y: 429, distance: 333.7
click at [637, 429] on div "Question 14/16 True or False? Assessing a DLL in only English is the best way t…" at bounding box center [596, 380] width 677 height 475
click at [389, 431] on div at bounding box center [394, 428] width 13 height 13
click at [389, 431] on input "False" at bounding box center [394, 428] width 13 height 13
radio input "true"
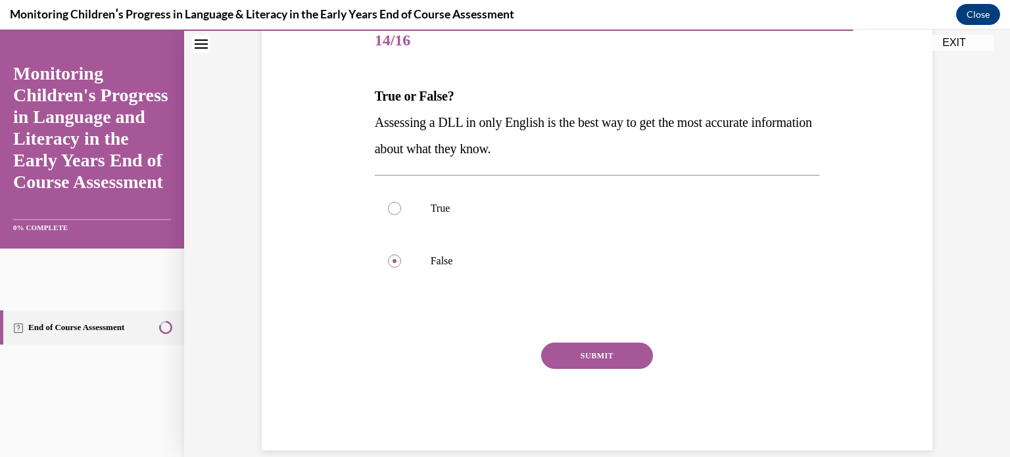
scroll to position [187, 0]
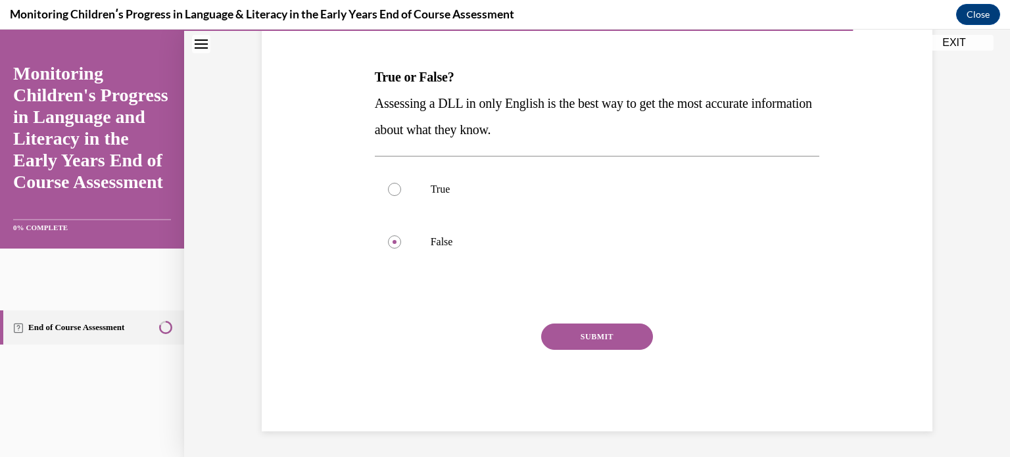
click at [618, 331] on button "SUBMIT" at bounding box center [597, 337] width 112 height 26
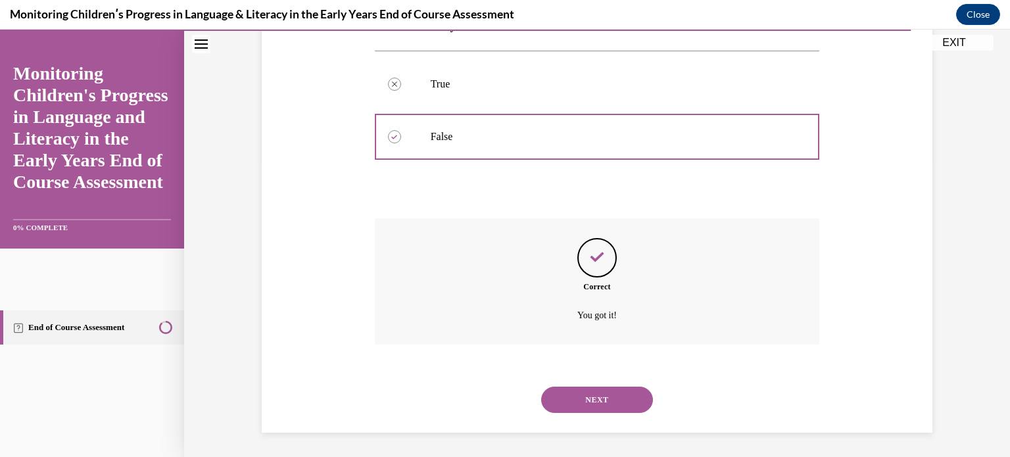
scroll to position [293, 0]
click at [615, 397] on button "NEXT" at bounding box center [597, 398] width 112 height 26
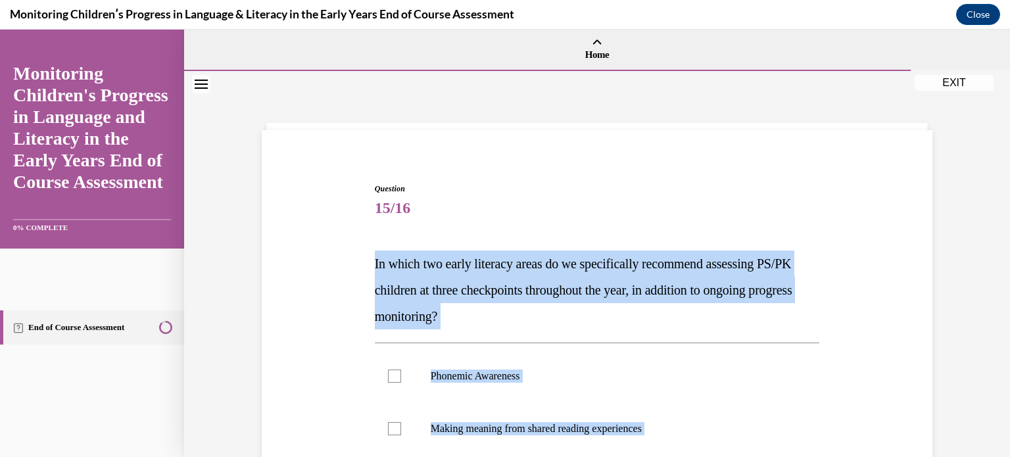
scroll to position [292, 0]
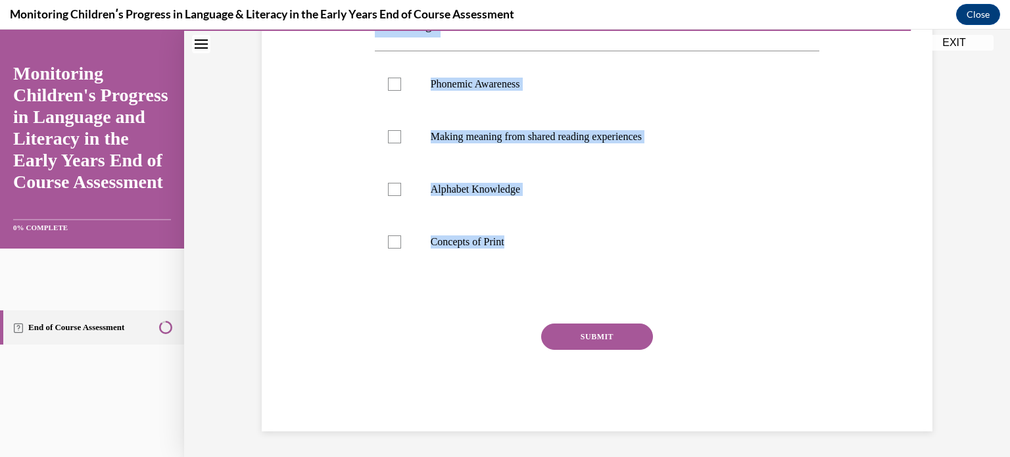
drag, startPoint x: 345, startPoint y: 247, endPoint x: 583, endPoint y: 308, distance: 246.4
click at [583, 308] on div "Question 15/16 In which two early literacy areas do we specifically recommend a…" at bounding box center [596, 141] width 677 height 580
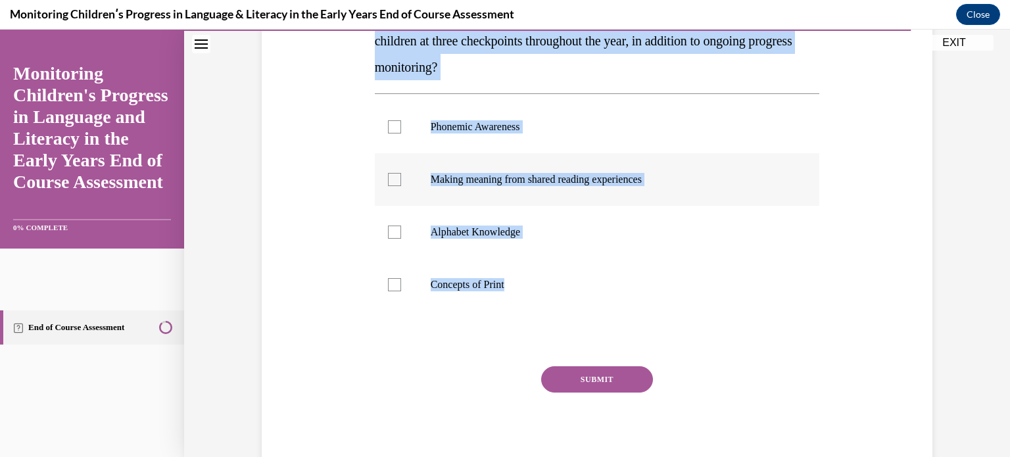
scroll to position [226, 0]
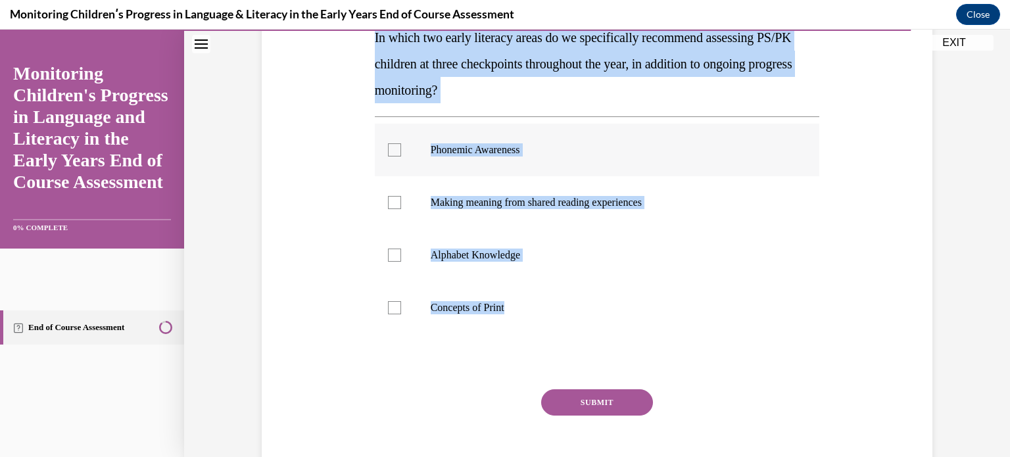
click at [388, 144] on div at bounding box center [394, 149] width 13 height 13
click at [388, 144] on input "Phonemic Awareness" at bounding box center [394, 149] width 13 height 13
checkbox input "true"
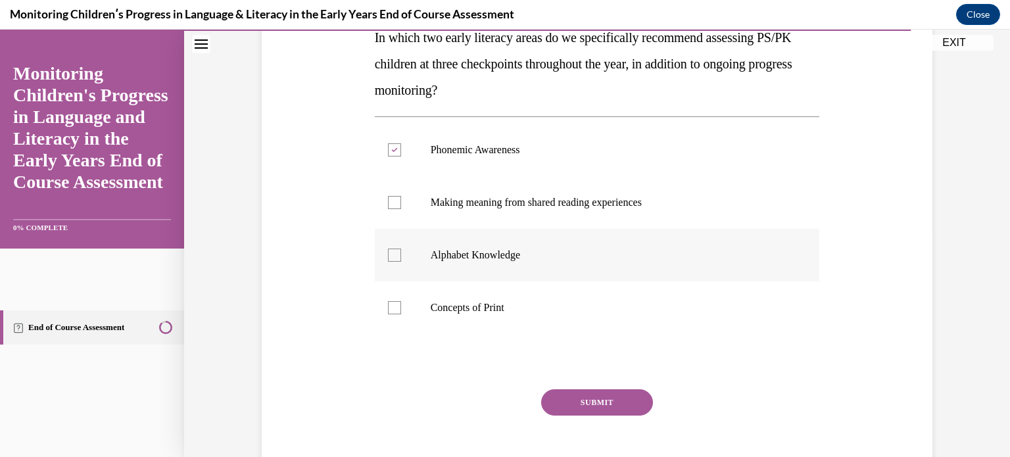
click at [397, 261] on label "Alphabet Knowledge" at bounding box center [597, 255] width 445 height 53
click at [397, 261] on input "Alphabet Knowledge" at bounding box center [394, 255] width 13 height 13
checkbox input "true"
click at [575, 405] on button "SUBMIT" at bounding box center [597, 402] width 112 height 26
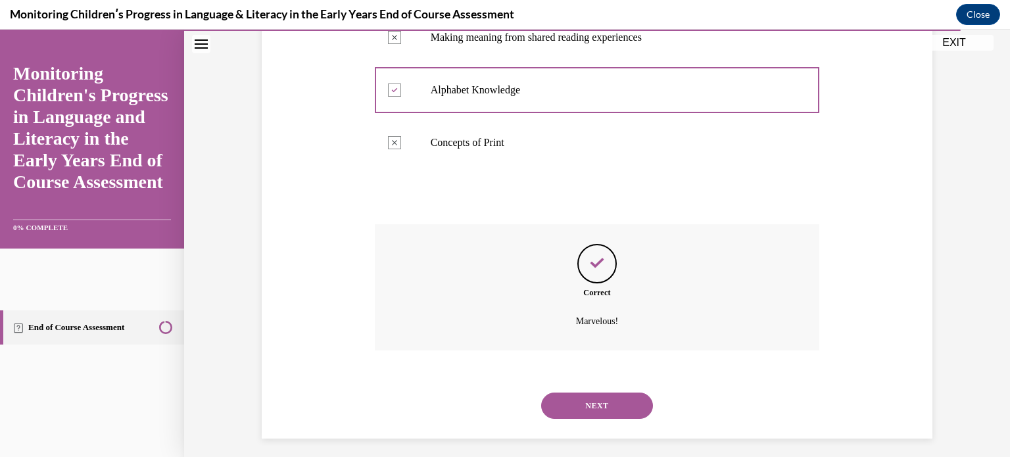
scroll to position [398, 0]
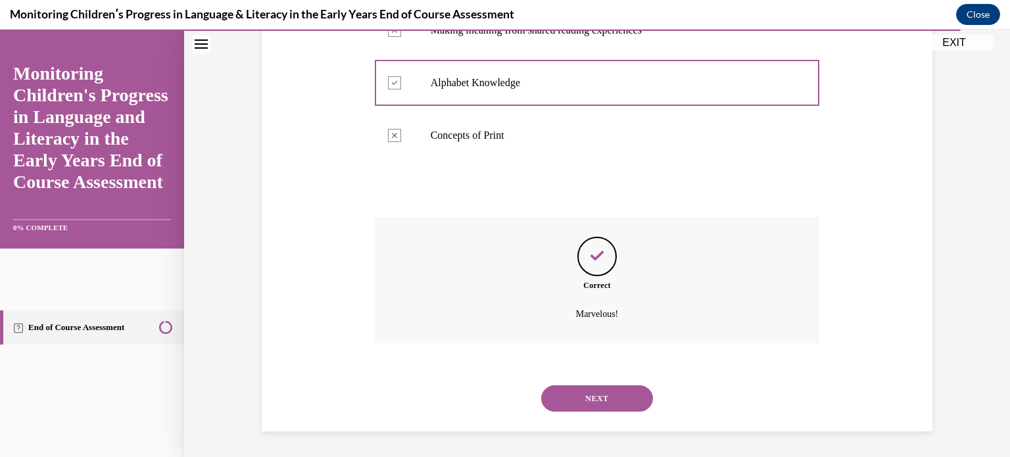
click at [587, 398] on button "NEXT" at bounding box center [597, 398] width 112 height 26
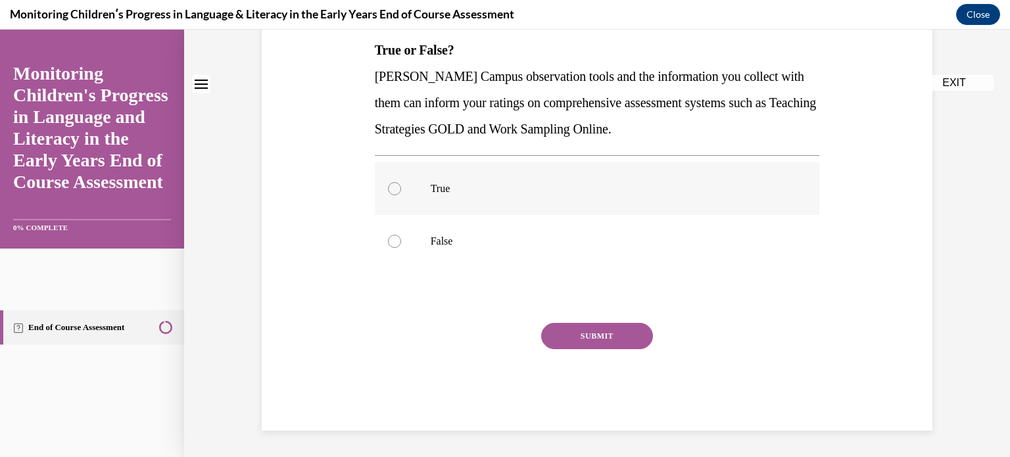
scroll to position [0, 0]
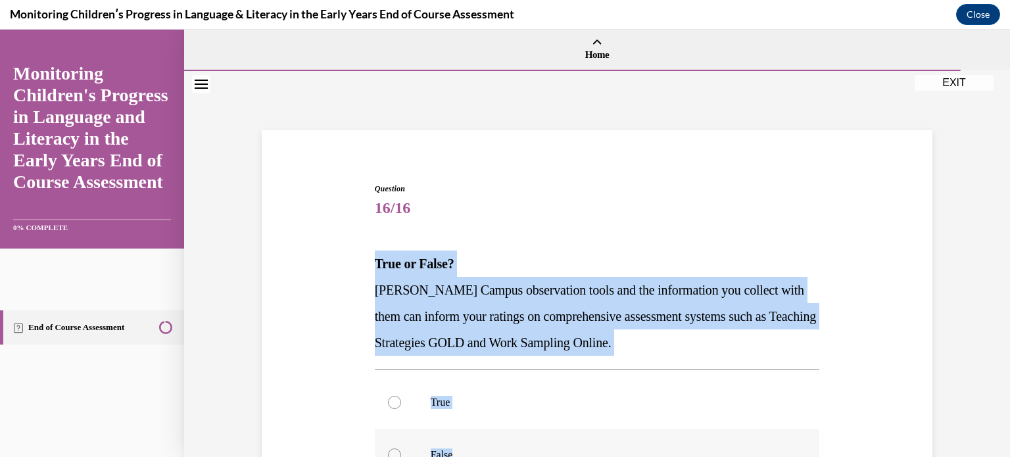
drag, startPoint x: 366, startPoint y: 272, endPoint x: 689, endPoint y: 445, distance: 367.2
click at [689, 445] on div "Question 16/16 True or False? Cox Campus observation tools and the information …" at bounding box center [596, 393] width 677 height 501
click at [397, 404] on label "True" at bounding box center [597, 402] width 445 height 53
click at [397, 404] on input "True" at bounding box center [394, 402] width 13 height 13
radio input "true"
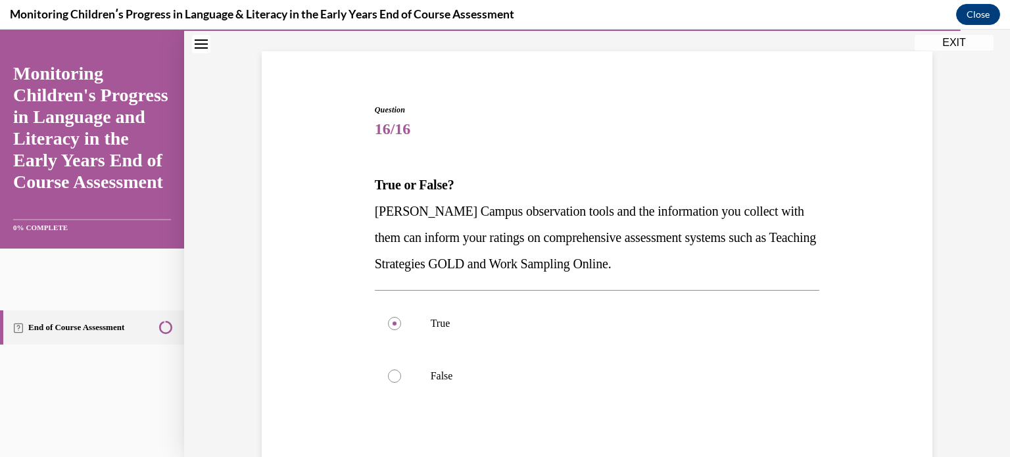
scroll to position [213, 0]
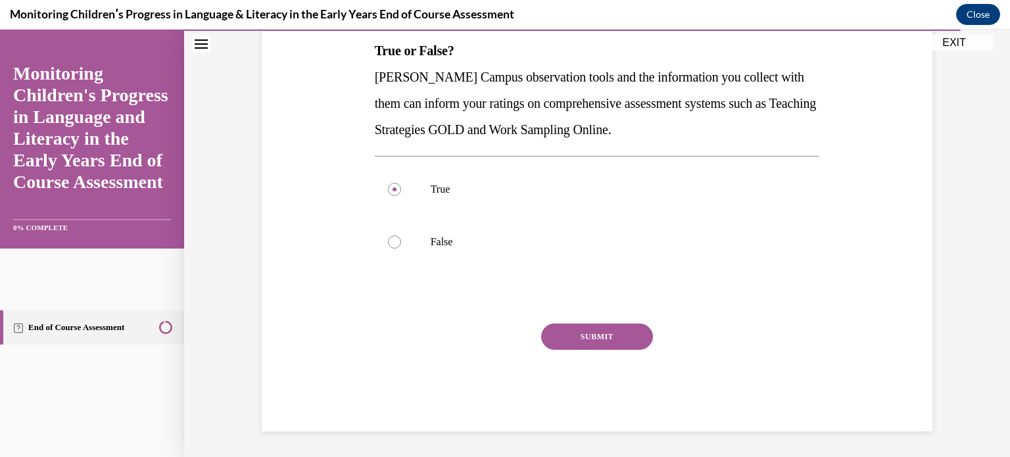
click at [600, 321] on div "Question 16/16 True or False? Cox Campus observation tools and the information …" at bounding box center [597, 201] width 445 height 462
click at [602, 327] on button "SUBMIT" at bounding box center [597, 337] width 112 height 26
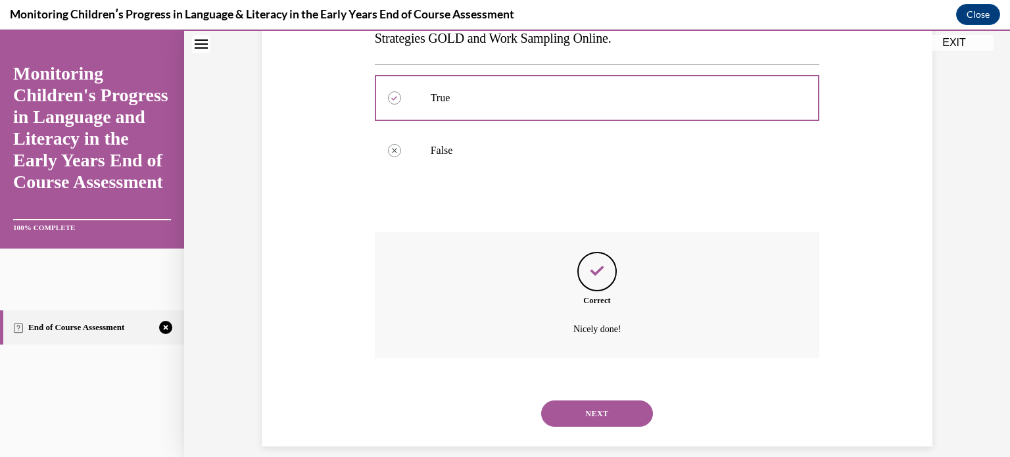
scroll to position [320, 0]
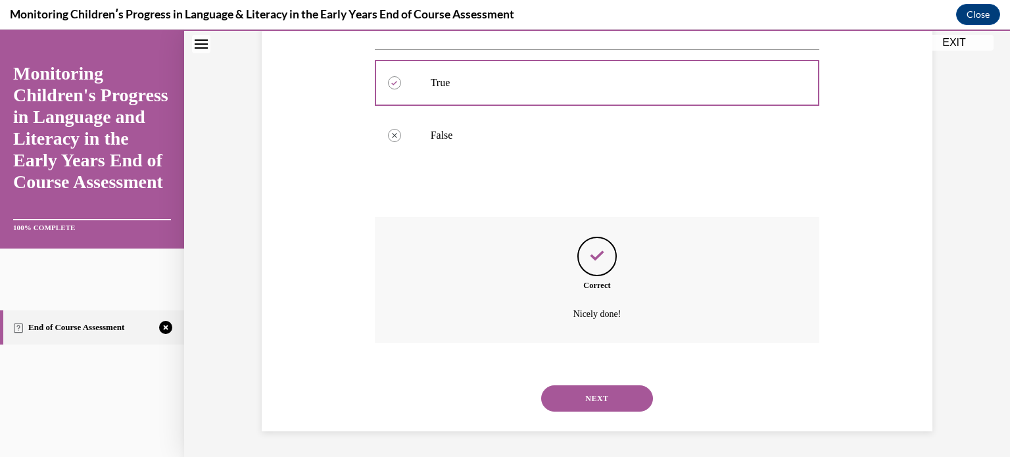
click at [614, 395] on button "NEXT" at bounding box center [597, 398] width 112 height 26
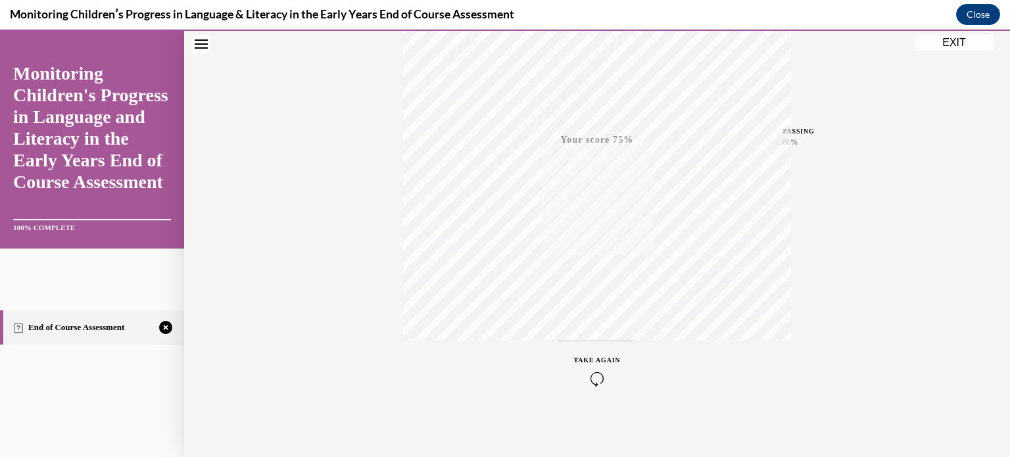
scroll to position [246, 0]
click at [595, 368] on div "TAKE AGAIN" at bounding box center [597, 369] width 47 height 31
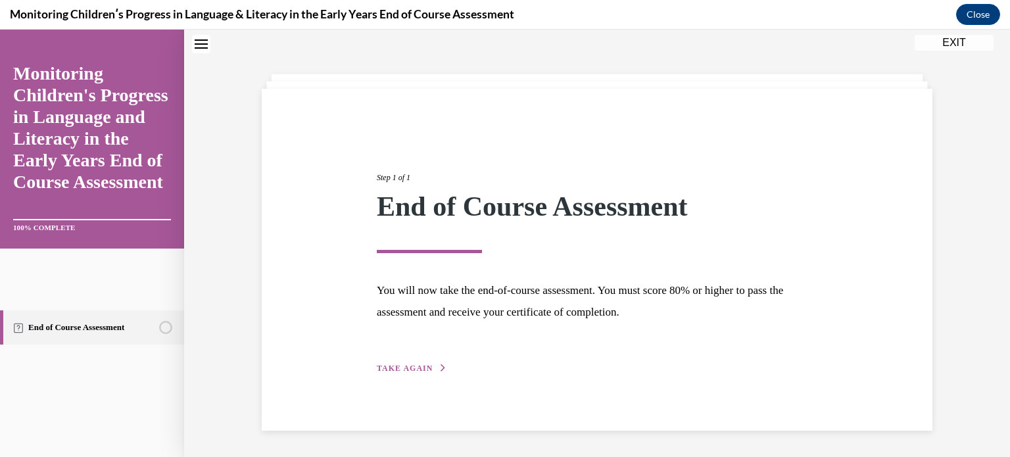
click at [399, 365] on span "TAKE AGAIN" at bounding box center [405, 368] width 56 height 9
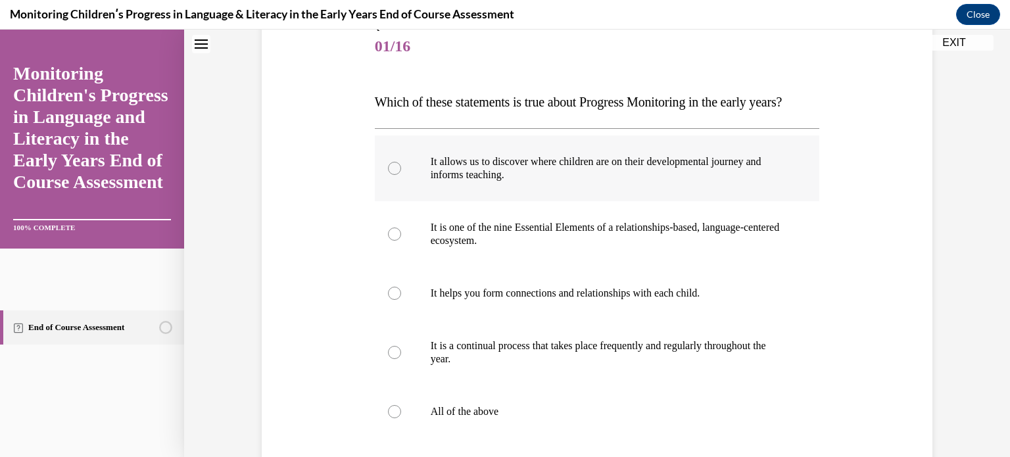
scroll to position [173, 0]
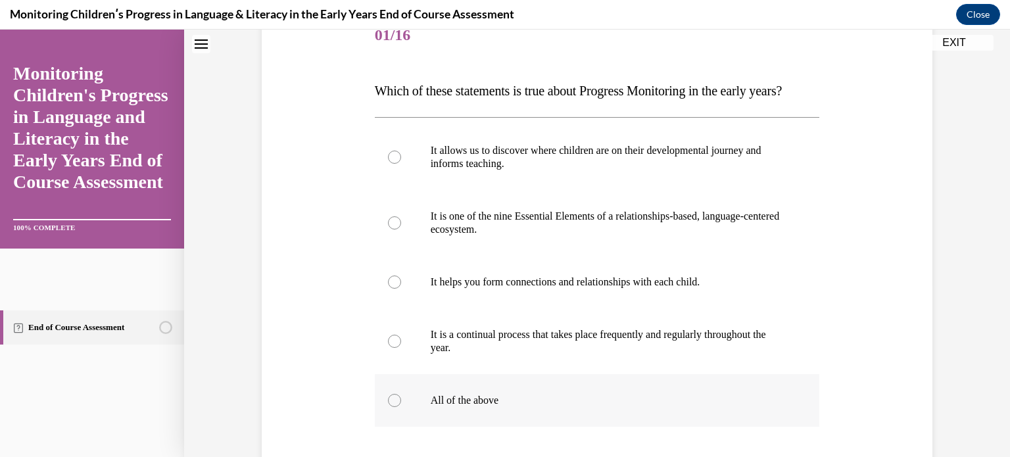
click at [388, 407] on div at bounding box center [394, 400] width 13 height 13
click at [388, 407] on input "All of the above" at bounding box center [394, 400] width 13 height 13
radio input "true"
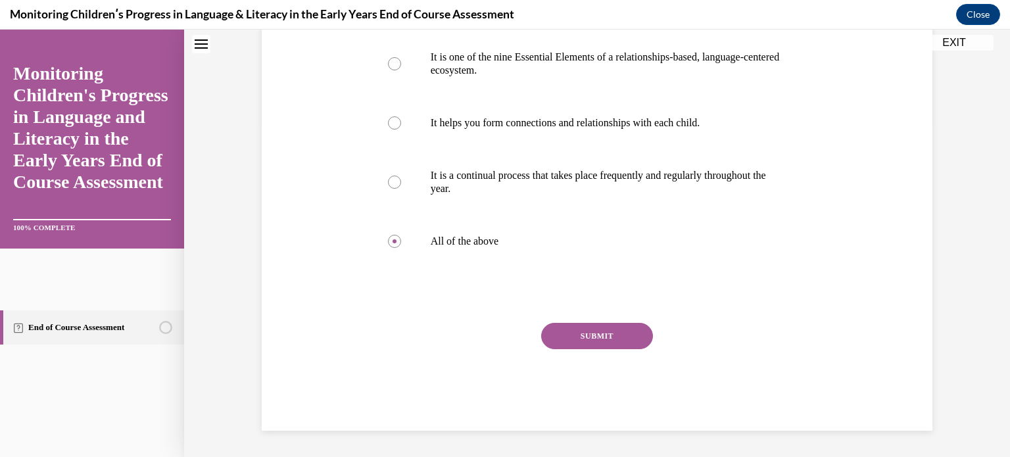
click at [619, 339] on button "SUBMIT" at bounding box center [597, 336] width 112 height 26
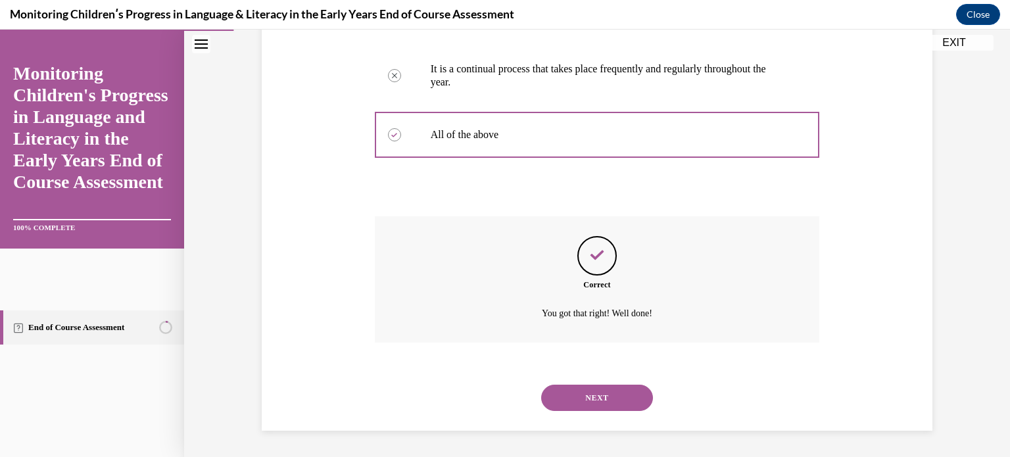
scroll to position [464, 0]
click at [602, 390] on button "NEXT" at bounding box center [597, 398] width 112 height 26
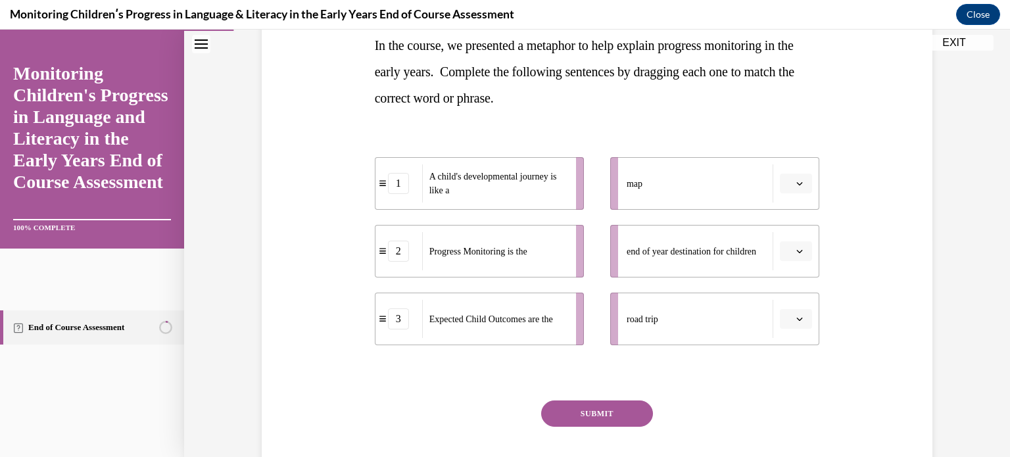
scroll to position [197, 0]
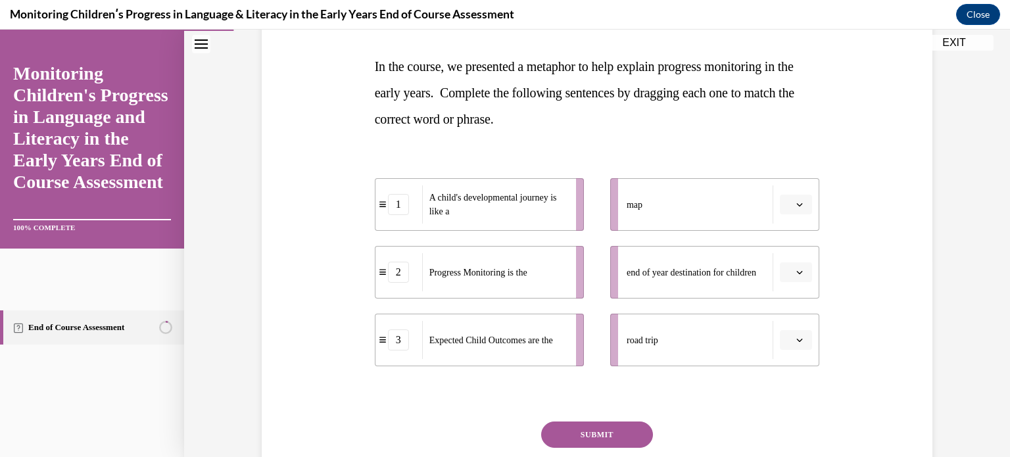
click at [804, 209] on button "button" at bounding box center [796, 205] width 32 height 20
click at [792, 282] on div "2" at bounding box center [789, 287] width 33 height 26
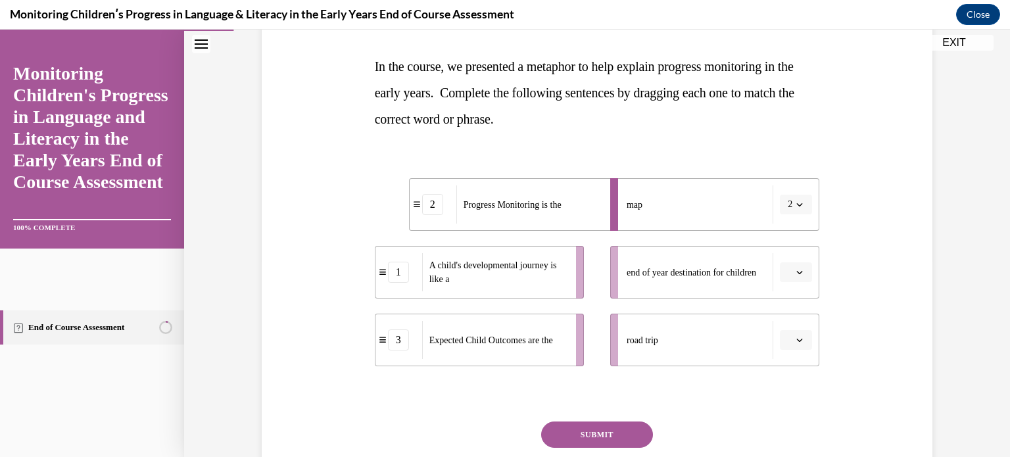
click at [796, 337] on icon "button" at bounding box center [799, 340] width 7 height 7
click at [789, 269] on div "1" at bounding box center [789, 258] width 33 height 26
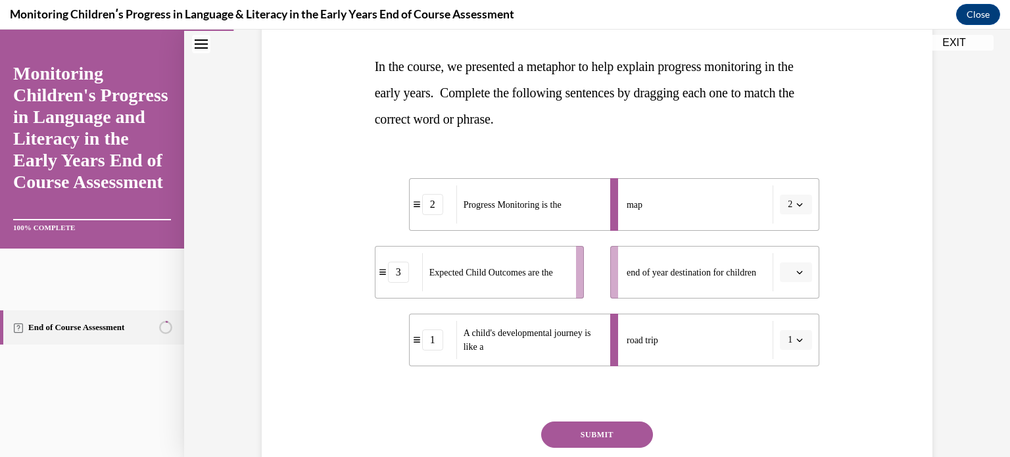
click at [798, 272] on span "button" at bounding box center [799, 272] width 9 height 9
click at [795, 389] on div "3" at bounding box center [789, 381] width 33 height 26
click at [621, 431] on button "SUBMIT" at bounding box center [597, 434] width 112 height 26
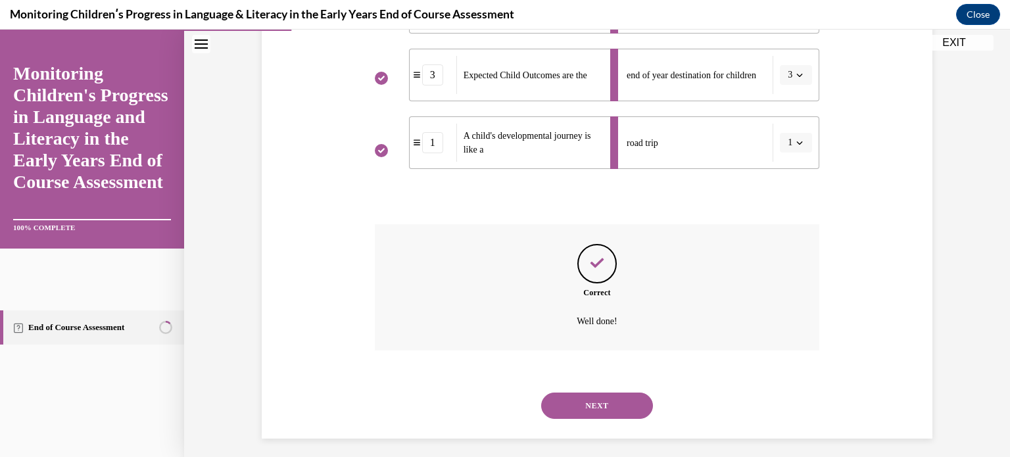
scroll to position [402, 0]
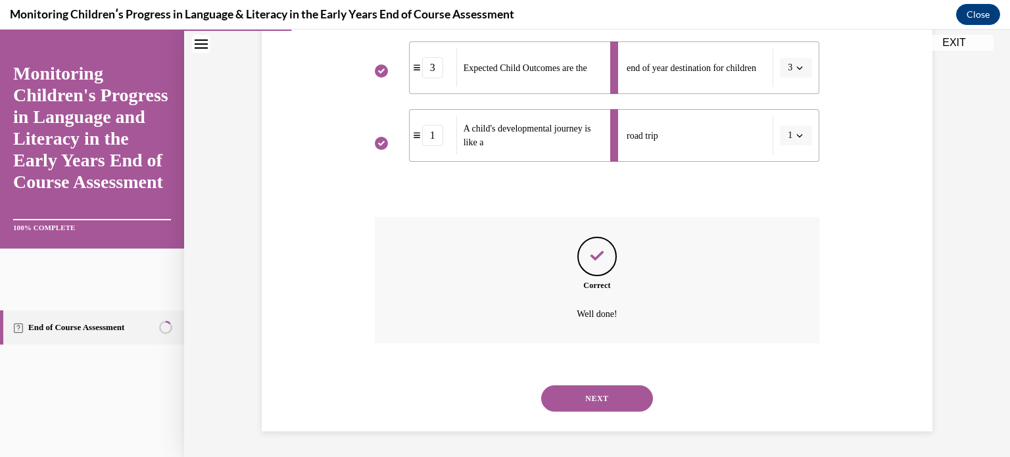
click at [608, 393] on button "NEXT" at bounding box center [597, 398] width 112 height 26
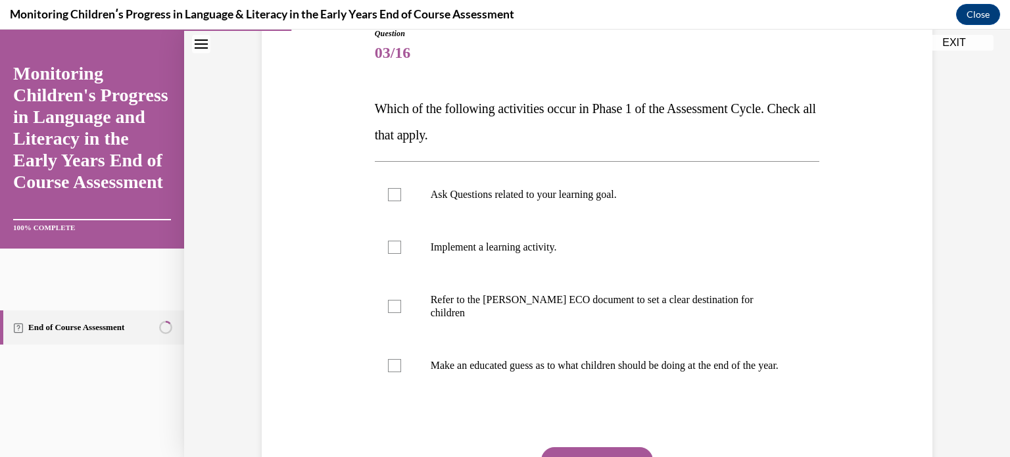
scroll to position [147, 0]
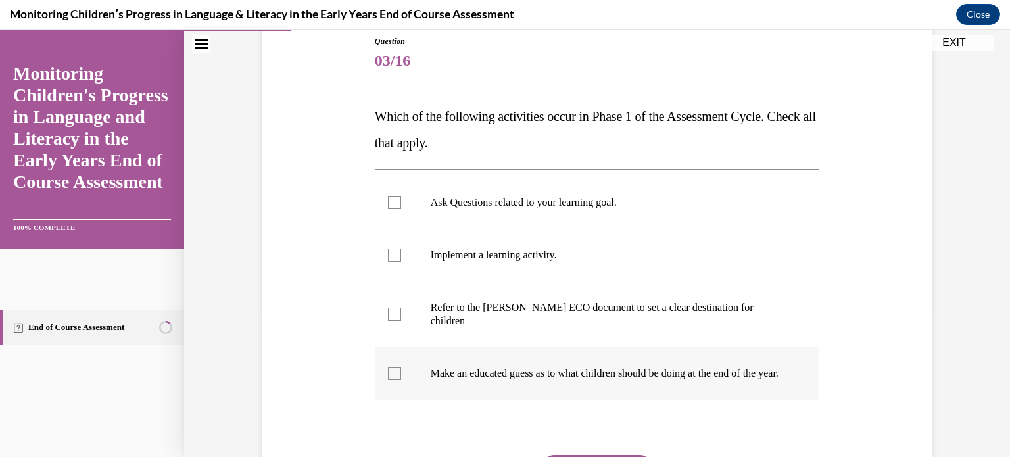
drag, startPoint x: 339, startPoint y: 105, endPoint x: 496, endPoint y: 383, distance: 320.0
click at [496, 383] on div "Question 03/16 Which of the following activities occur in Phase 1 of the Assess…" at bounding box center [596, 279] width 677 height 567
click at [390, 199] on div at bounding box center [394, 202] width 13 height 13
click at [390, 199] on input "Ask Questions related to your learning goal." at bounding box center [394, 202] width 13 height 13
checkbox input "true"
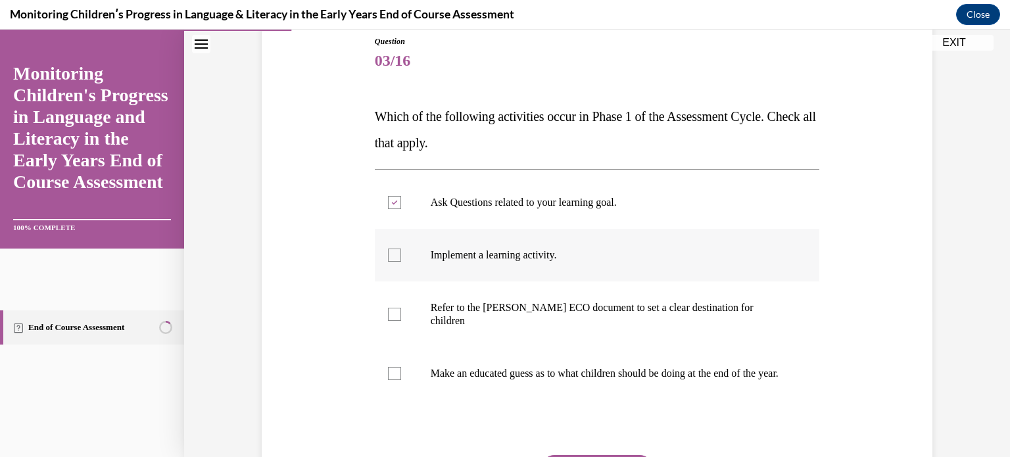
click at [392, 257] on div at bounding box center [394, 255] width 13 height 13
click at [392, 257] on input "Implement a learning activity." at bounding box center [394, 255] width 13 height 13
checkbox input "true"
click at [395, 308] on div at bounding box center [394, 314] width 13 height 13
click at [395, 308] on input "Refer to the Rollins ECO document to set a clear destination for children" at bounding box center [394, 314] width 13 height 13
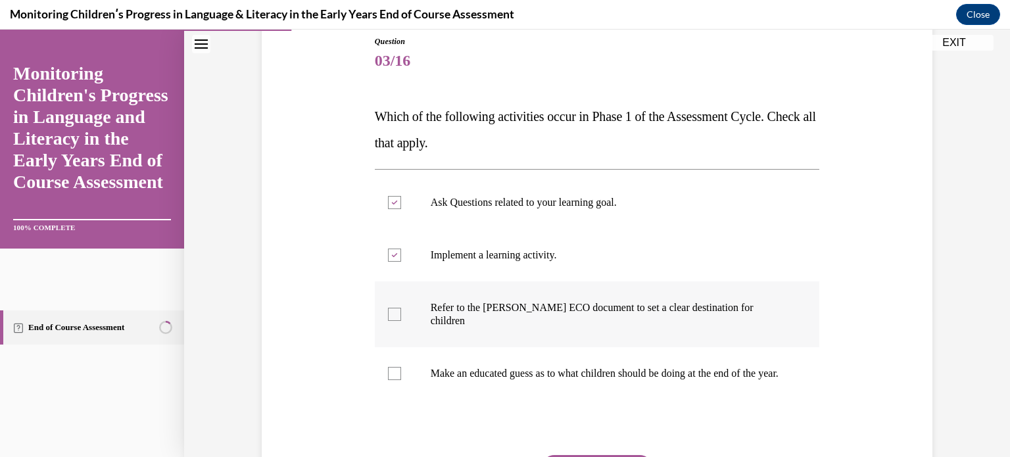
checkbox input "true"
click at [389, 367] on div at bounding box center [394, 373] width 13 height 13
click at [389, 367] on input "Make an educated guess as to what children should be doing at the end of the ye…" at bounding box center [394, 373] width 13 height 13
checkbox input "true"
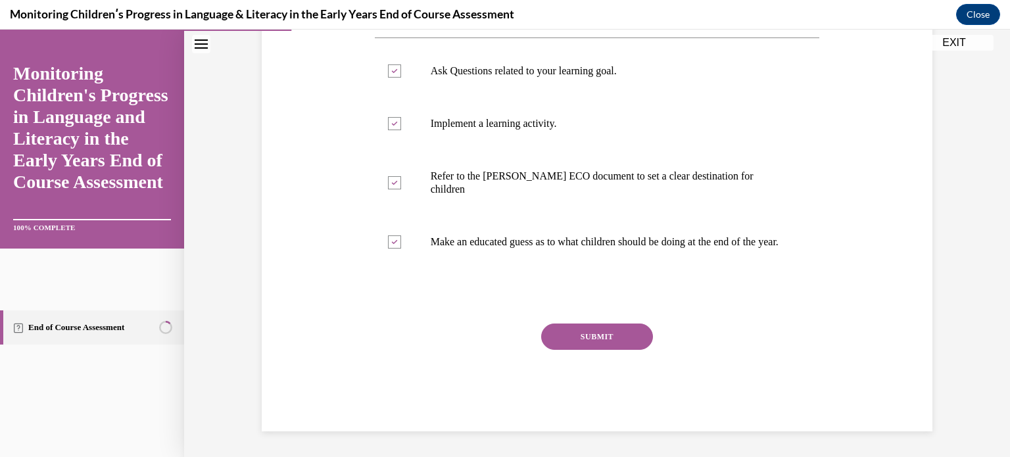
click at [583, 328] on button "SUBMIT" at bounding box center [597, 337] width 112 height 26
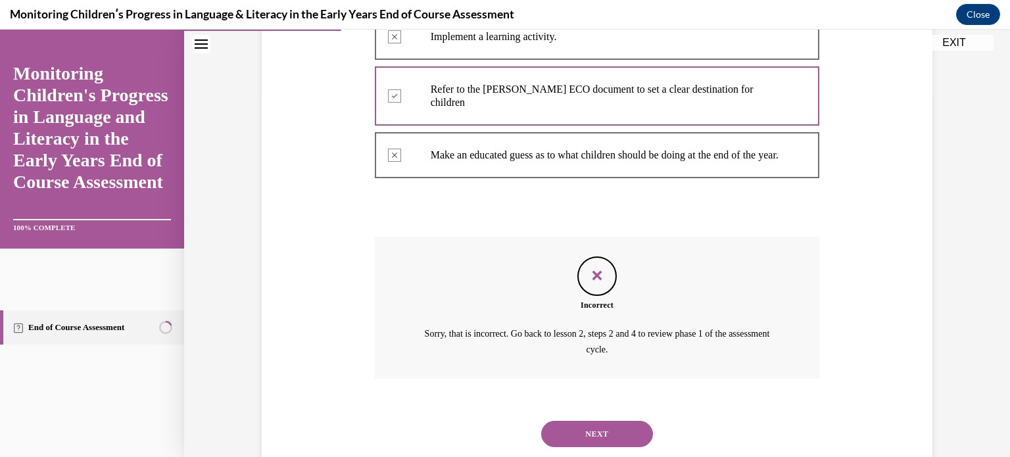
scroll to position [401, 0]
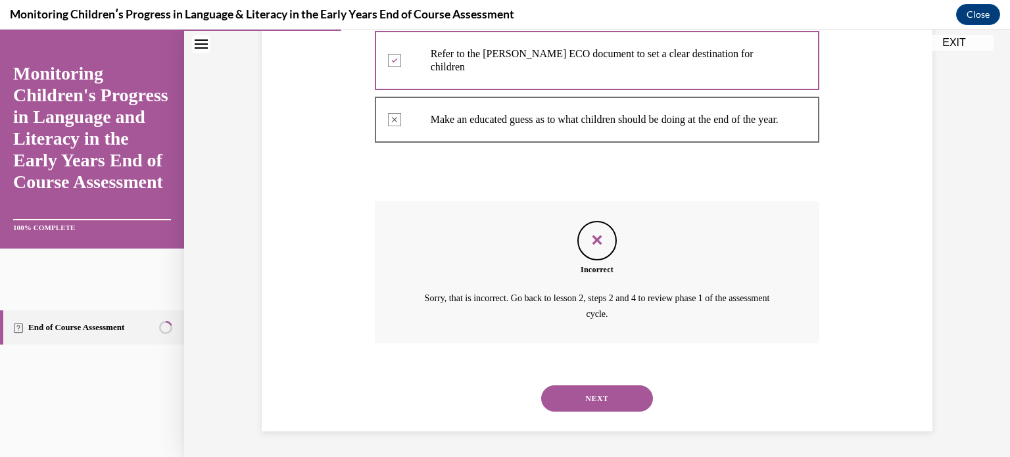
click at [599, 397] on button "NEXT" at bounding box center [597, 398] width 112 height 26
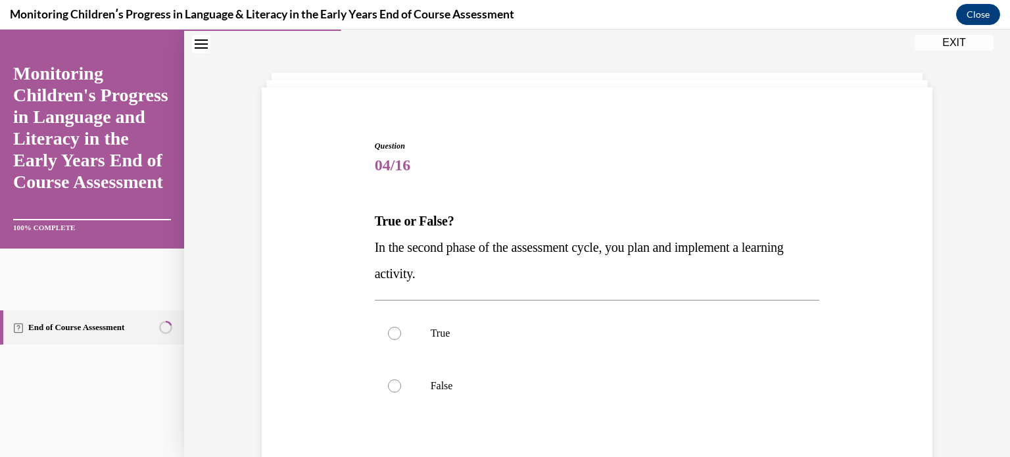
scroll to position [66, 0]
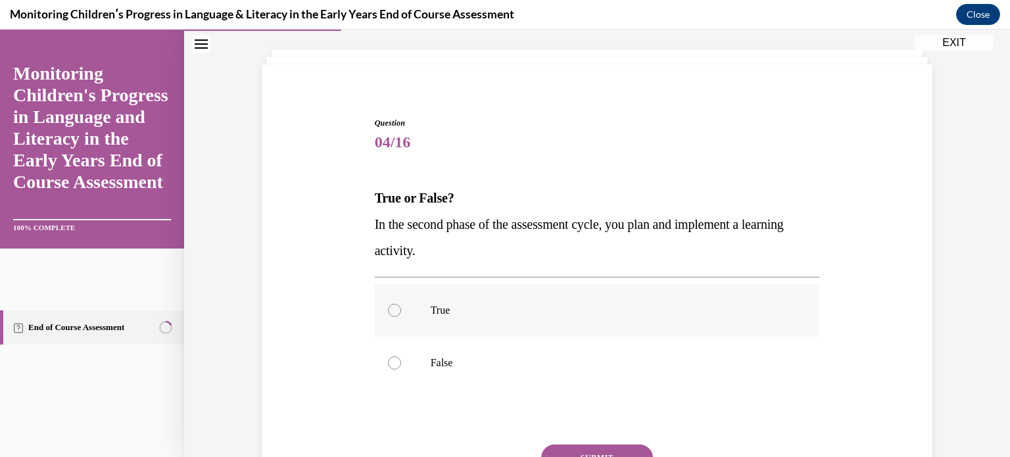
click at [406, 311] on label "True" at bounding box center [597, 310] width 445 height 53
click at [401, 311] on input "True" at bounding box center [394, 310] width 13 height 13
radio input "true"
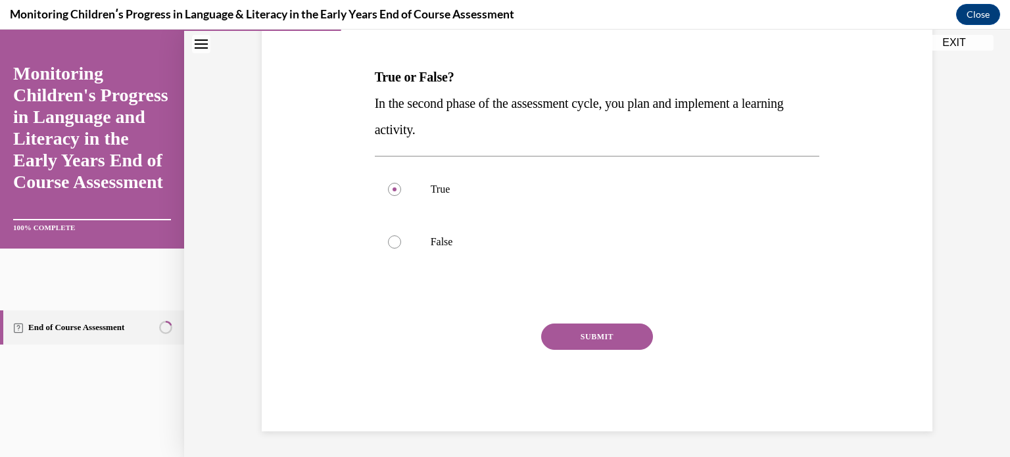
click at [590, 334] on button "SUBMIT" at bounding box center [597, 337] width 112 height 26
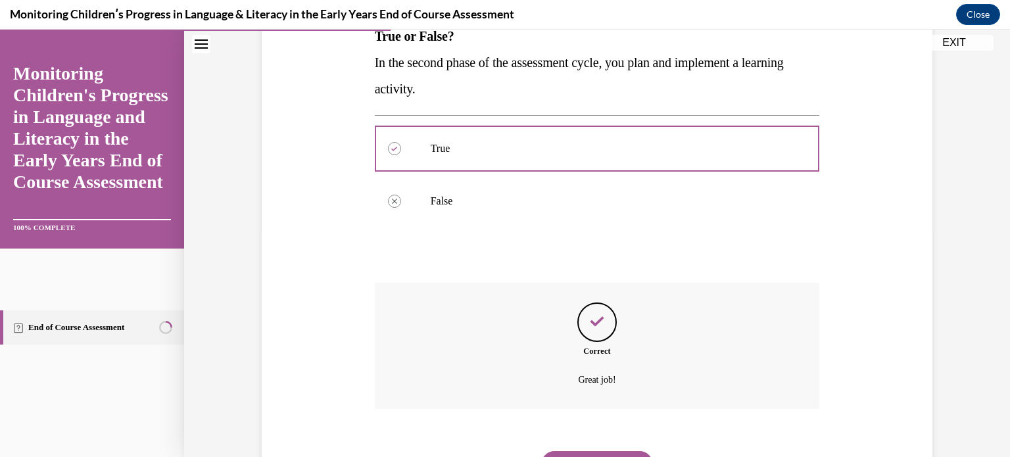
scroll to position [293, 0]
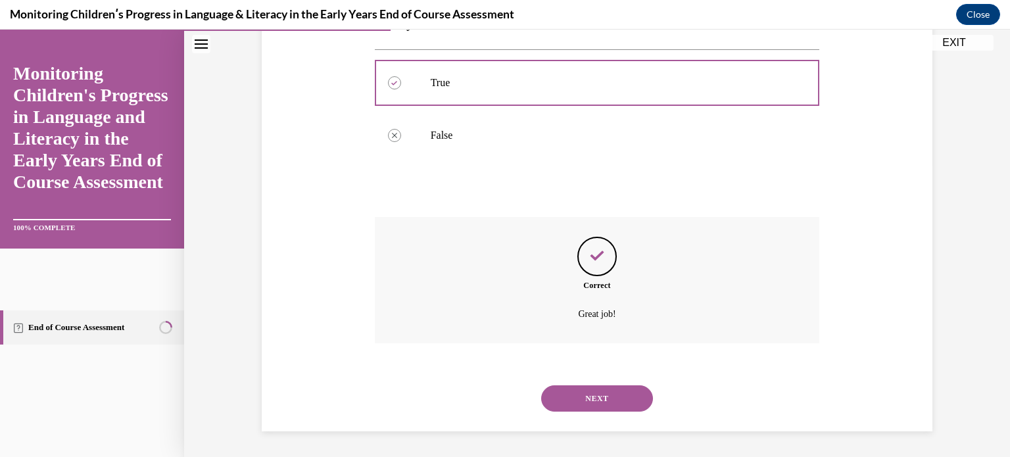
click at [607, 396] on button "NEXT" at bounding box center [597, 398] width 112 height 26
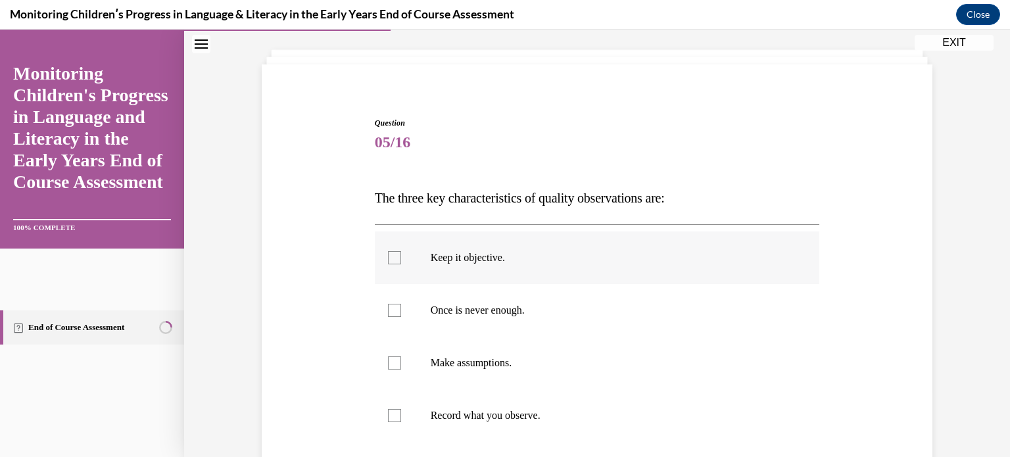
scroll to position [132, 0]
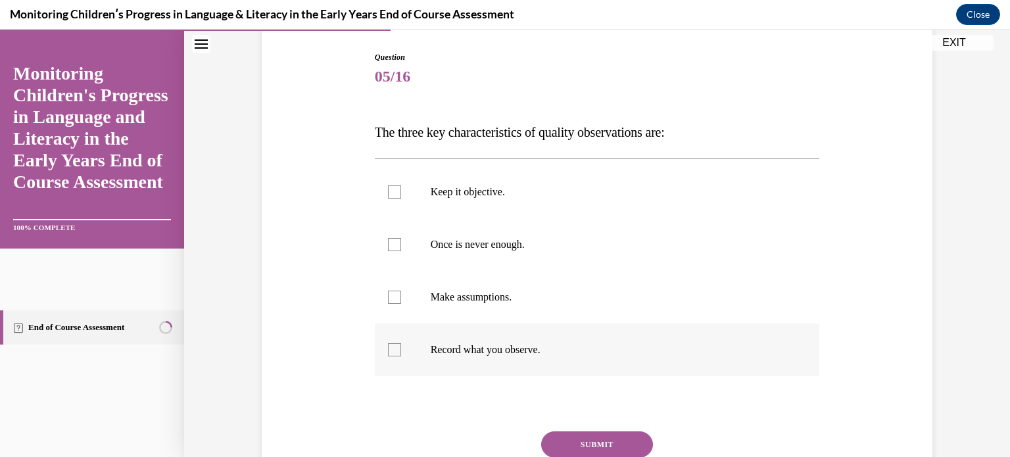
click at [388, 349] on div at bounding box center [394, 349] width 13 height 13
click at [388, 349] on input "Record what you observe." at bounding box center [394, 349] width 13 height 13
checkbox input "true"
click at [390, 242] on div at bounding box center [394, 244] width 13 height 13
click at [390, 242] on input "Once is never enough." at bounding box center [394, 244] width 13 height 13
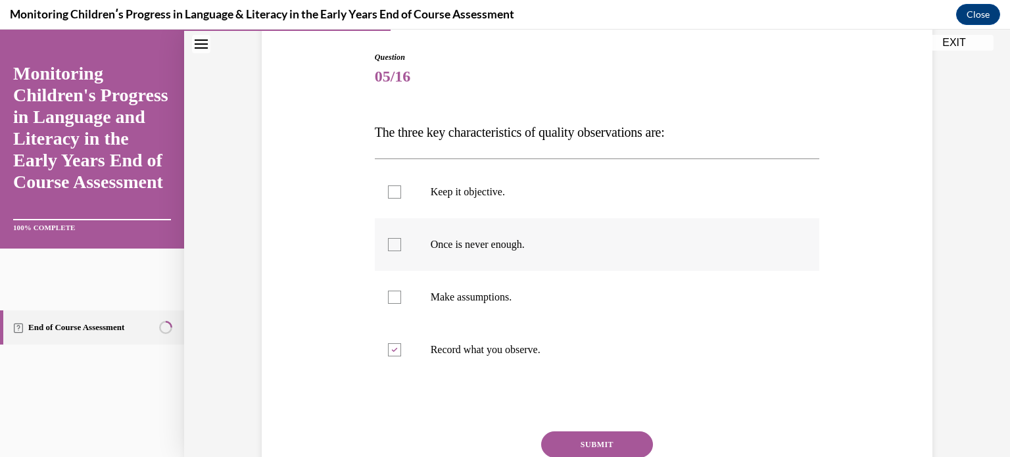
checkbox input "true"
click at [388, 190] on div at bounding box center [394, 191] width 13 height 13
click at [388, 190] on input "Keep it objective." at bounding box center [394, 191] width 13 height 13
checkbox input "true"
click at [579, 439] on button "SUBMIT" at bounding box center [597, 444] width 112 height 26
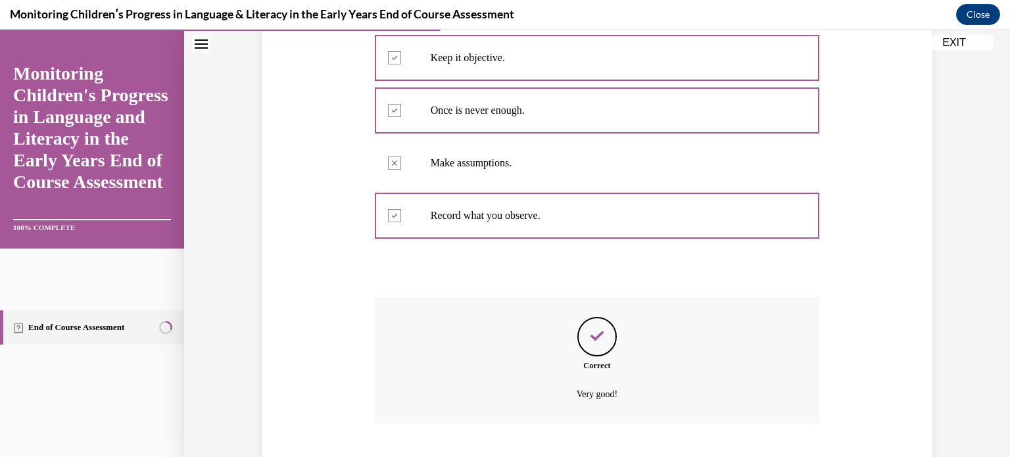
scroll to position [346, 0]
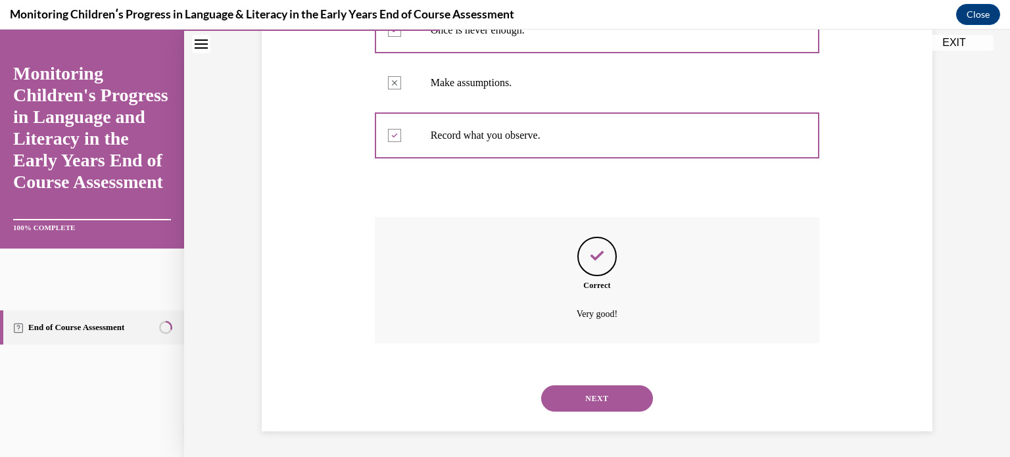
click at [587, 397] on button "NEXT" at bounding box center [597, 398] width 112 height 26
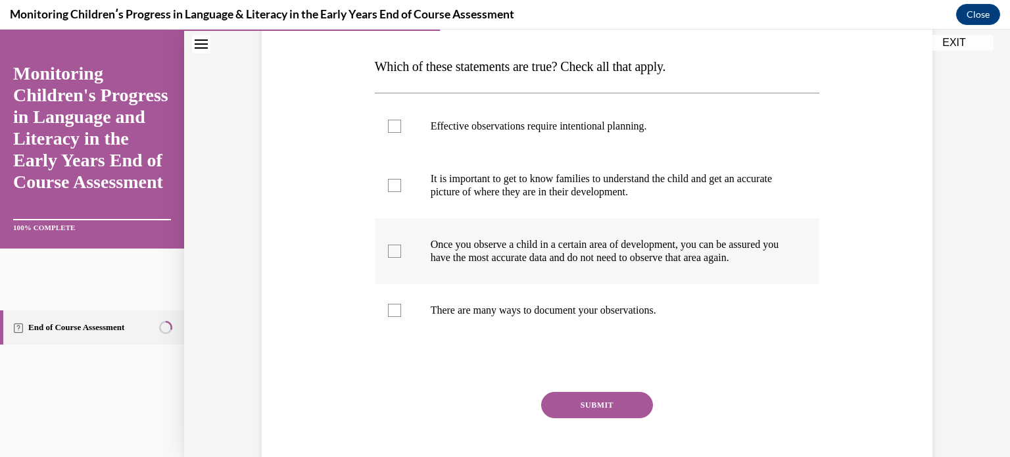
scroll to position [132, 0]
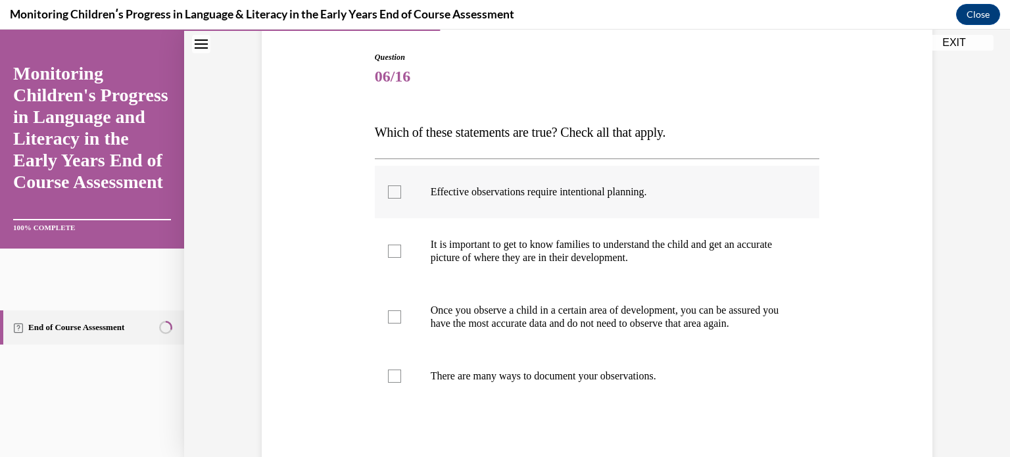
click at [571, 183] on label "Effective observations require intentional planning." at bounding box center [597, 192] width 445 height 53
click at [401, 185] on input "Effective observations require intentional planning." at bounding box center [394, 191] width 13 height 13
checkbox input "true"
click at [391, 383] on div at bounding box center [394, 376] width 13 height 13
click at [391, 383] on input "There are many ways to document your observations." at bounding box center [394, 376] width 13 height 13
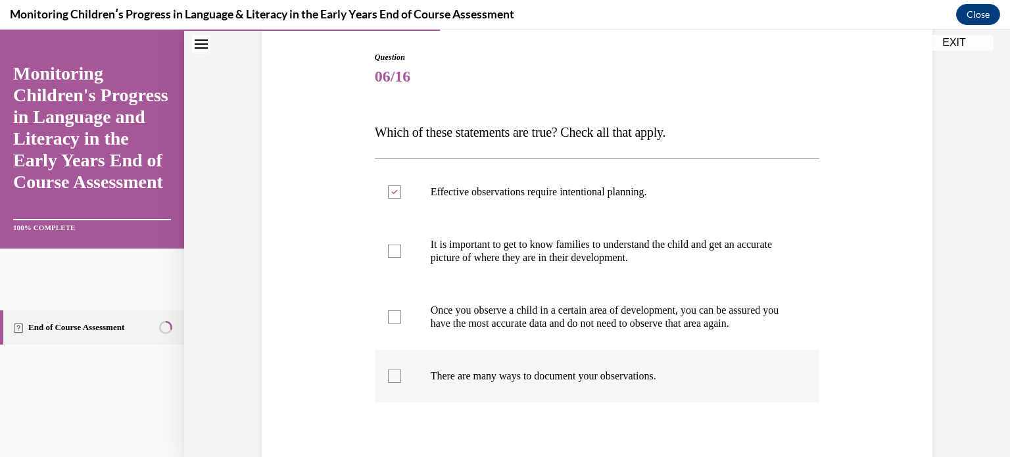
checkbox input "true"
click at [396, 254] on label "It is important to get to know families to understand the child and get an accu…" at bounding box center [597, 251] width 445 height 66
click at [396, 254] on input "It is important to get to know families to understand the child and get an accu…" at bounding box center [394, 251] width 13 height 13
checkbox input "true"
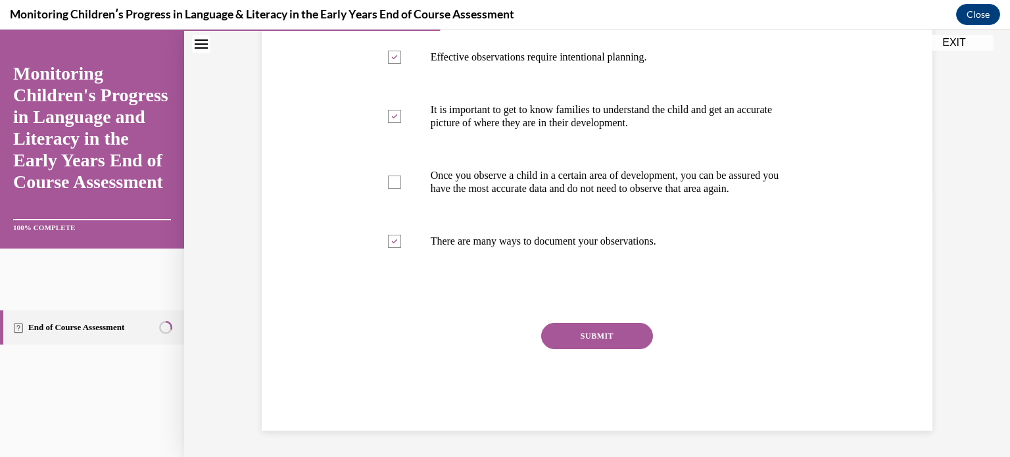
click at [576, 333] on button "SUBMIT" at bounding box center [597, 336] width 112 height 26
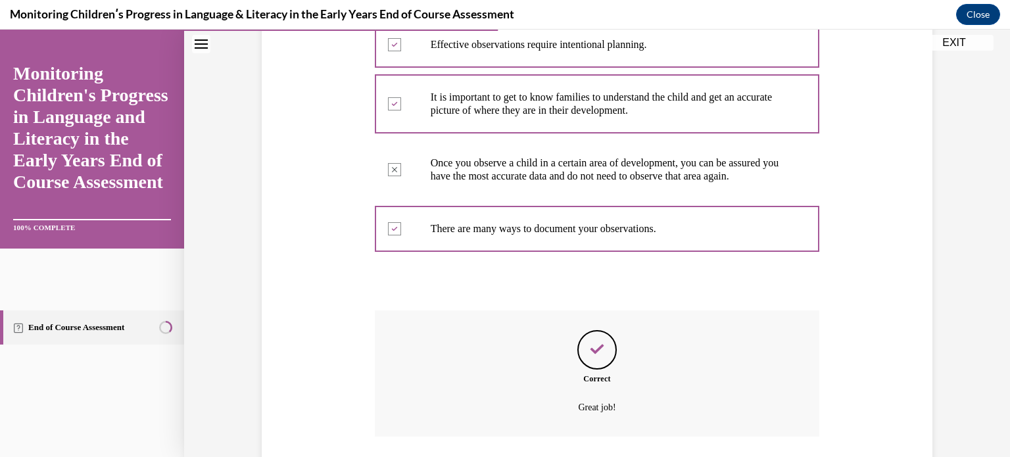
scroll to position [385, 0]
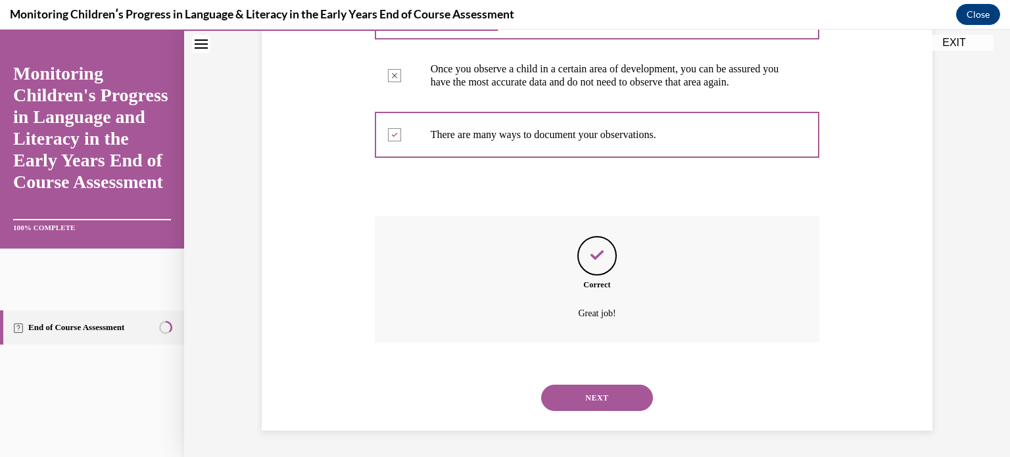
click at [597, 397] on button "NEXT" at bounding box center [597, 398] width 112 height 26
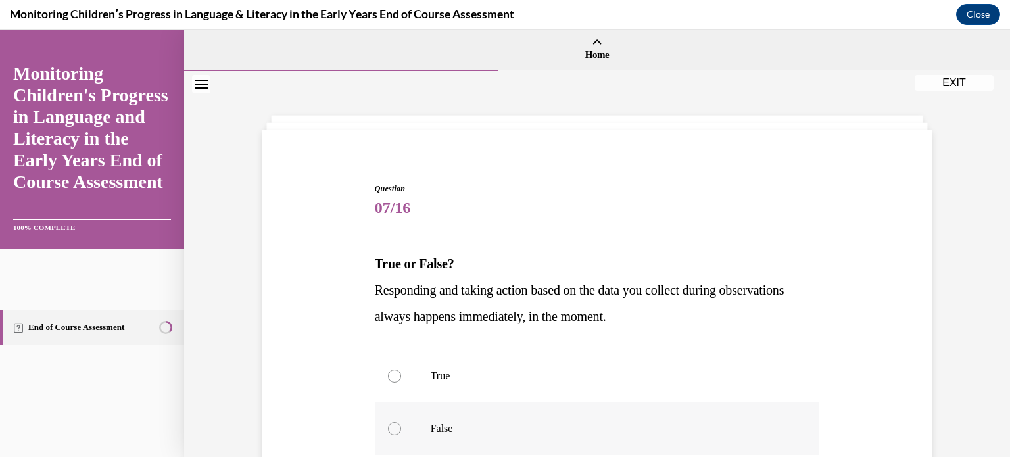
click at [389, 429] on div at bounding box center [394, 428] width 13 height 13
click at [389, 429] on input "False" at bounding box center [394, 428] width 13 height 13
radio input "true"
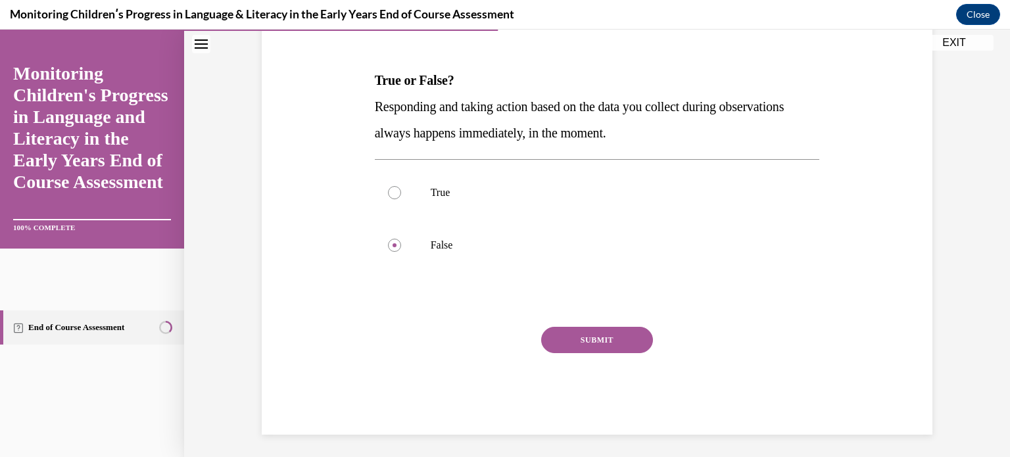
scroll to position [187, 0]
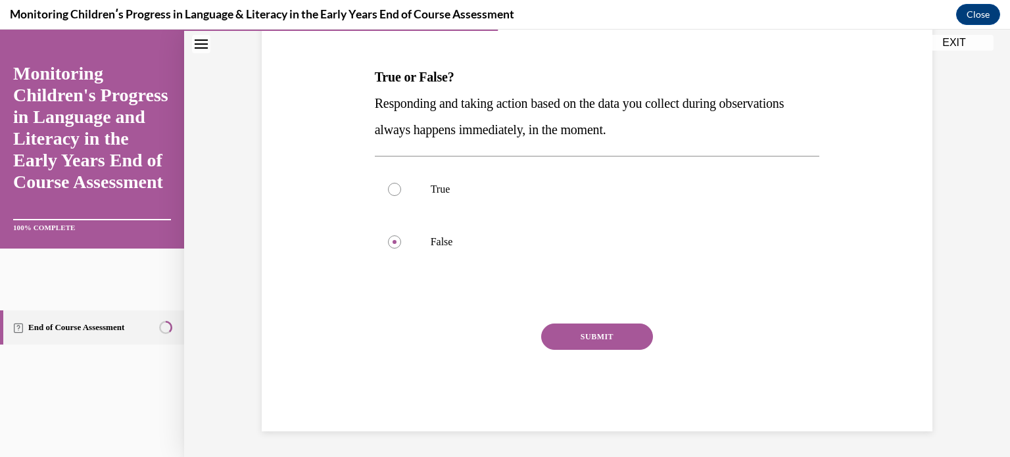
click at [566, 330] on button "SUBMIT" at bounding box center [597, 337] width 112 height 26
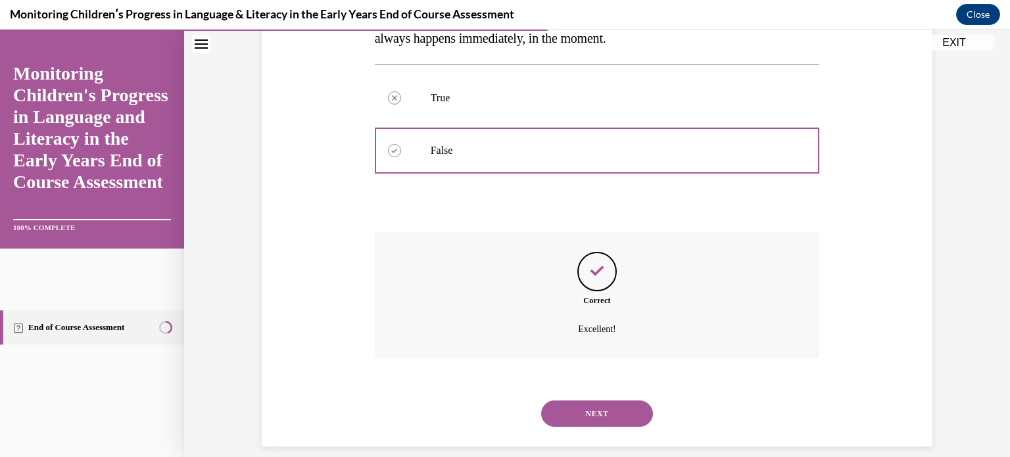
scroll to position [293, 0]
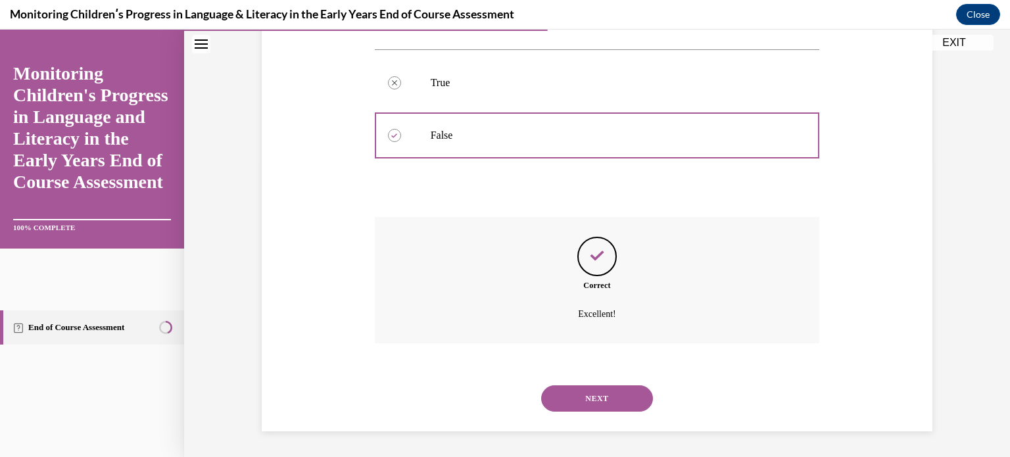
click at [590, 395] on button "NEXT" at bounding box center [597, 398] width 112 height 26
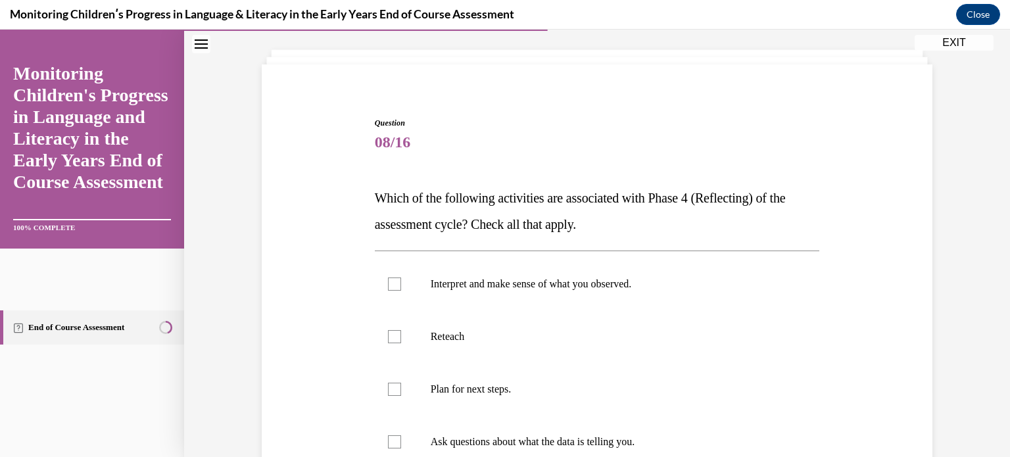
scroll to position [132, 0]
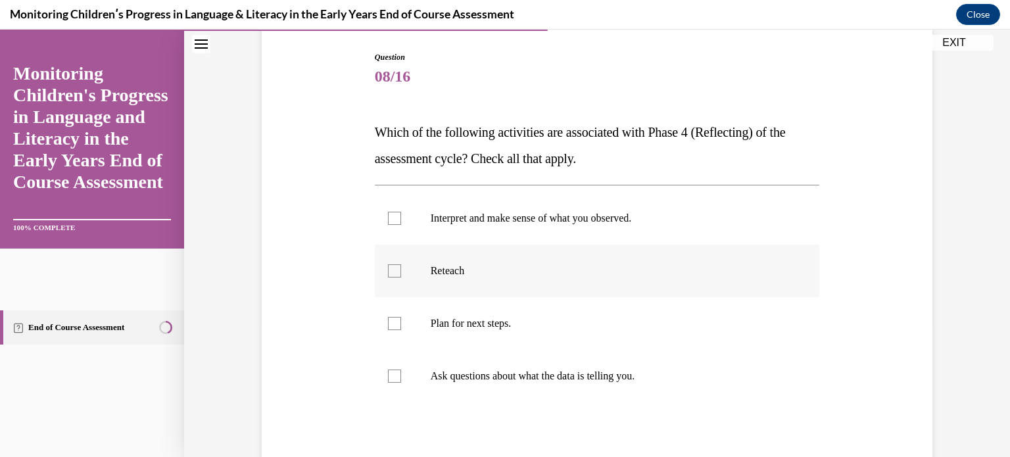
click at [388, 267] on div at bounding box center [394, 270] width 13 height 13
click at [388, 267] on input "Reteach" at bounding box center [394, 270] width 13 height 13
checkbox input "true"
click at [388, 317] on div at bounding box center [394, 323] width 13 height 13
click at [388, 317] on input "Plan for next steps." at bounding box center [394, 323] width 13 height 13
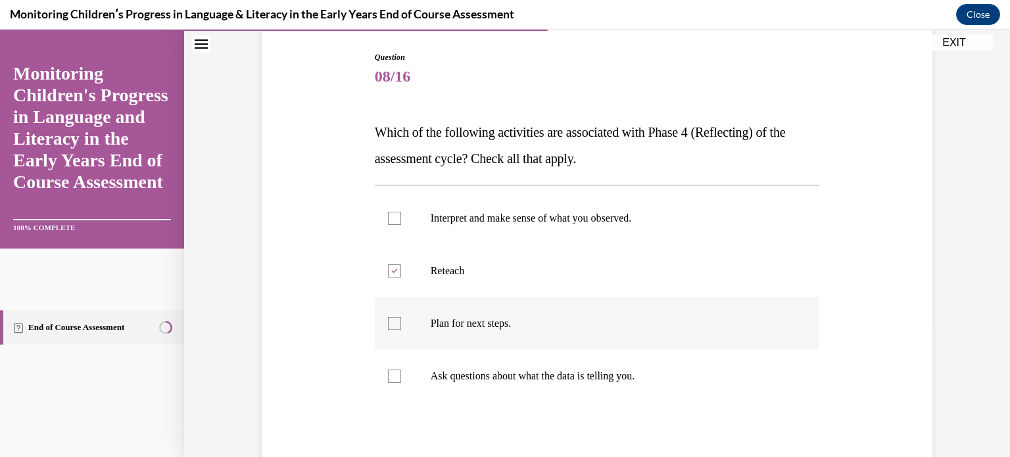
checkbox input "true"
click at [388, 375] on div at bounding box center [394, 376] width 13 height 13
click at [388, 375] on input "Ask questions about what the data is telling you." at bounding box center [394, 376] width 13 height 13
checkbox input "true"
click at [389, 217] on div at bounding box center [394, 218] width 13 height 13
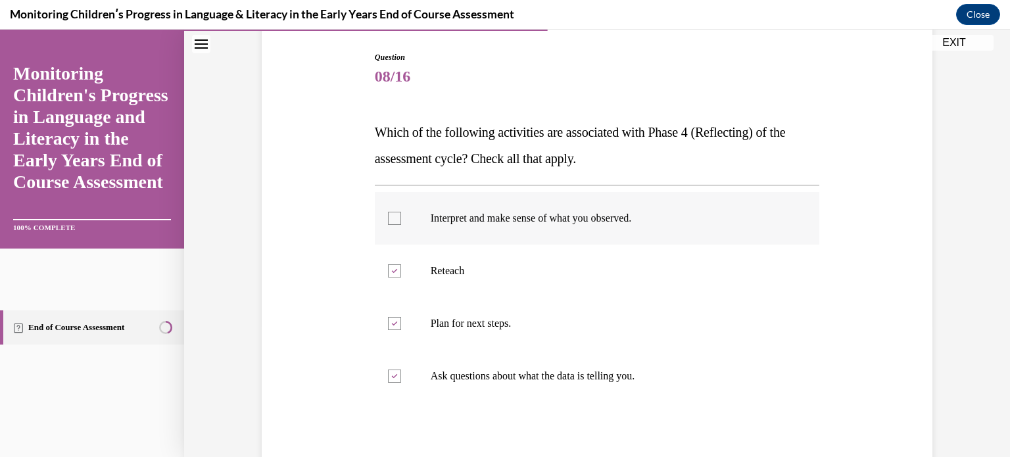
click at [389, 217] on input "Interpret and make sense of what you observed." at bounding box center [394, 218] width 13 height 13
checkbox input "true"
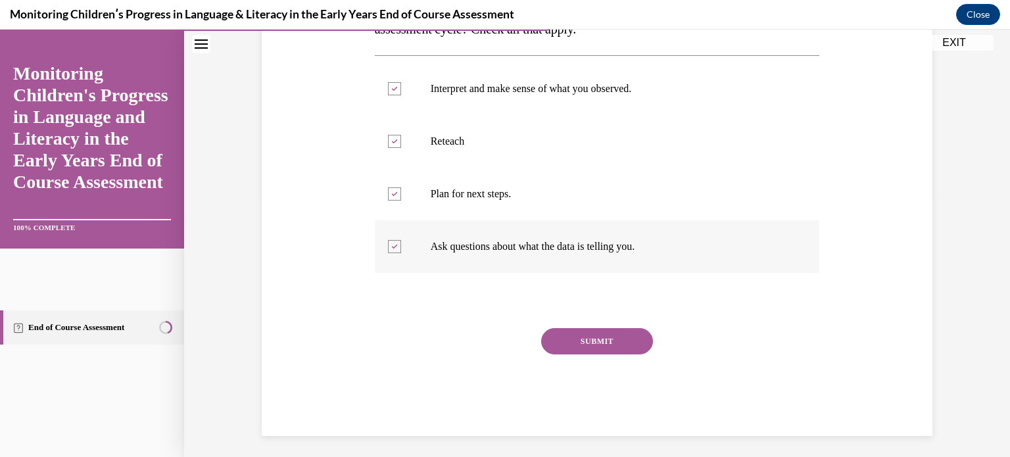
scroll to position [266, 0]
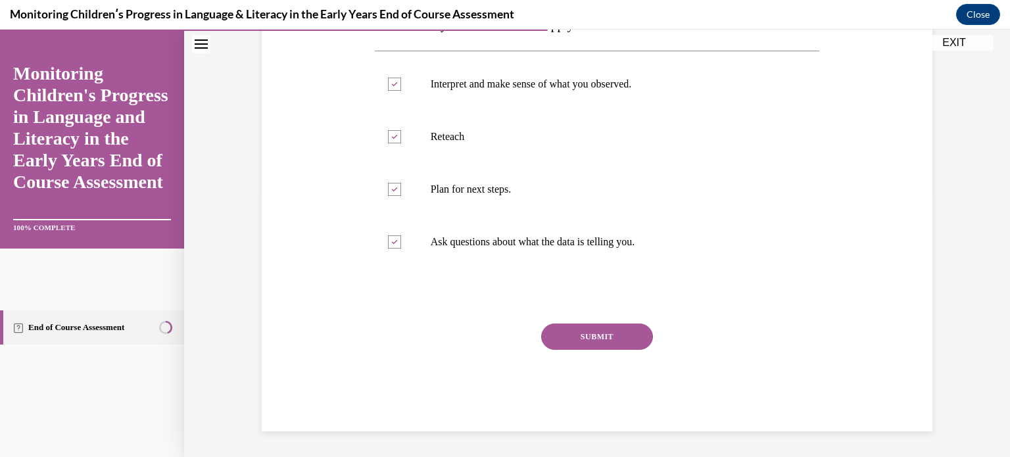
click at [615, 331] on button "SUBMIT" at bounding box center [597, 337] width 112 height 26
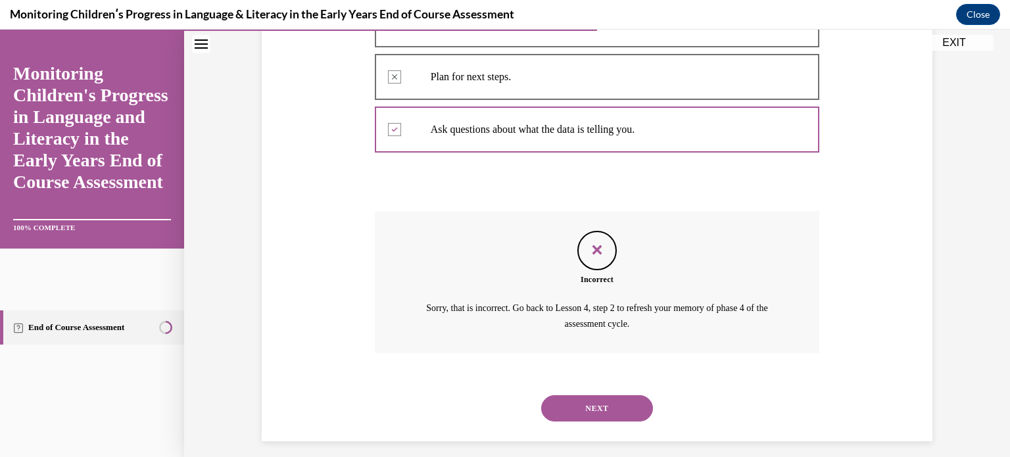
scroll to position [388, 0]
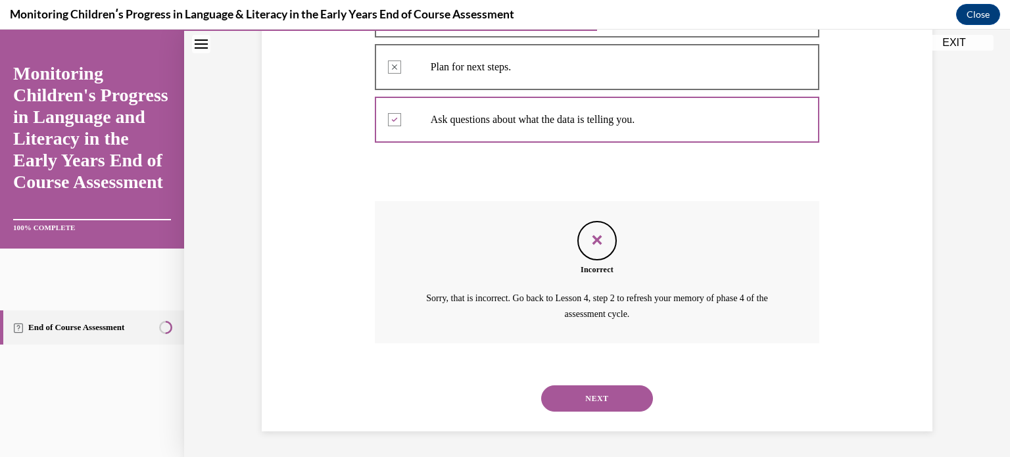
click at [608, 399] on button "NEXT" at bounding box center [597, 398] width 112 height 26
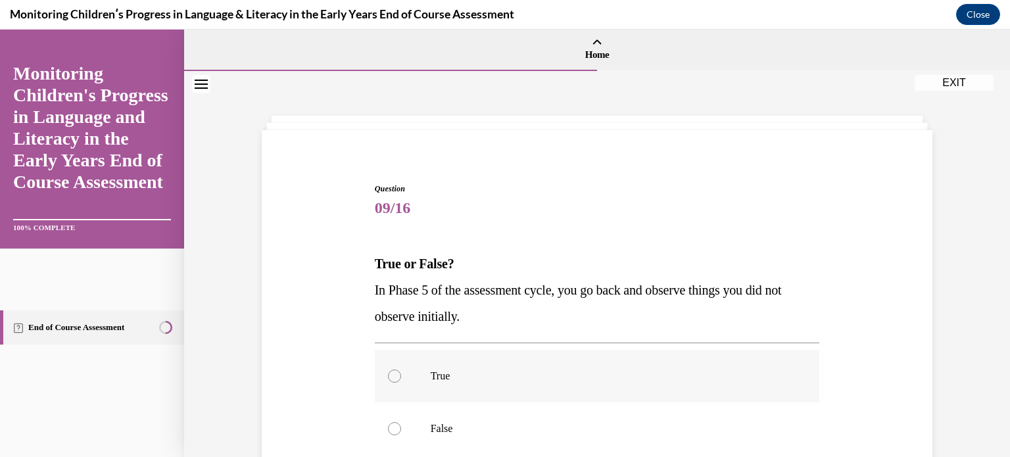
click at [389, 376] on div at bounding box center [394, 376] width 13 height 13
click at [389, 376] on input "True" at bounding box center [394, 376] width 13 height 13
radio input "true"
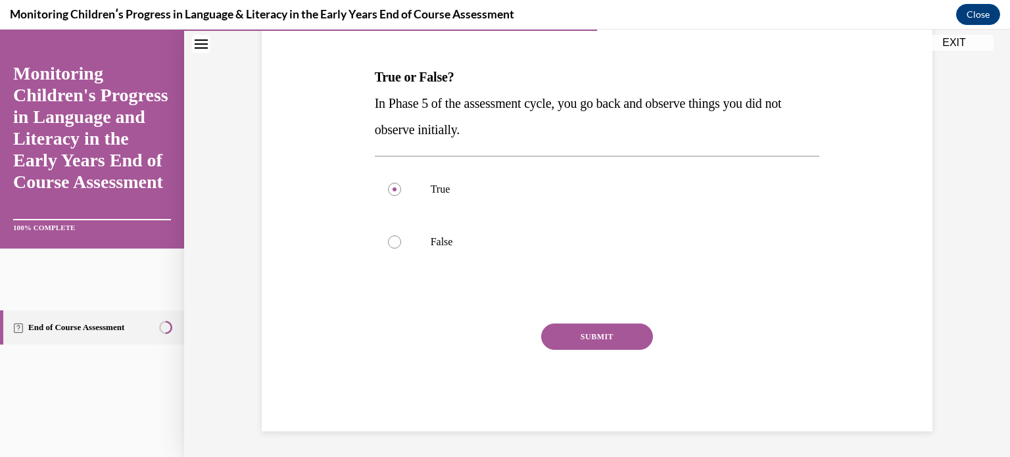
click at [597, 336] on button "SUBMIT" at bounding box center [597, 337] width 112 height 26
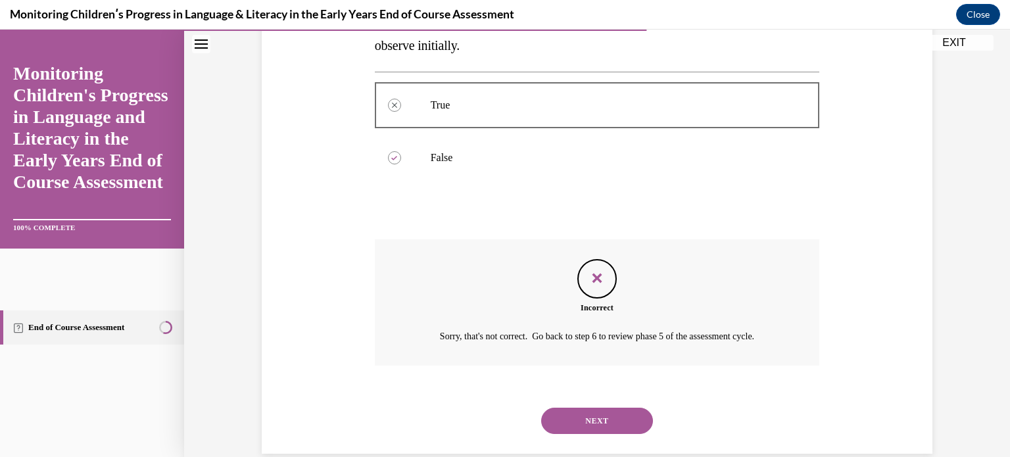
scroll to position [293, 0]
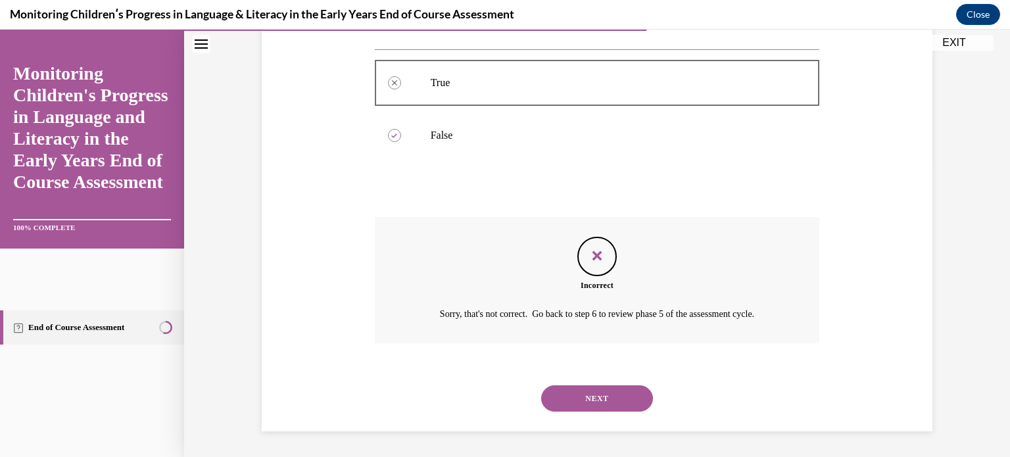
click at [598, 392] on button "NEXT" at bounding box center [597, 398] width 112 height 26
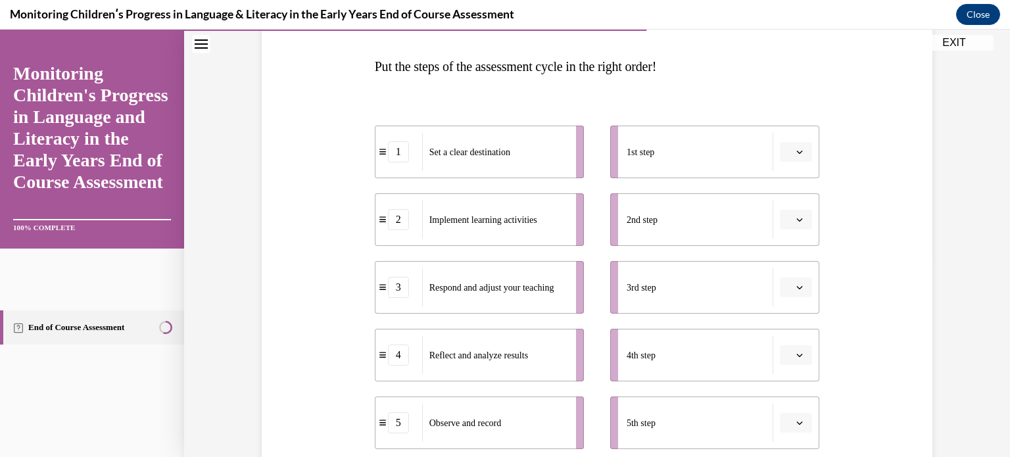
scroll to position [263, 0]
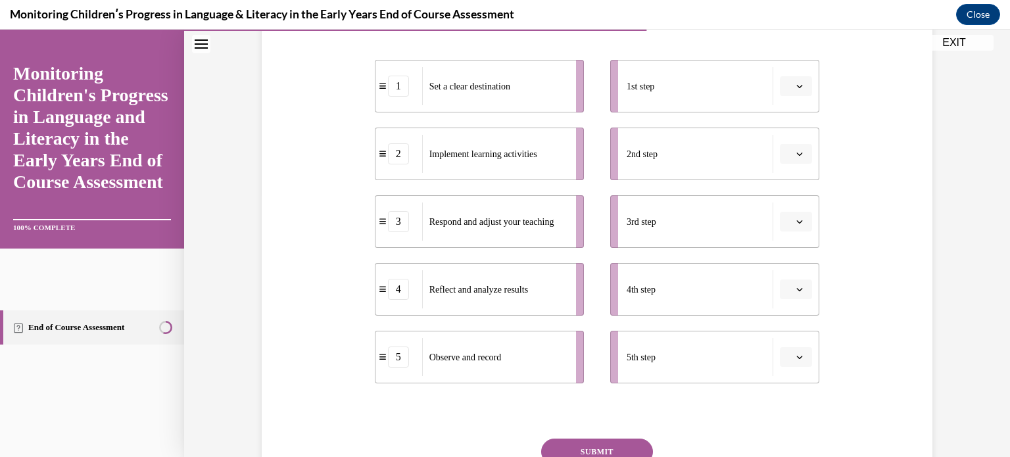
click at [514, 91] on div "Set a clear destination" at bounding box center [494, 86] width 145 height 38
click at [800, 218] on button "button" at bounding box center [796, 222] width 32 height 20
click at [790, 379] on div "5" at bounding box center [789, 383] width 33 height 26
click at [796, 358] on icon "button" at bounding box center [799, 357] width 7 height 7
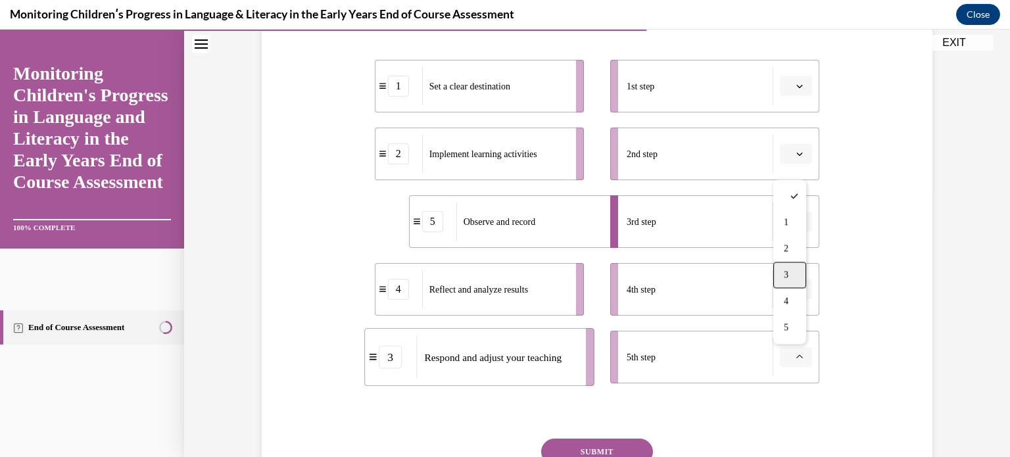
click at [784, 276] on span "3" at bounding box center [786, 275] width 5 height 11
click at [802, 89] on button "button" at bounding box center [796, 86] width 32 height 20
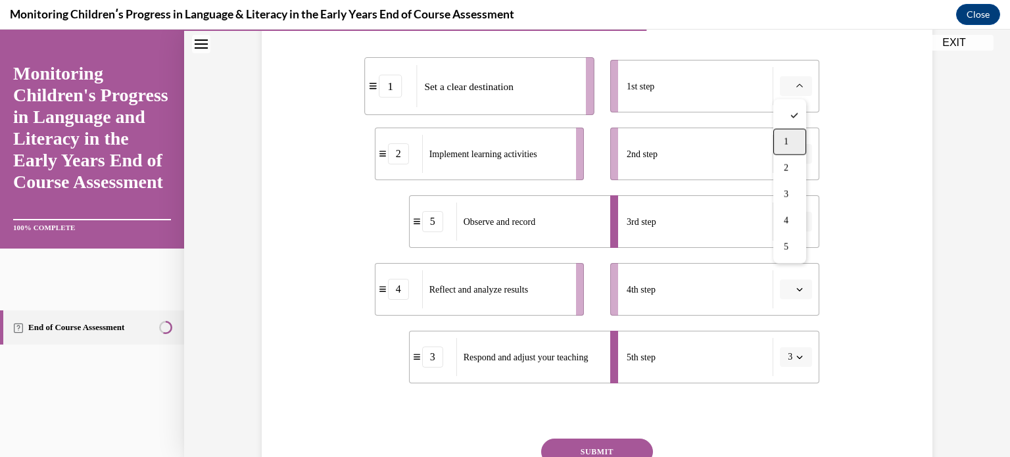
click at [797, 139] on div "1" at bounding box center [789, 142] width 33 height 26
click at [797, 153] on icon "button" at bounding box center [800, 154] width 6 height 3
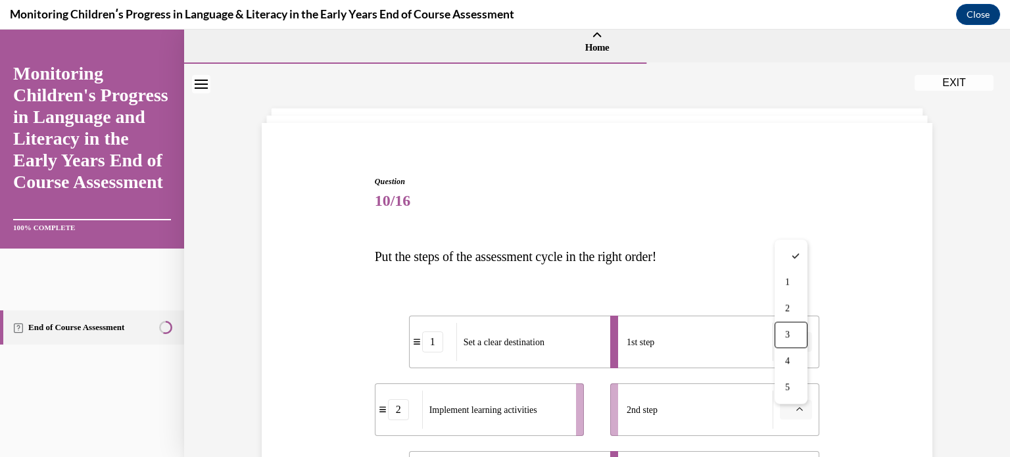
scroll to position [0, 0]
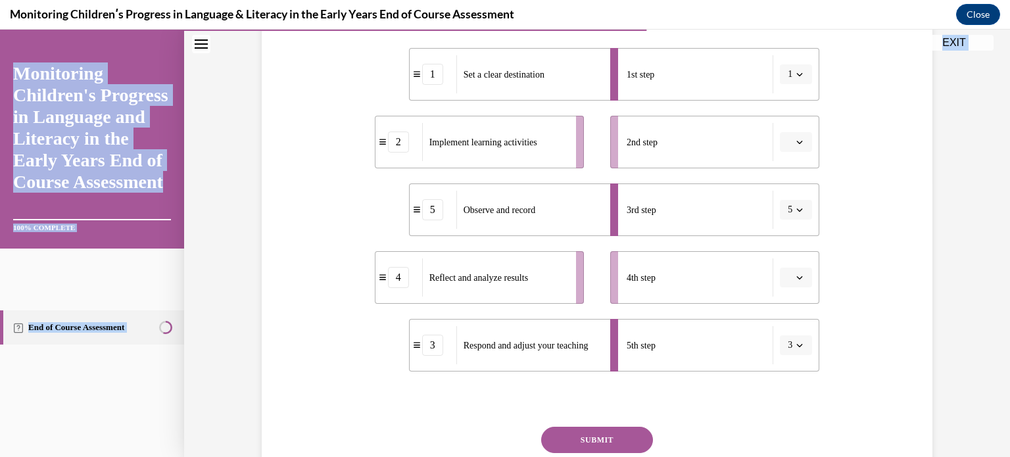
scroll to position [379, 0]
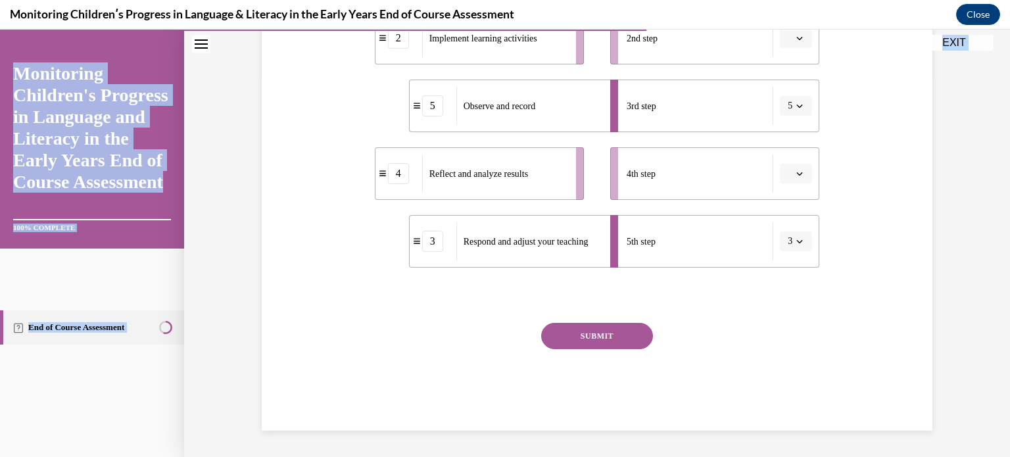
drag, startPoint x: 369, startPoint y: 253, endPoint x: 779, endPoint y: 444, distance: 452.5
click at [779, 453] on div "Question 10/16 Put the steps of the assessment cycle in the right order! 1 Set …" at bounding box center [597, 74] width 826 height 765
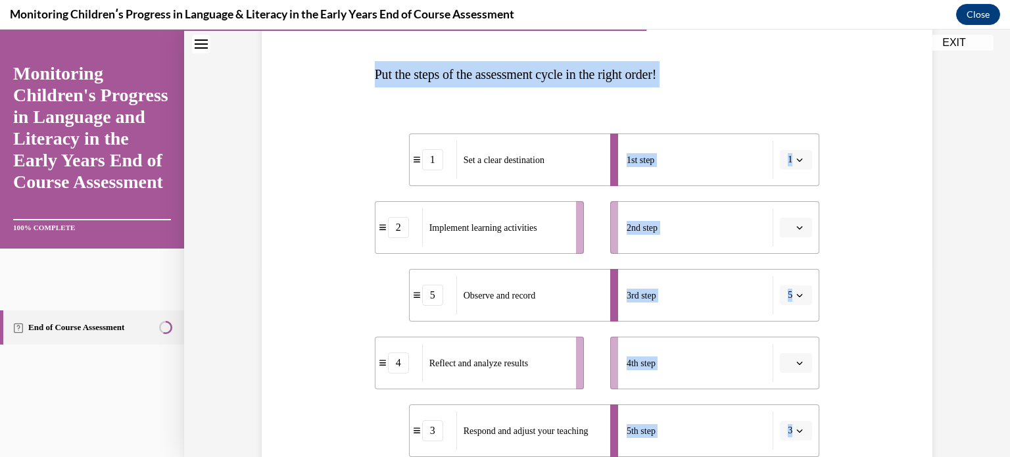
scroll to position [181, 0]
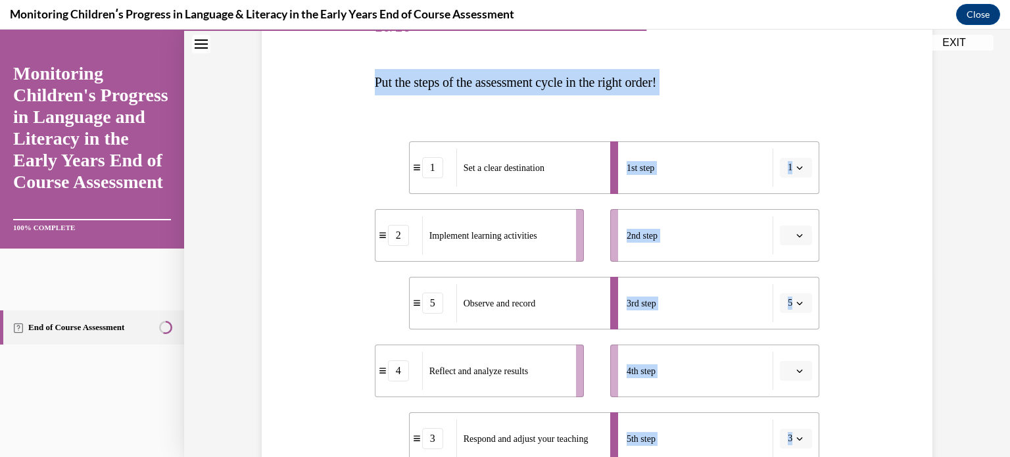
click at [800, 235] on button "button" at bounding box center [796, 236] width 32 height 20
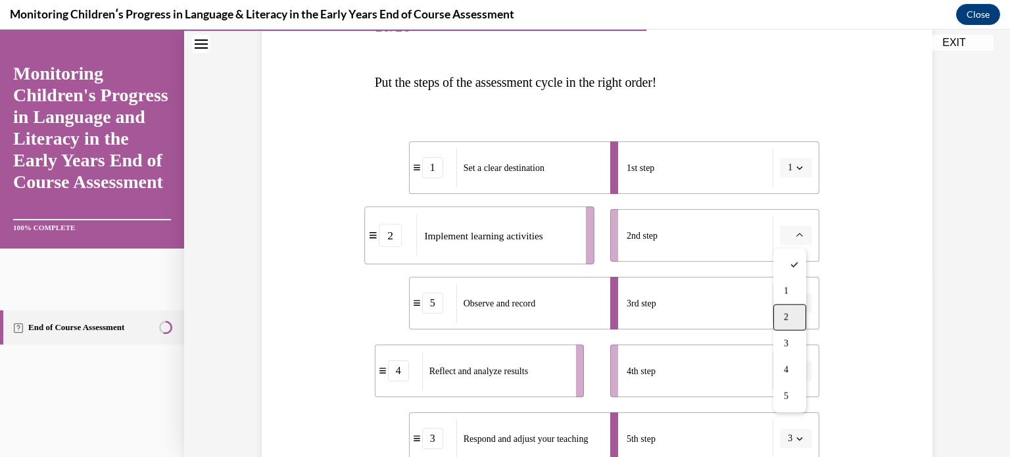
click at [792, 323] on div "2" at bounding box center [789, 317] width 33 height 26
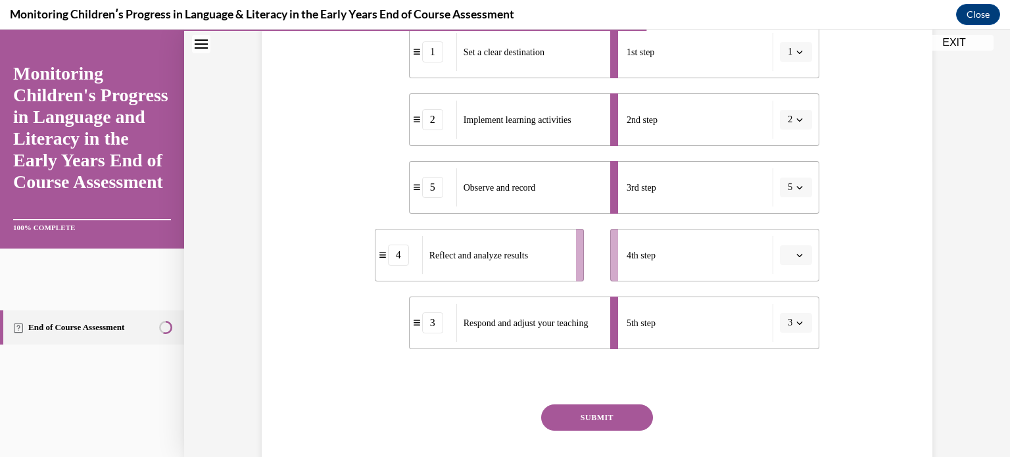
scroll to position [313, 0]
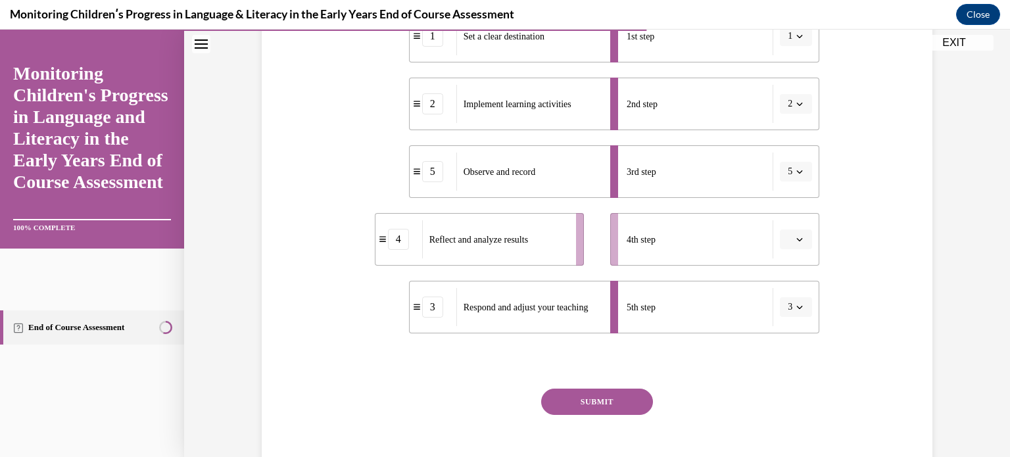
click at [796, 236] on icon "button" at bounding box center [799, 239] width 7 height 7
click at [798, 375] on div "4" at bounding box center [789, 374] width 33 height 26
click at [614, 416] on div "SUBMIT" at bounding box center [597, 422] width 445 height 66
click at [621, 397] on button "SUBMIT" at bounding box center [597, 402] width 112 height 26
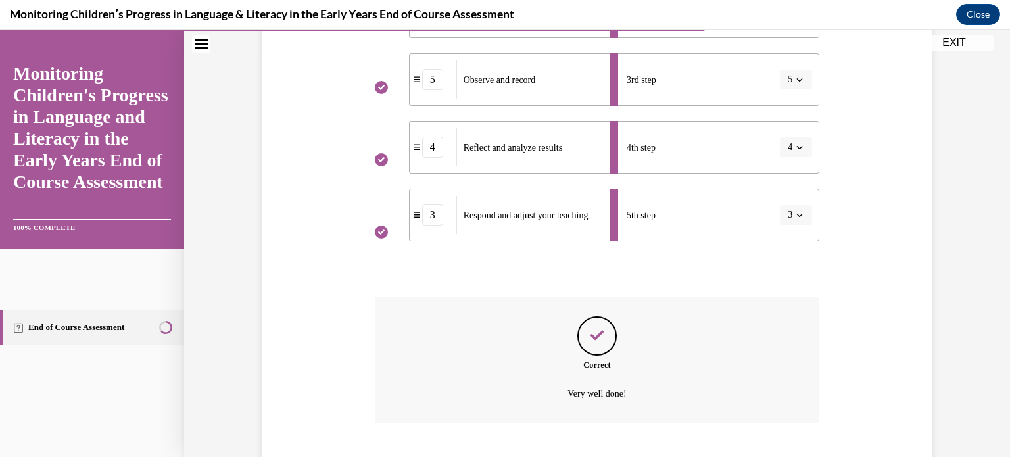
scroll to position [485, 0]
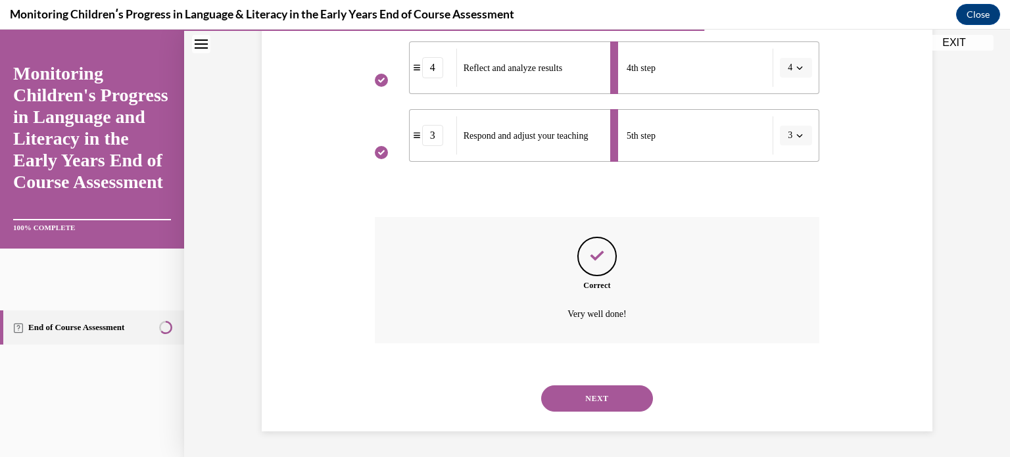
click at [629, 399] on button "NEXT" at bounding box center [597, 398] width 112 height 26
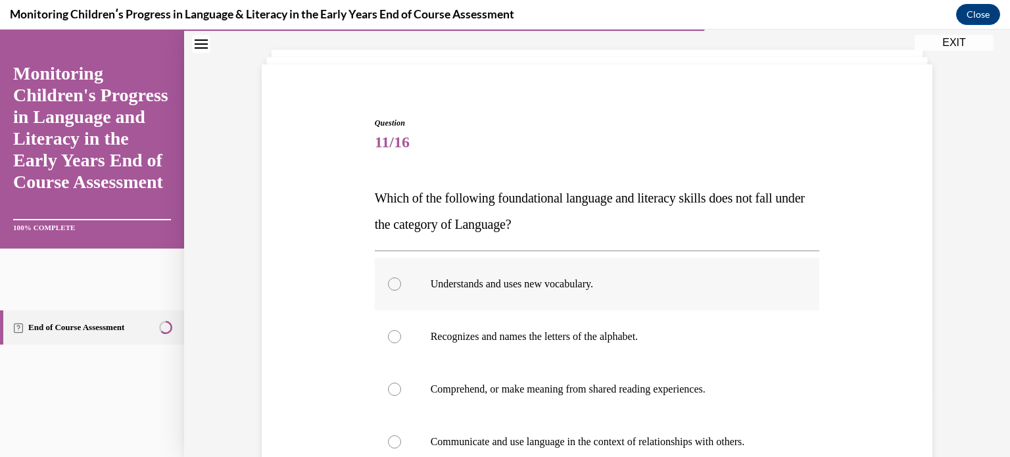
scroll to position [132, 0]
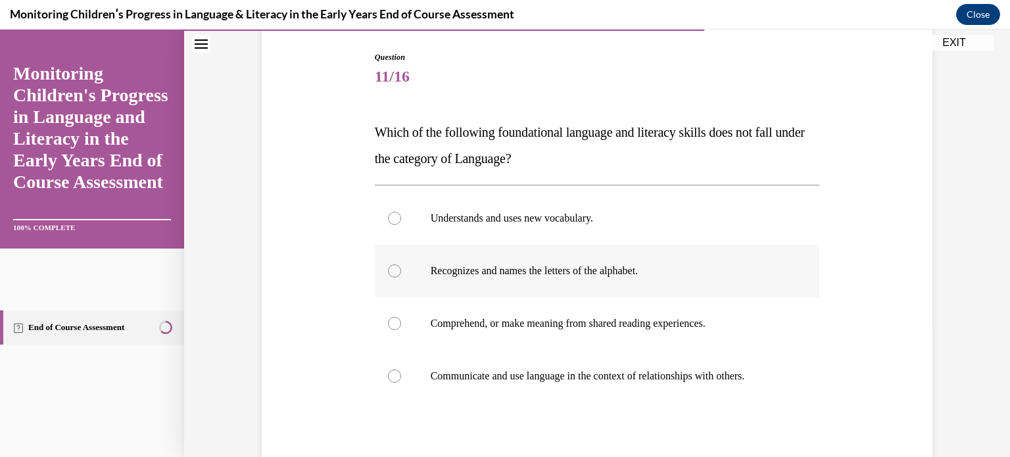
click at [421, 276] on label "Recognizes and names the letters of the alphabet." at bounding box center [597, 271] width 445 height 53
click at [401, 276] on input "Recognizes and names the letters of the alphabet." at bounding box center [394, 270] width 13 height 13
radio input "true"
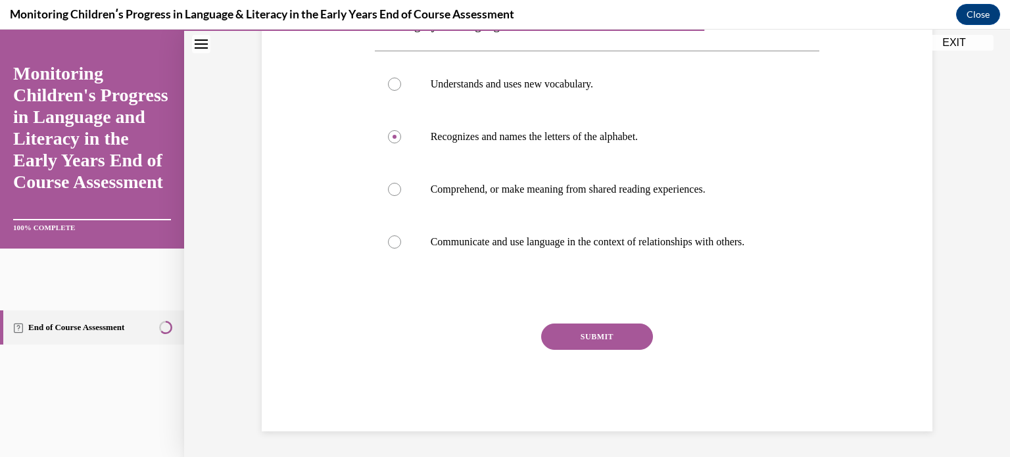
click at [596, 334] on button "SUBMIT" at bounding box center [597, 337] width 112 height 26
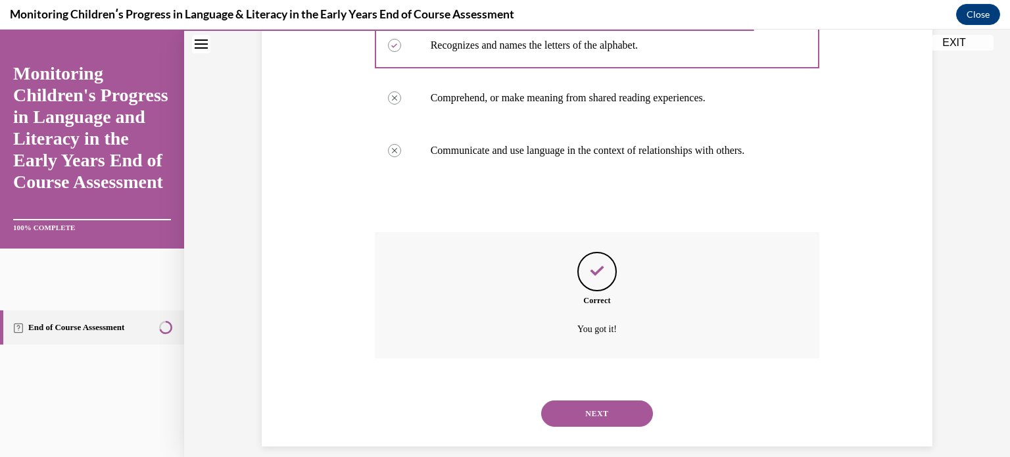
scroll to position [372, 0]
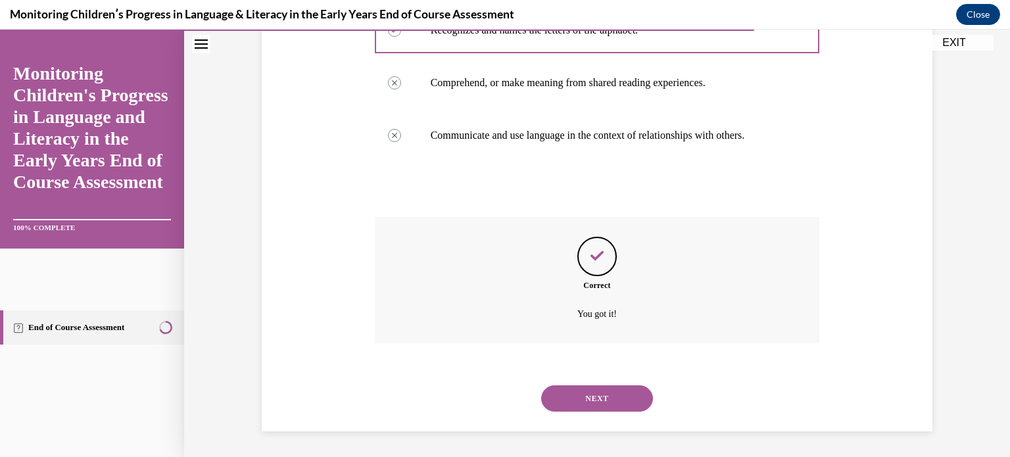
click at [607, 398] on button "NEXT" at bounding box center [597, 398] width 112 height 26
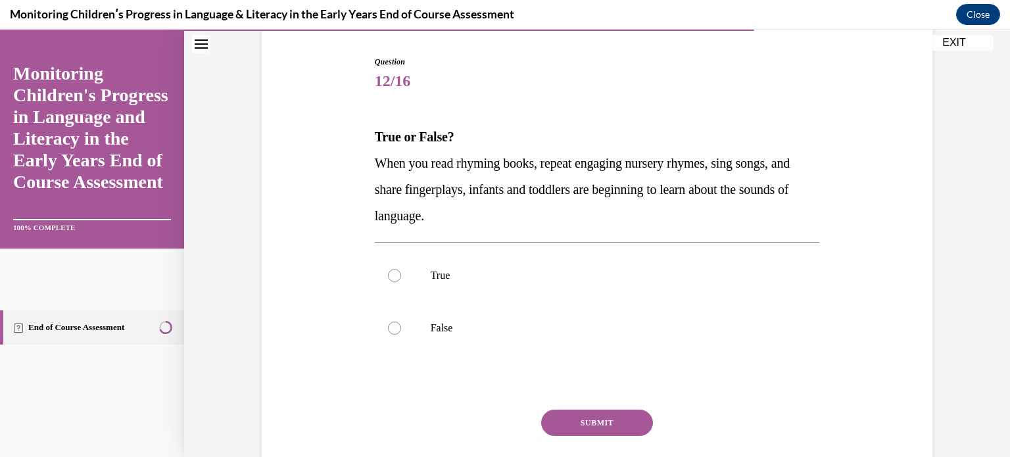
scroll to position [132, 0]
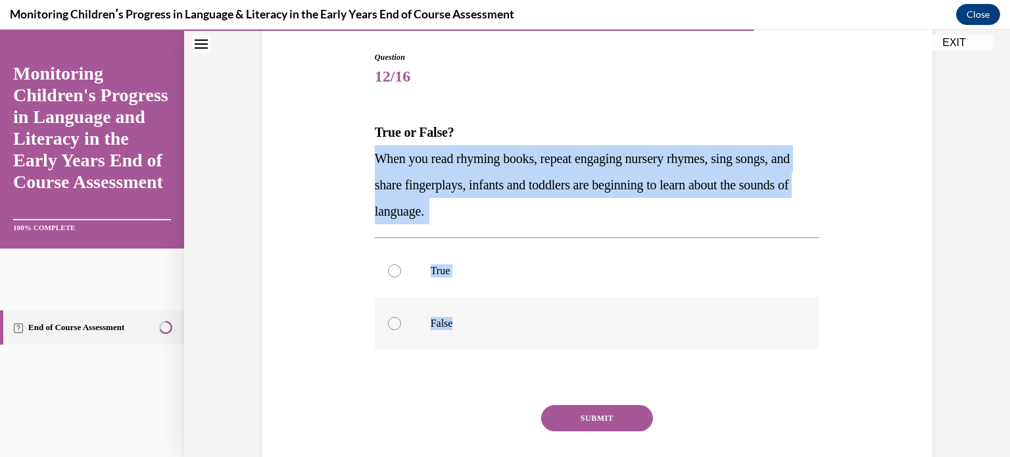
drag, startPoint x: 369, startPoint y: 152, endPoint x: 510, endPoint y: 314, distance: 214.9
click at [510, 314] on div "Question 12/16 True or False? When you read rhyming books, repeat engaging nurs…" at bounding box center [598, 272] width 452 height 481
click at [438, 265] on p "True" at bounding box center [609, 270] width 356 height 13
click at [401, 265] on input "True" at bounding box center [394, 270] width 13 height 13
radio input "true"
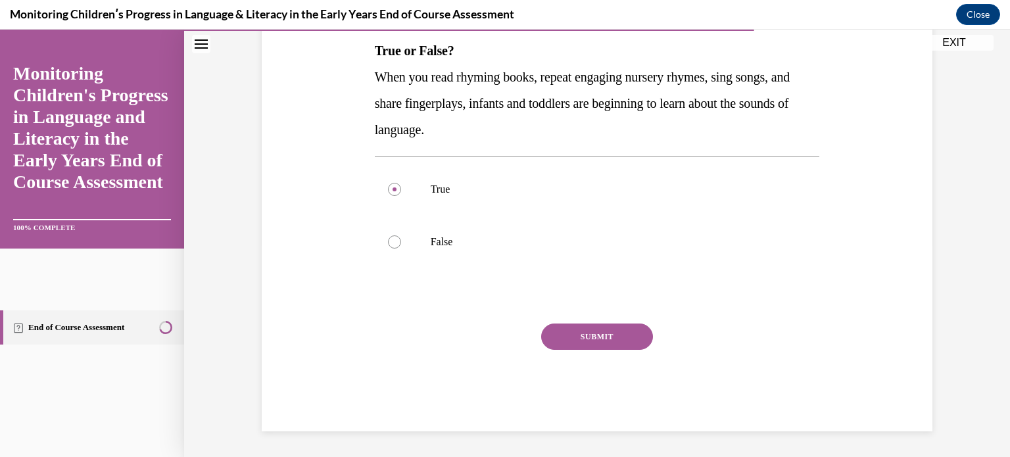
click at [561, 329] on button "SUBMIT" at bounding box center [597, 337] width 112 height 26
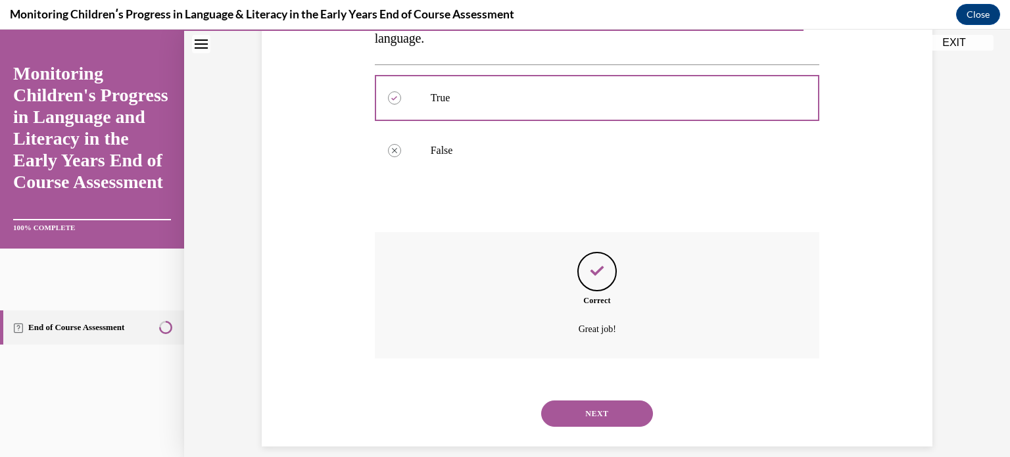
scroll to position [320, 0]
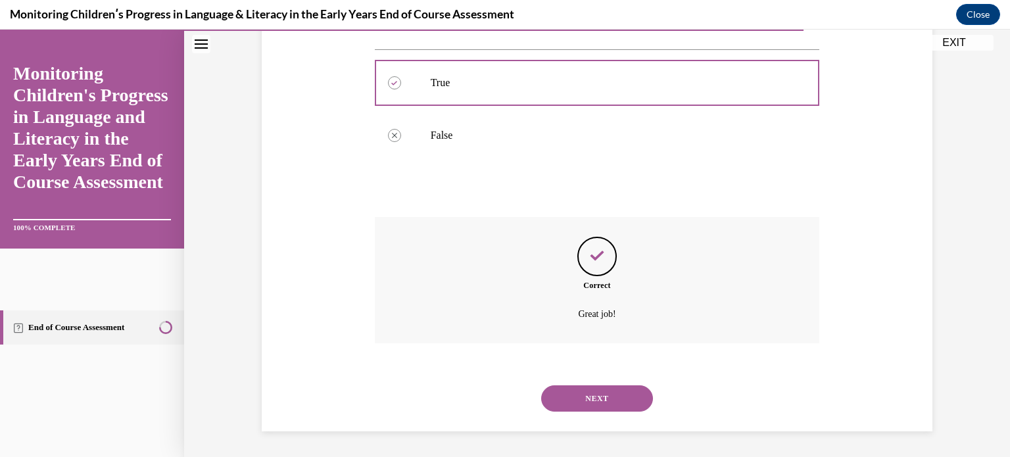
click at [602, 392] on button "NEXT" at bounding box center [597, 398] width 112 height 26
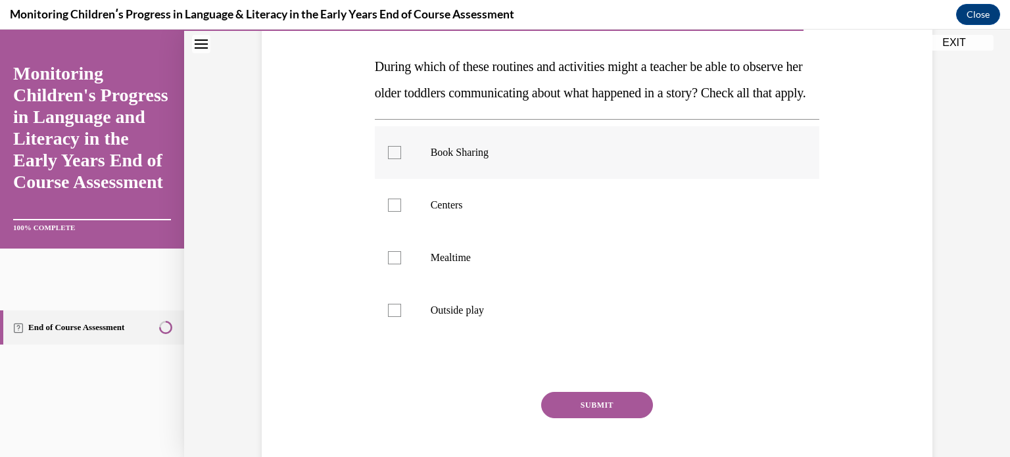
scroll to position [132, 0]
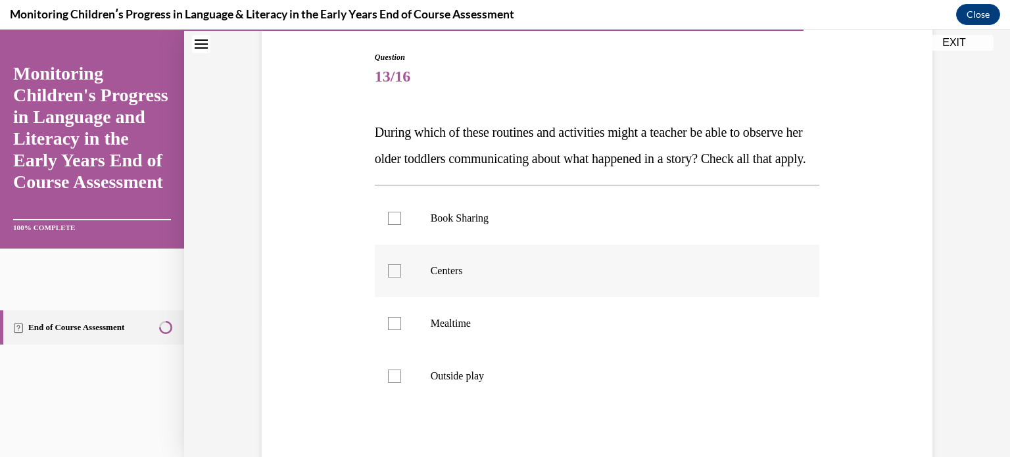
click at [431, 277] on p "Centers" at bounding box center [609, 270] width 356 height 13
click at [401, 277] on input "Centers" at bounding box center [394, 270] width 13 height 13
checkbox input "true"
click at [420, 332] on label "Mealtime" at bounding box center [597, 323] width 445 height 53
click at [401, 330] on input "Mealtime" at bounding box center [394, 323] width 13 height 13
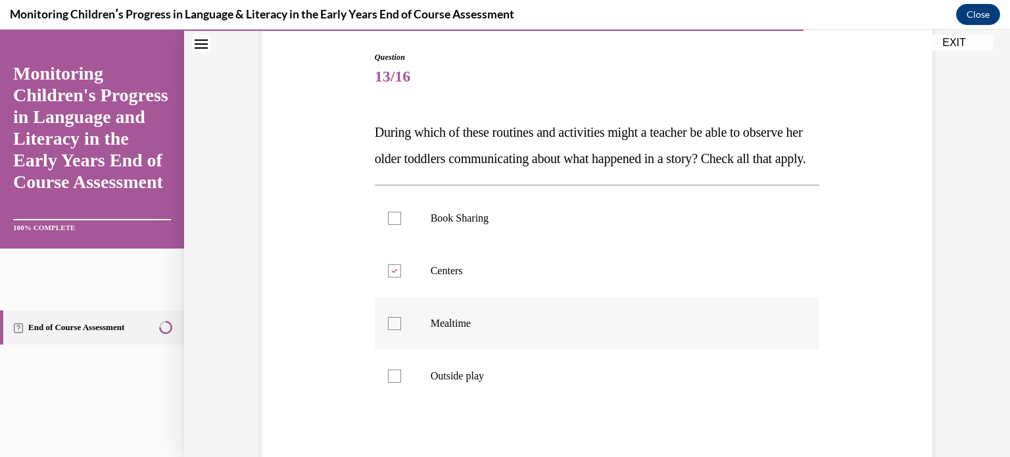
checkbox input "true"
click at [388, 383] on div at bounding box center [394, 376] width 13 height 13
click at [388, 383] on input "Outside play" at bounding box center [394, 376] width 13 height 13
checkbox input "true"
click at [396, 245] on label "Book Sharing" at bounding box center [597, 218] width 445 height 53
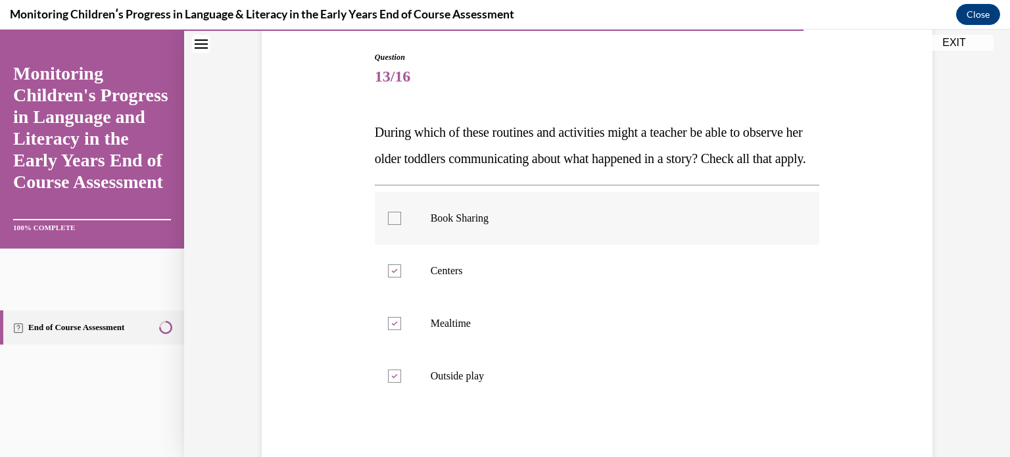
click at [396, 225] on input "Book Sharing" at bounding box center [394, 218] width 13 height 13
checkbox input "true"
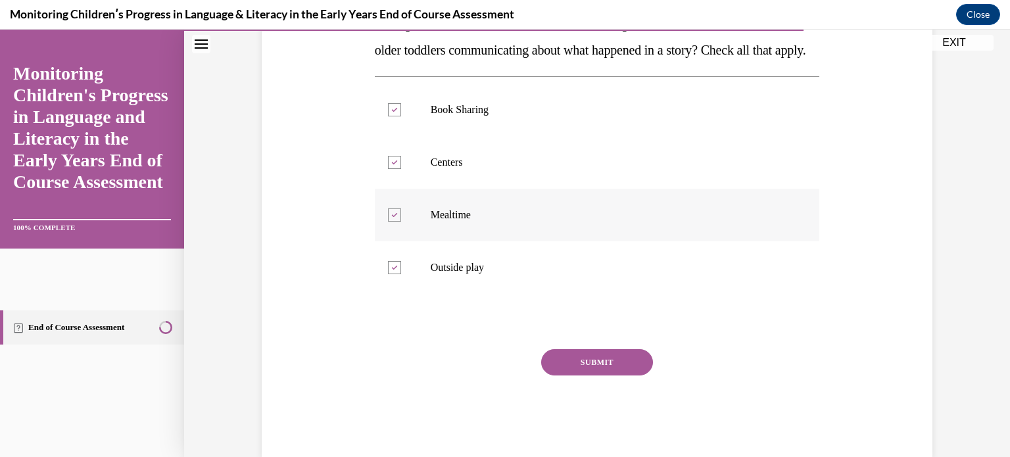
scroll to position [263, 0]
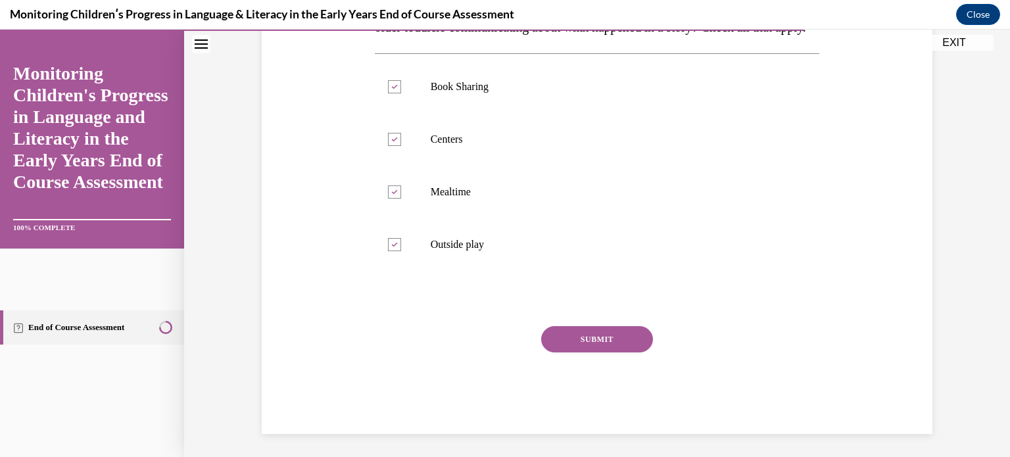
click at [608, 352] on button "SUBMIT" at bounding box center [597, 339] width 112 height 26
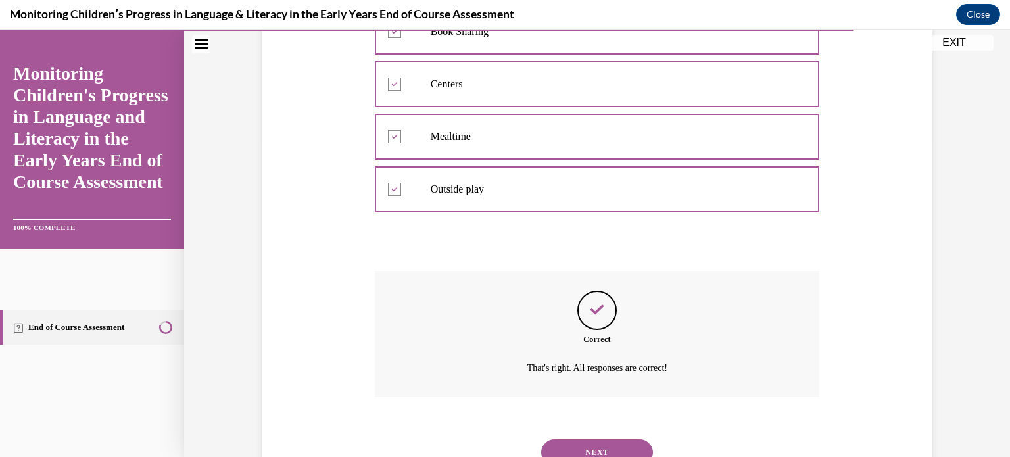
scroll to position [398, 0]
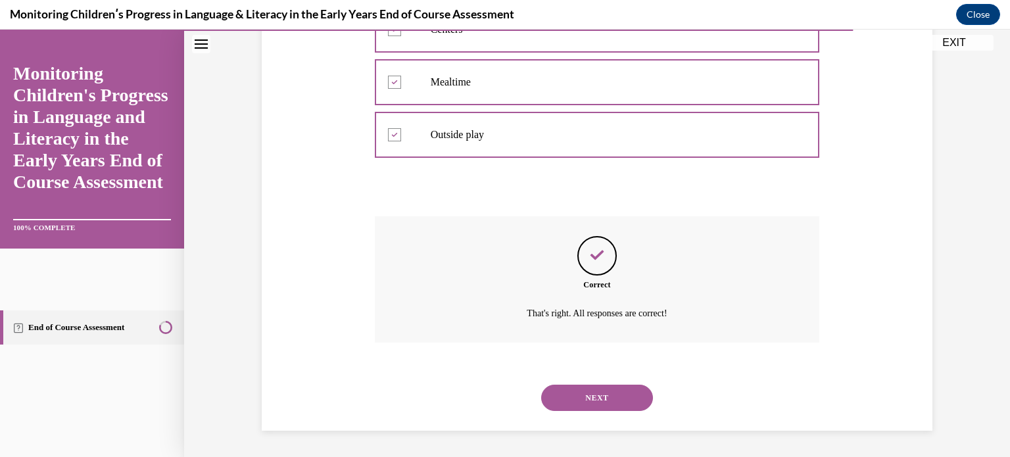
click at [608, 399] on button "NEXT" at bounding box center [597, 398] width 112 height 26
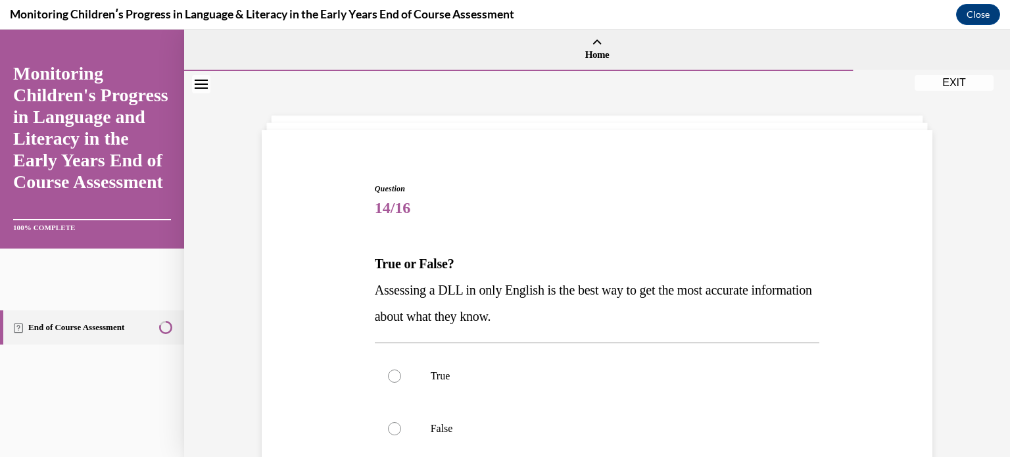
scroll to position [66, 0]
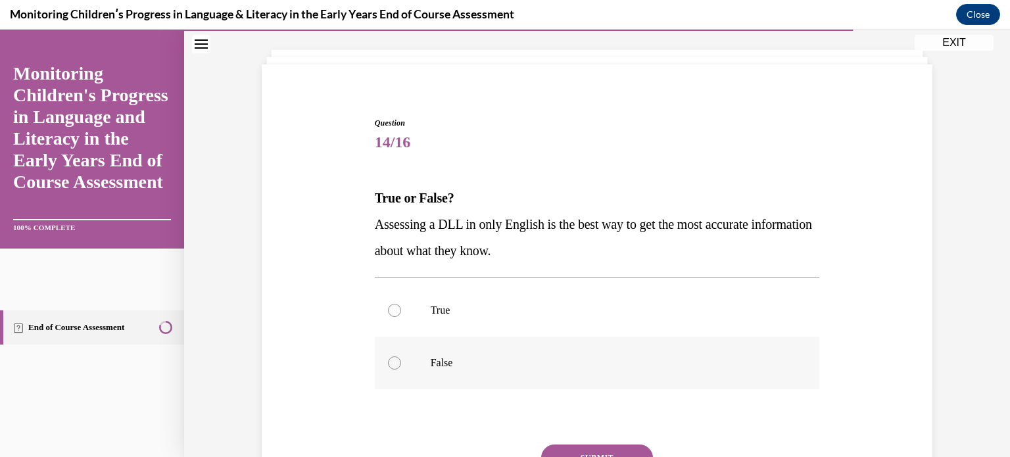
click at [393, 366] on div at bounding box center [394, 362] width 13 height 13
click at [393, 366] on input "False" at bounding box center [394, 362] width 13 height 13
radio input "true"
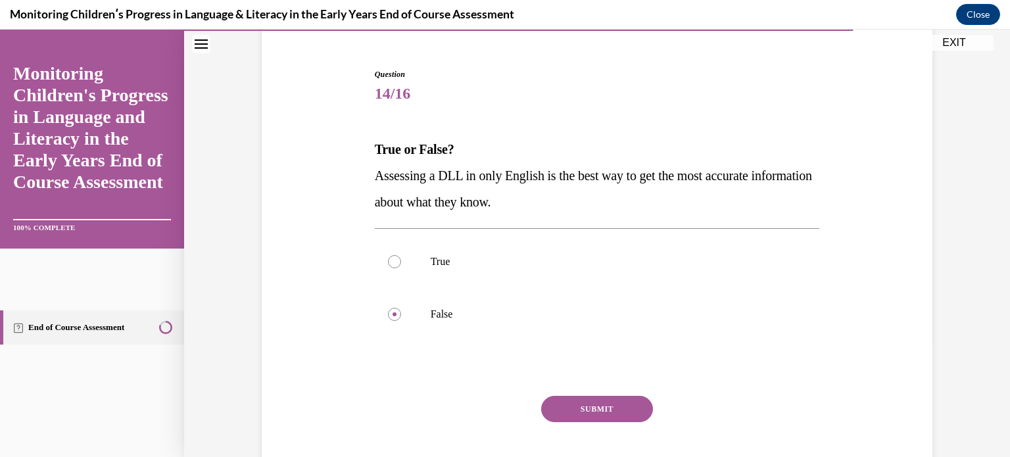
scroll to position [187, 0]
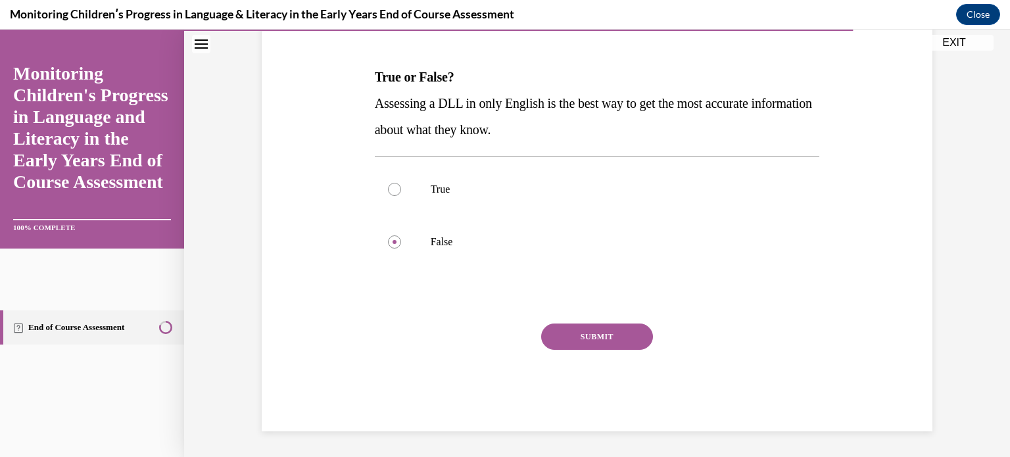
click at [594, 339] on button "SUBMIT" at bounding box center [597, 337] width 112 height 26
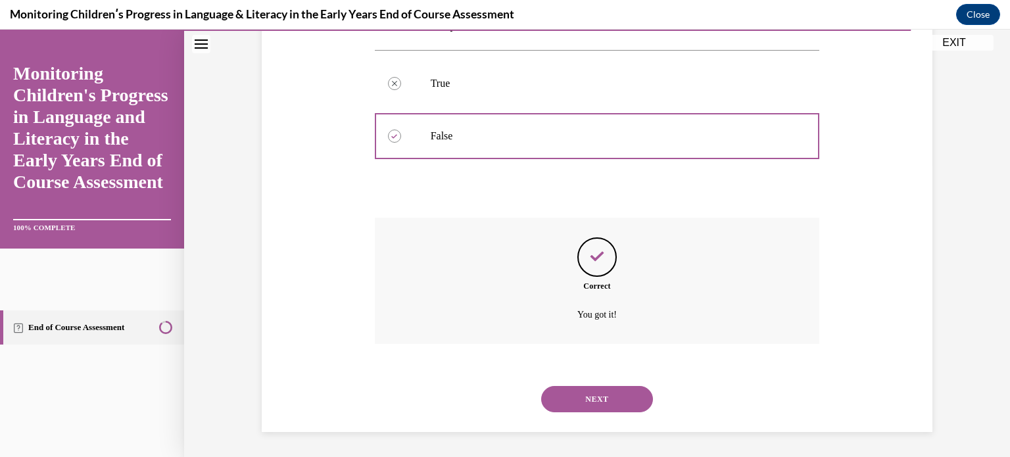
scroll to position [293, 0]
click at [613, 397] on button "NEXT" at bounding box center [597, 398] width 112 height 26
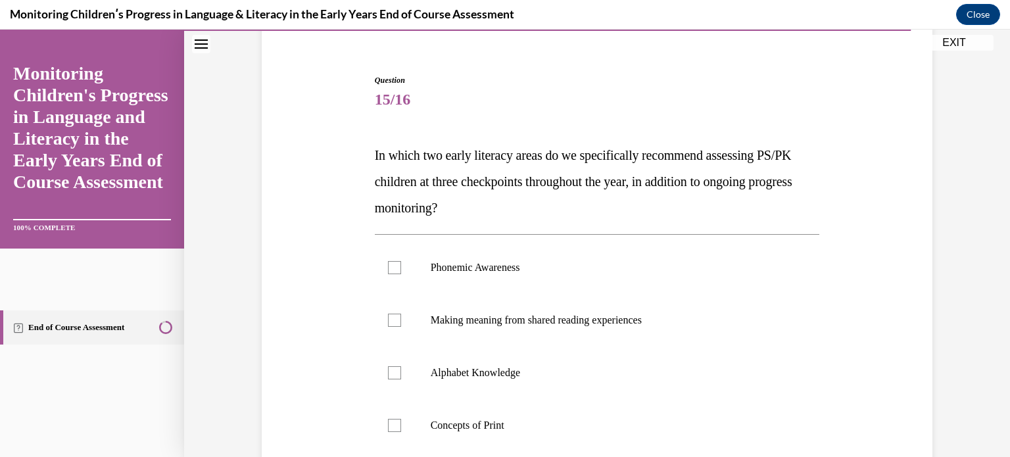
scroll to position [132, 0]
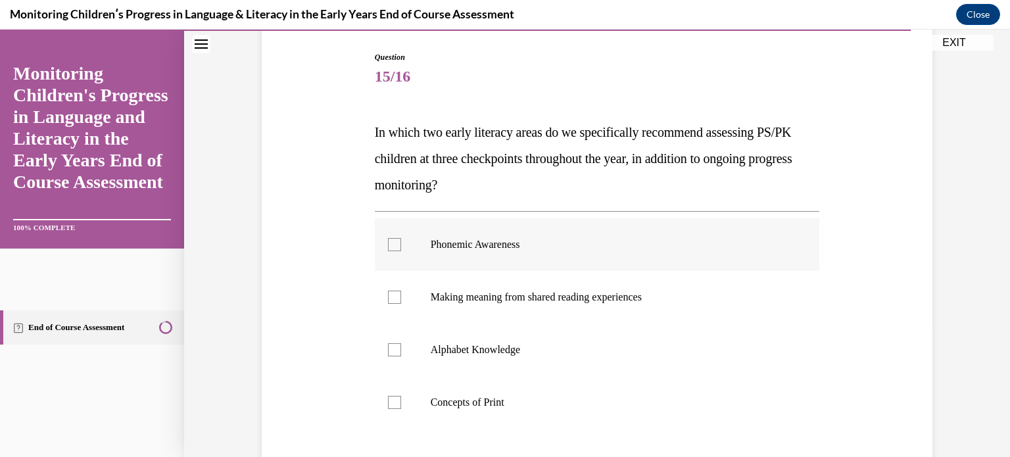
click at [423, 244] on label "Phonemic Awareness" at bounding box center [597, 244] width 445 height 53
click at [401, 244] on input "Phonemic Awareness" at bounding box center [394, 244] width 13 height 13
checkbox input "true"
click at [391, 360] on label "Alphabet Knowledge" at bounding box center [597, 350] width 445 height 53
click at [391, 356] on input "Alphabet Knowledge" at bounding box center [394, 349] width 13 height 13
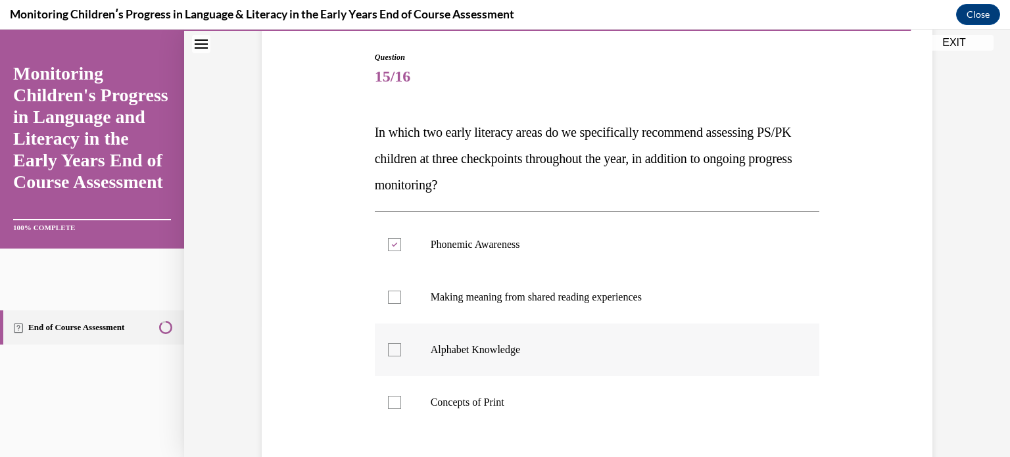
checkbox input "true"
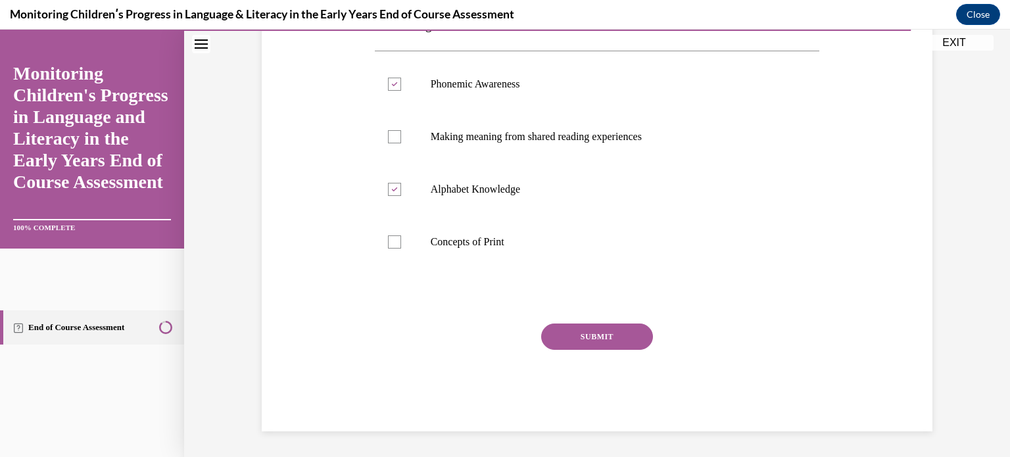
click at [557, 325] on button "SUBMIT" at bounding box center [597, 337] width 112 height 26
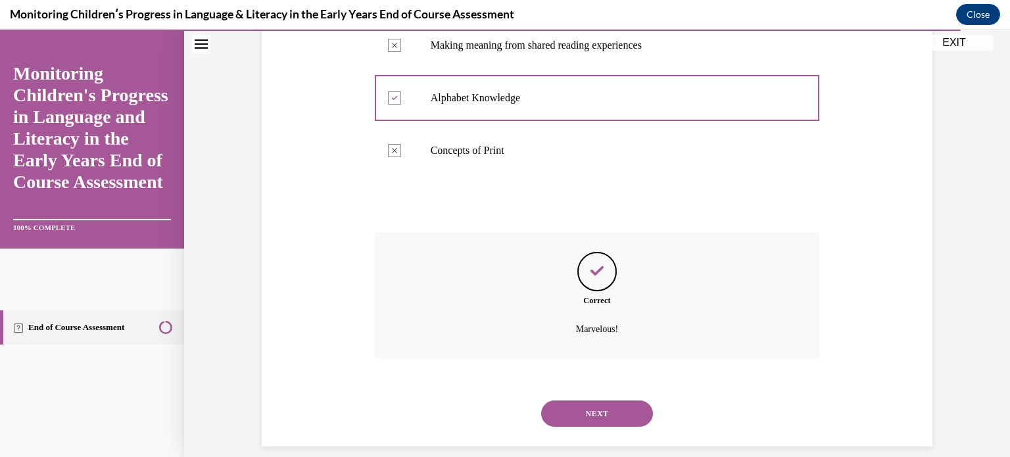
scroll to position [398, 0]
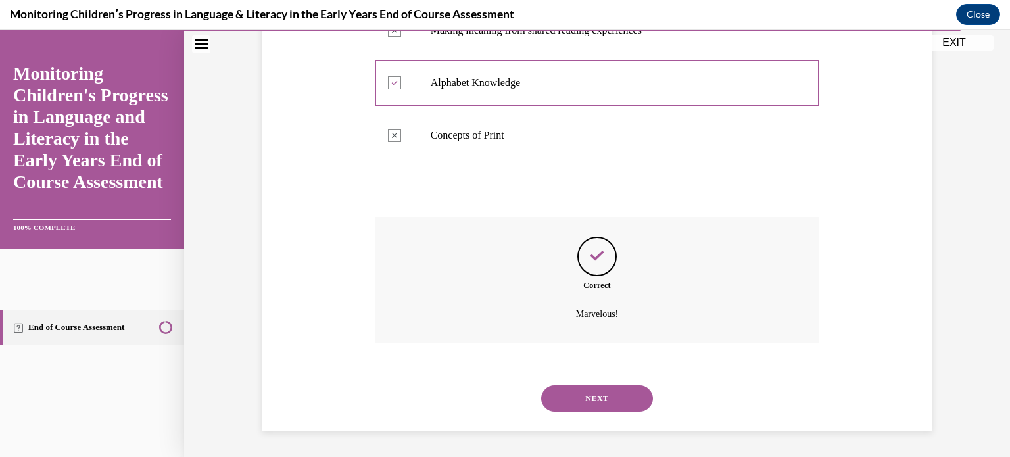
click at [593, 390] on button "NEXT" at bounding box center [597, 398] width 112 height 26
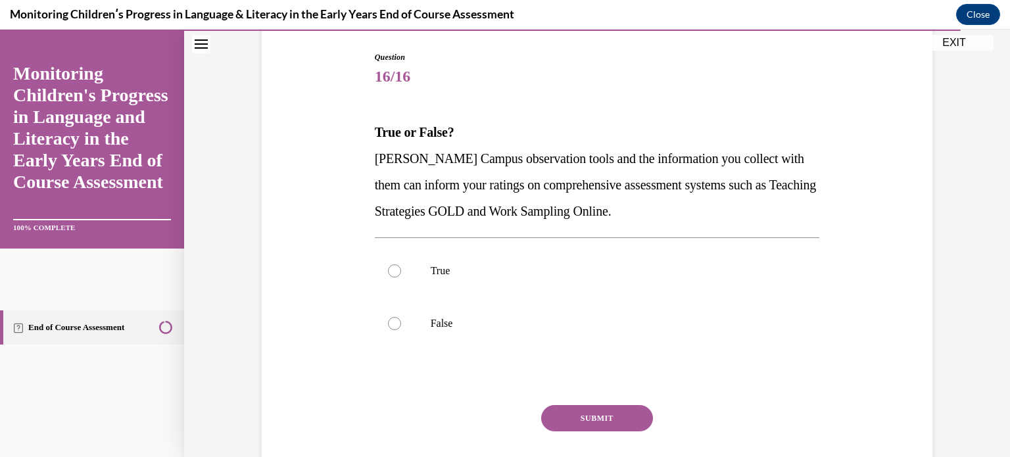
scroll to position [197, 0]
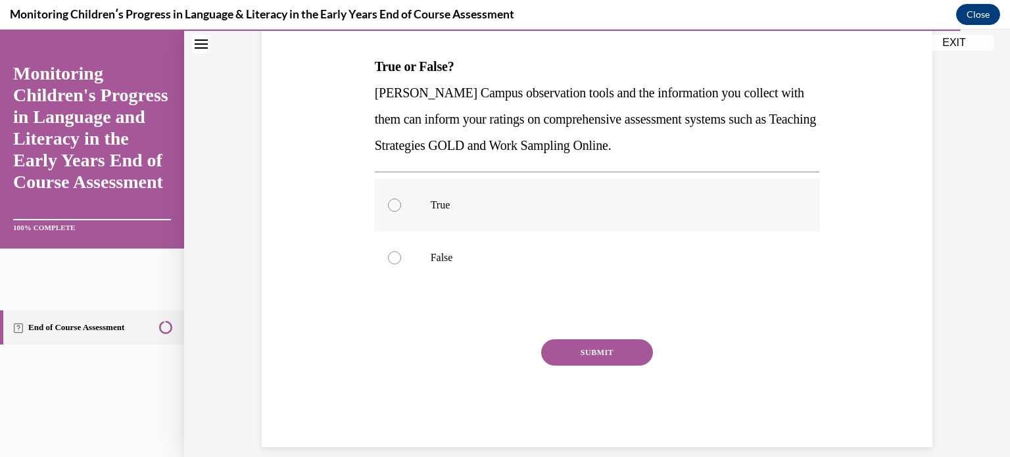
click at [419, 202] on label "True" at bounding box center [597, 205] width 445 height 53
click at [401, 202] on input "True" at bounding box center [394, 205] width 13 height 13
radio input "true"
click at [582, 347] on button "SUBMIT" at bounding box center [597, 352] width 112 height 26
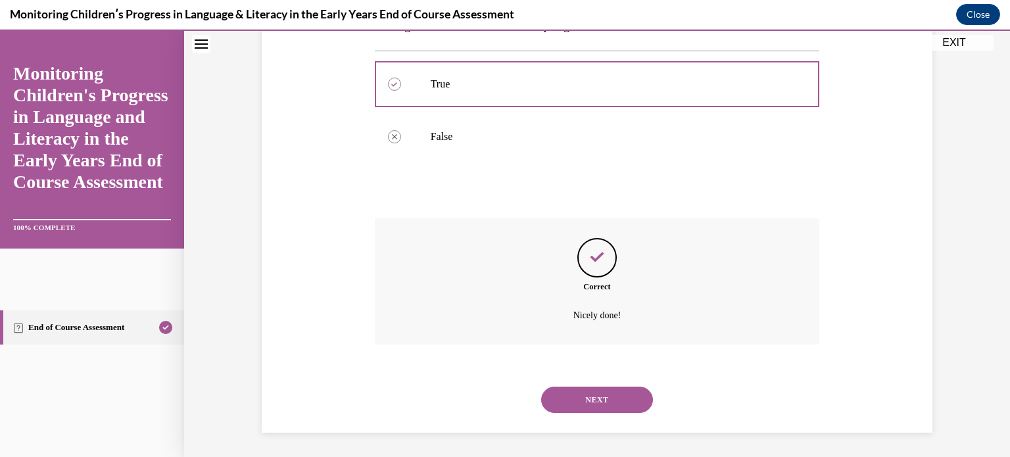
scroll to position [320, 0]
click at [615, 399] on button "NEXT" at bounding box center [597, 398] width 112 height 26
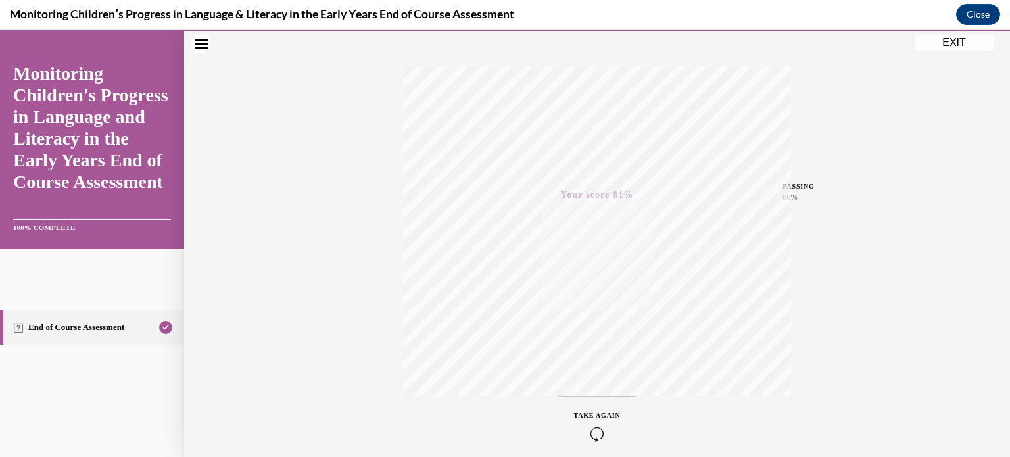
scroll to position [246, 0]
drag, startPoint x: 947, startPoint y: 1, endPoint x: 946, endPoint y: 28, distance: 27.6
click at [947, 28] on div "Monitoring Childrenʹs Progress in Language & Literacy in the Early Years End of…" at bounding box center [505, 228] width 1010 height 457
click at [944, 41] on button "EXIT" at bounding box center [954, 43] width 79 height 16
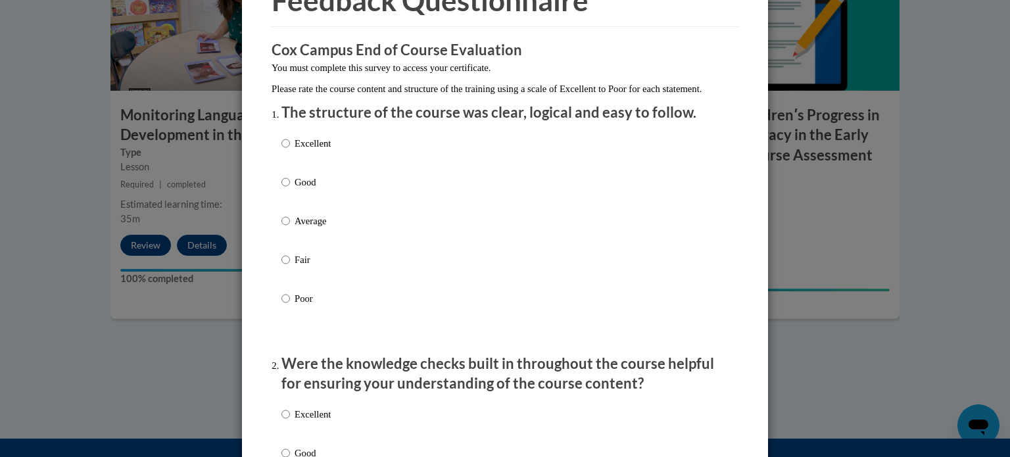
scroll to position [66, 0]
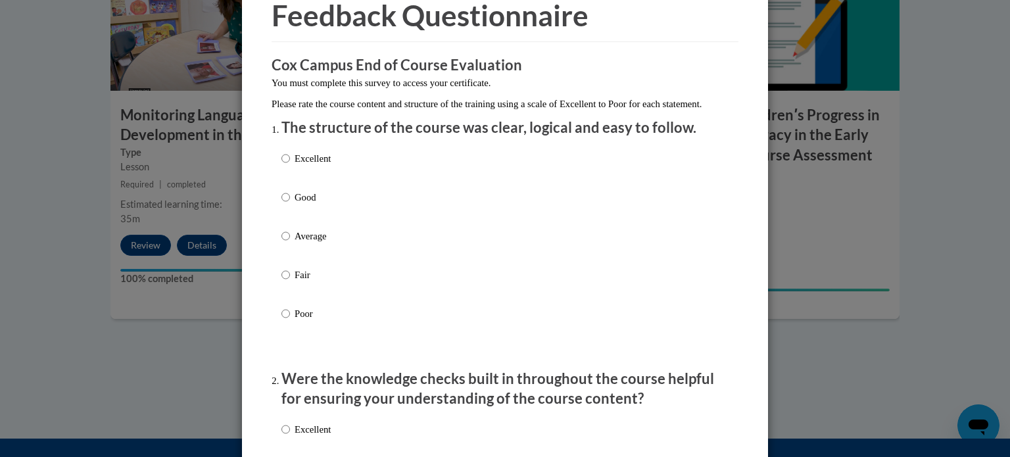
click at [315, 166] on p "Excellent" at bounding box center [313, 158] width 36 height 14
click at [290, 166] on input "Excellent" at bounding box center [285, 158] width 9 height 14
radio input "true"
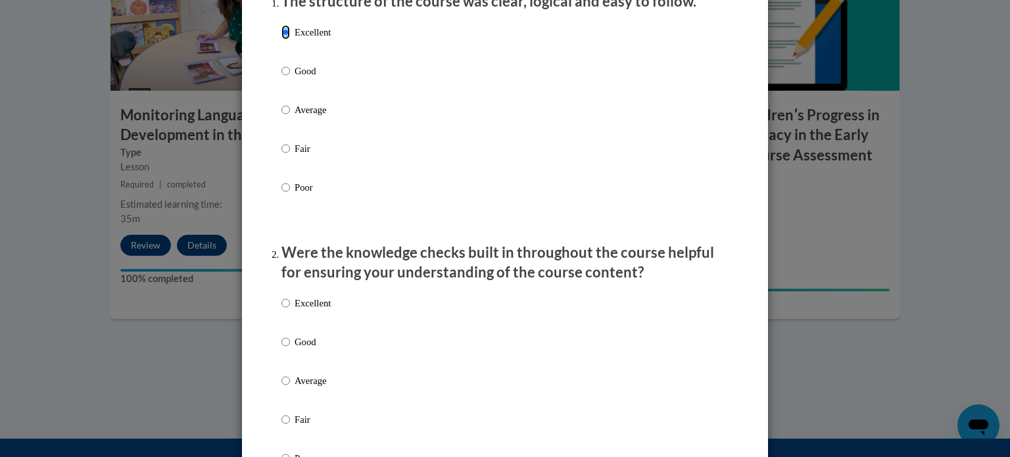
scroll to position [329, 0]
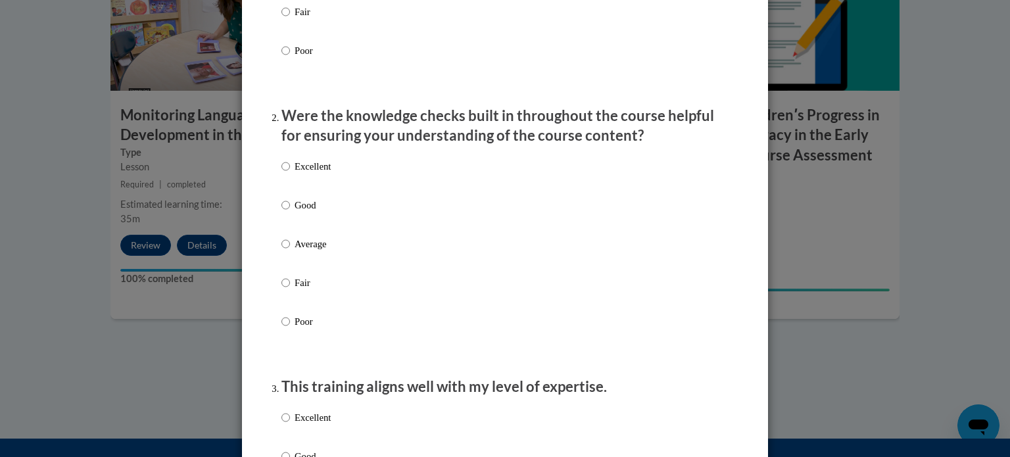
click at [281, 188] on label "Excellent" at bounding box center [305, 177] width 49 height 36
click at [281, 174] on input "Excellent" at bounding box center [285, 166] width 9 height 14
radio input "true"
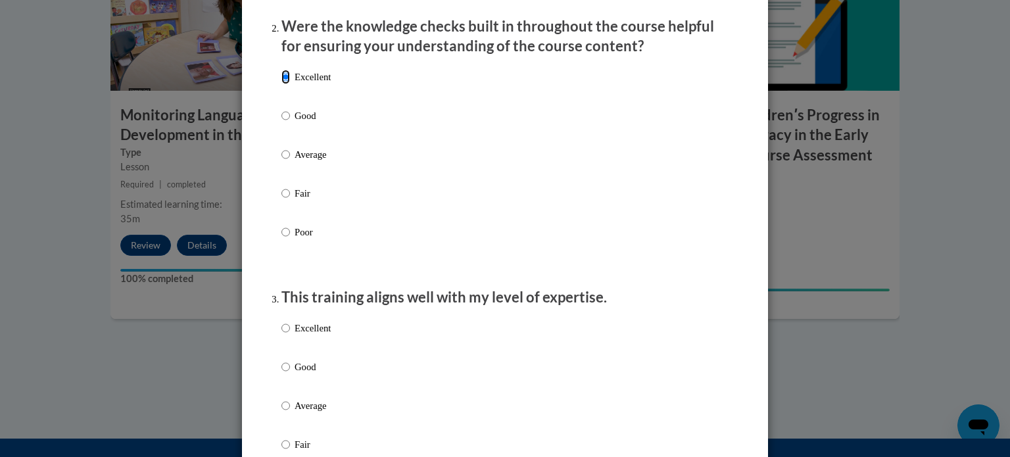
scroll to position [592, 0]
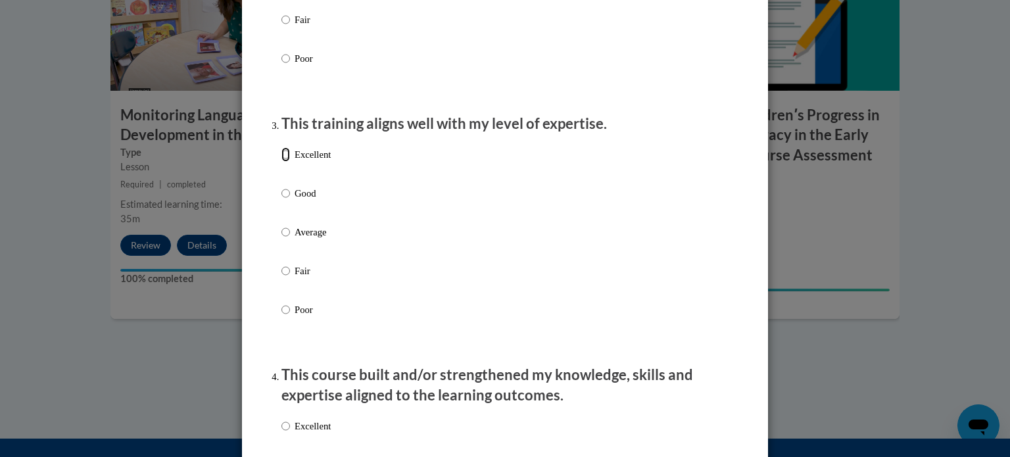
click at [284, 162] on input "Excellent" at bounding box center [285, 154] width 9 height 14
radio input "true"
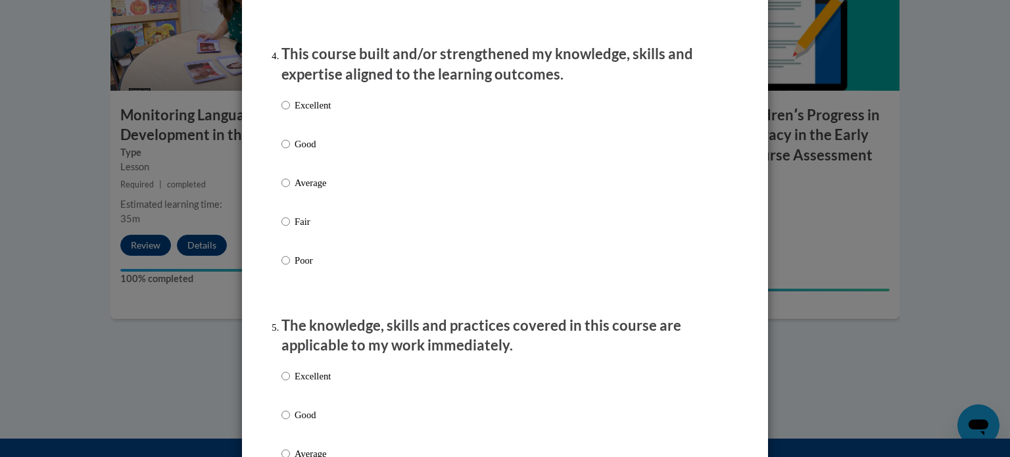
scroll to position [921, 0]
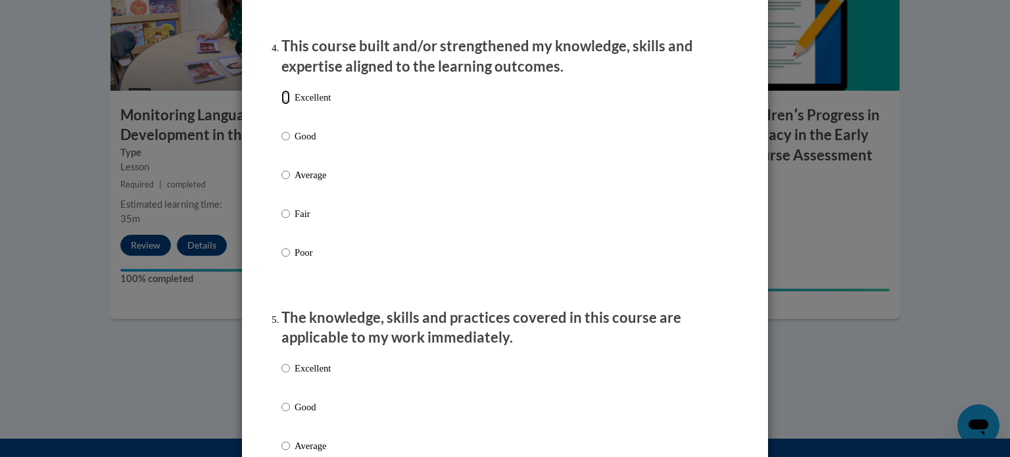
click at [281, 105] on input "Excellent" at bounding box center [285, 97] width 9 height 14
radio input "true"
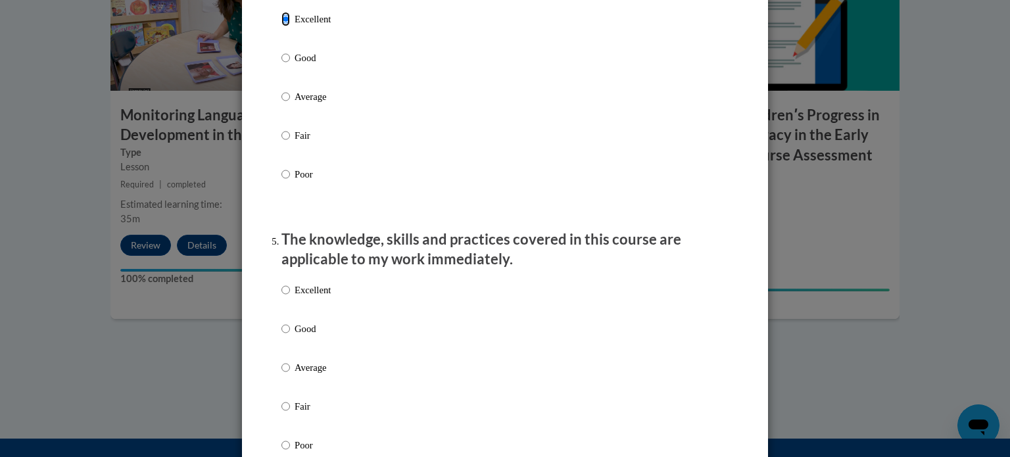
scroll to position [1118, 0]
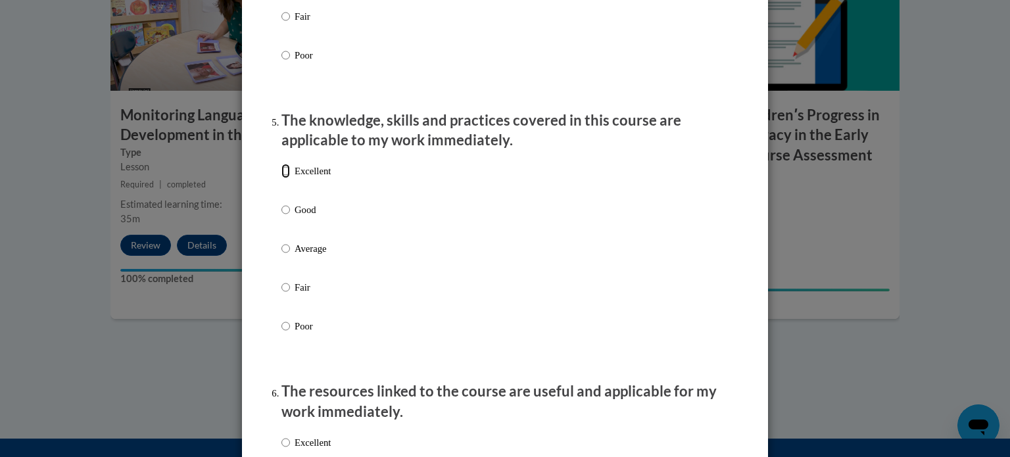
click at [281, 178] on input "Excellent" at bounding box center [285, 171] width 9 height 14
radio input "true"
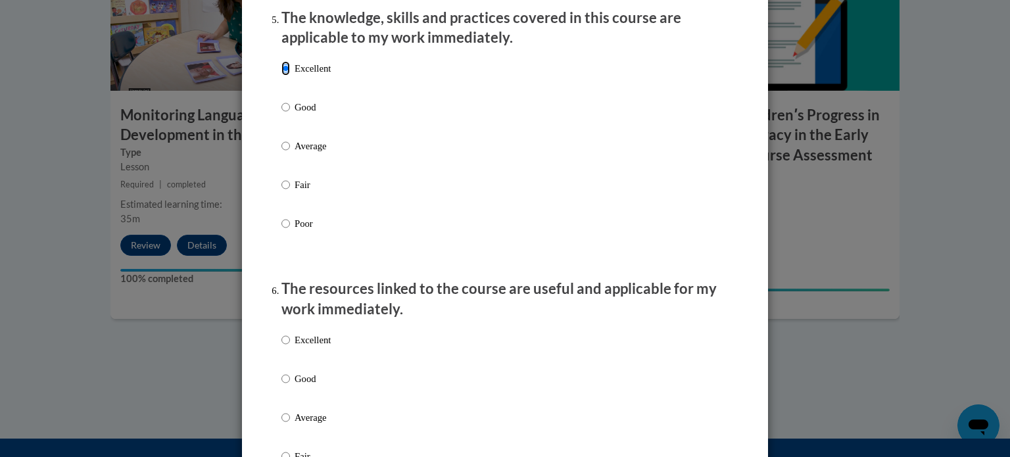
scroll to position [1315, 0]
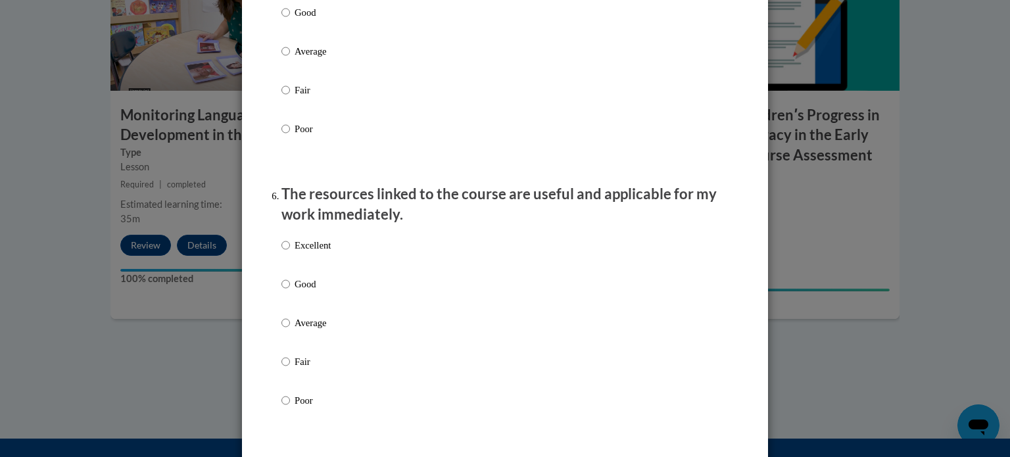
click at [287, 262] on label "Excellent" at bounding box center [305, 256] width 49 height 36
click at [287, 253] on input "Excellent" at bounding box center [285, 245] width 9 height 14
radio input "true"
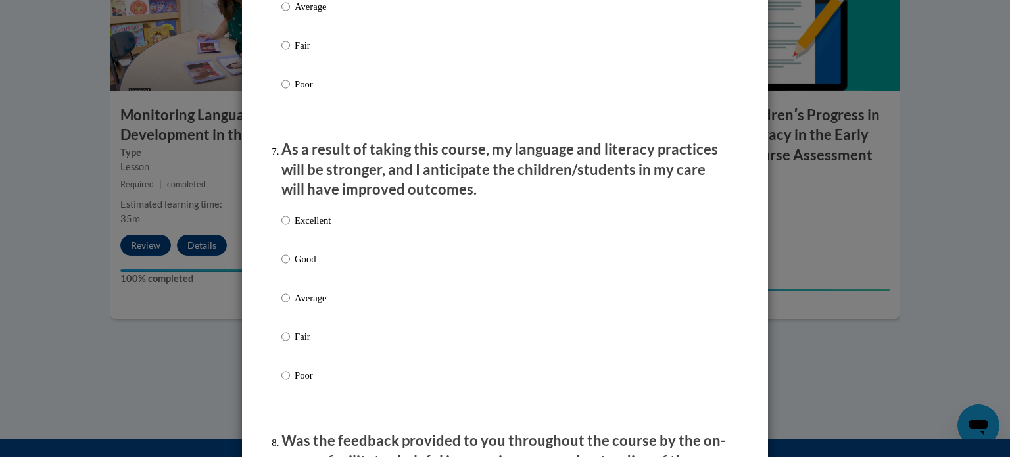
scroll to position [1644, 0]
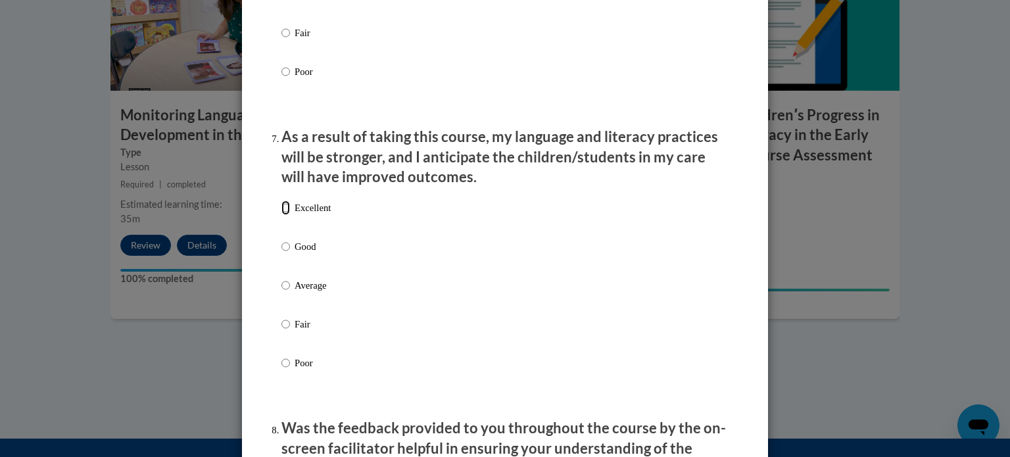
click at [282, 215] on input "Excellent" at bounding box center [285, 208] width 9 height 14
radio input "true"
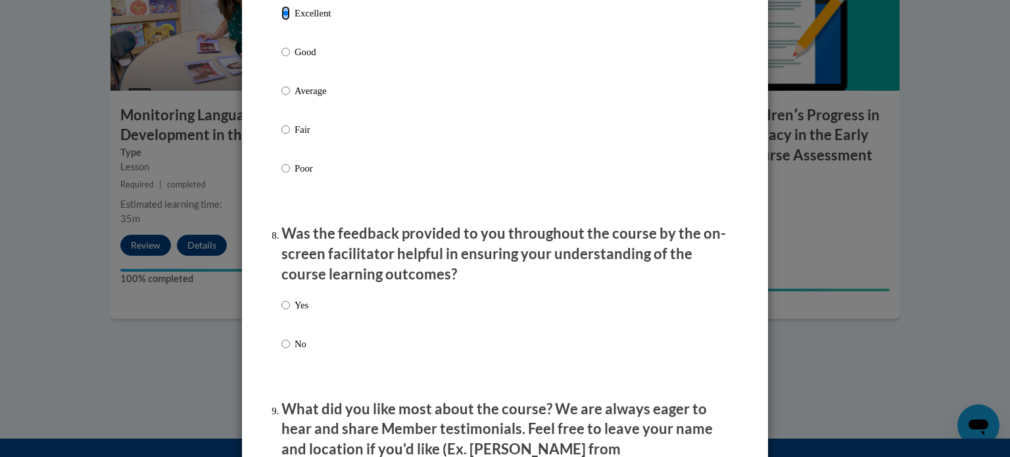
scroll to position [1841, 0]
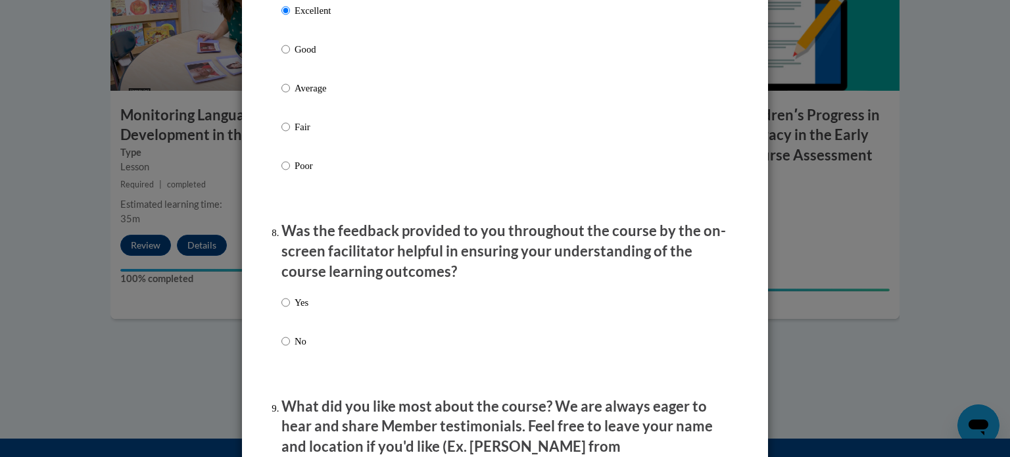
click at [287, 320] on label "Yes" at bounding box center [294, 313] width 27 height 36
click at [287, 310] on input "Yes" at bounding box center [285, 302] width 9 height 14
radio input "true"
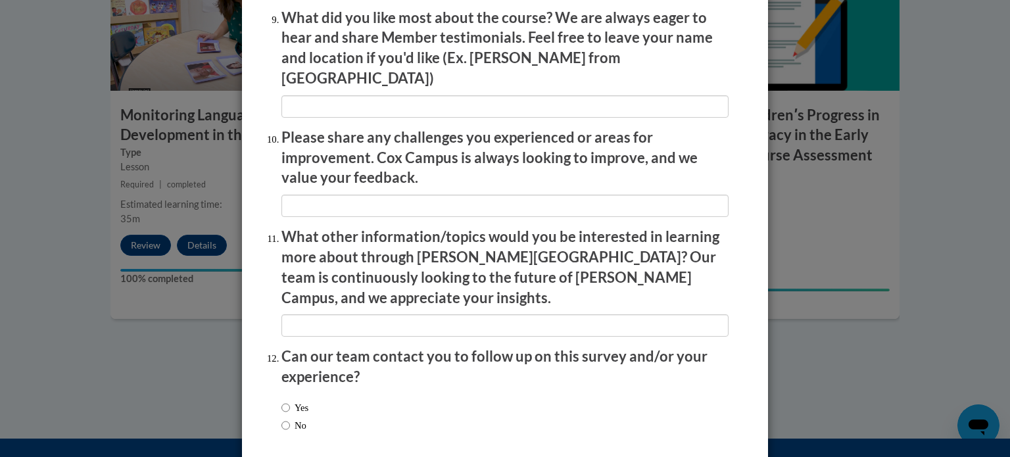
scroll to position [2281, 0]
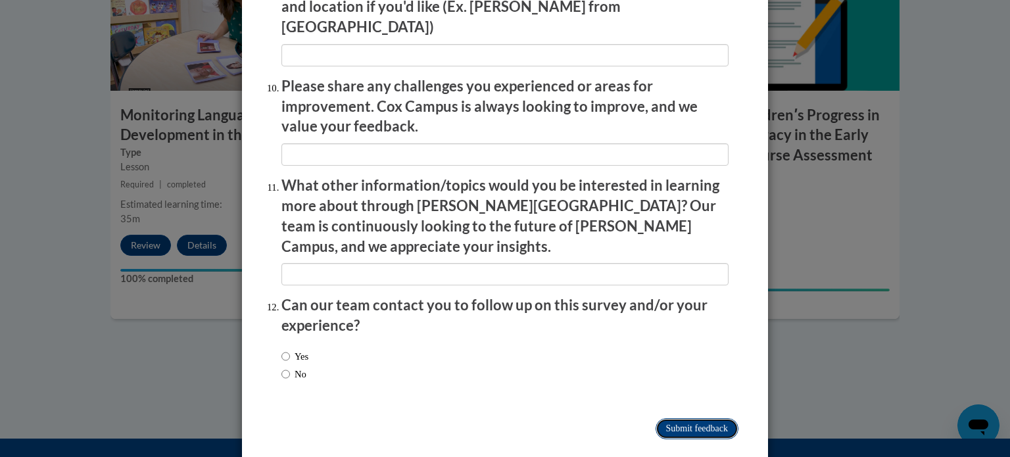
click at [665, 418] on input "Submit feedback" at bounding box center [697, 428] width 83 height 21
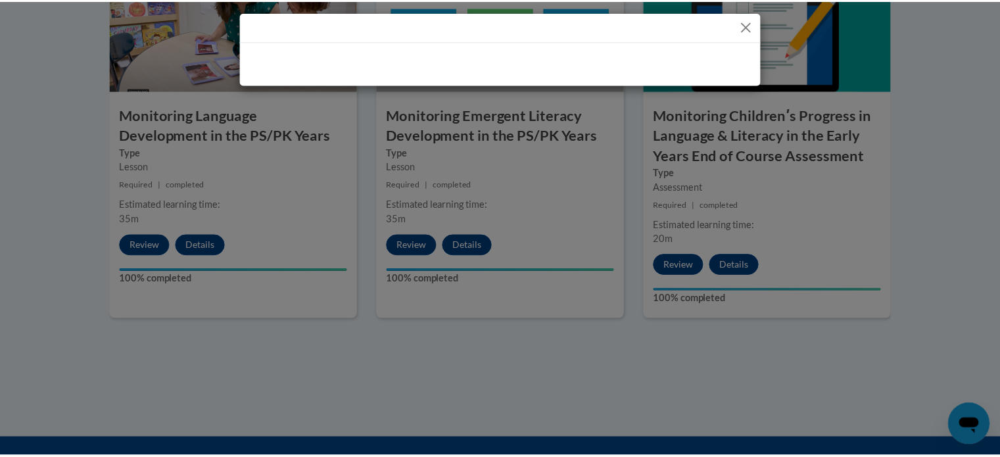
scroll to position [0, 0]
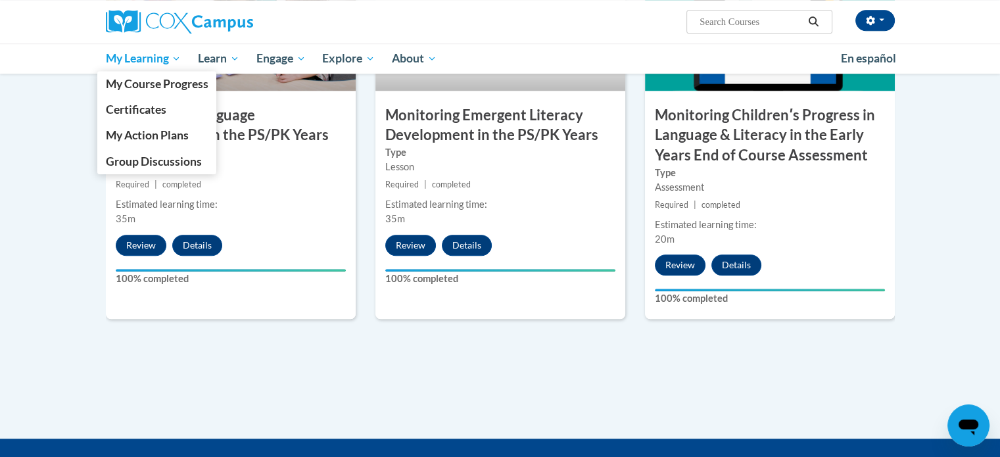
click at [145, 51] on span "My Learning" at bounding box center [143, 59] width 76 height 16
click at [149, 104] on span "Certificates" at bounding box center [135, 110] width 60 height 14
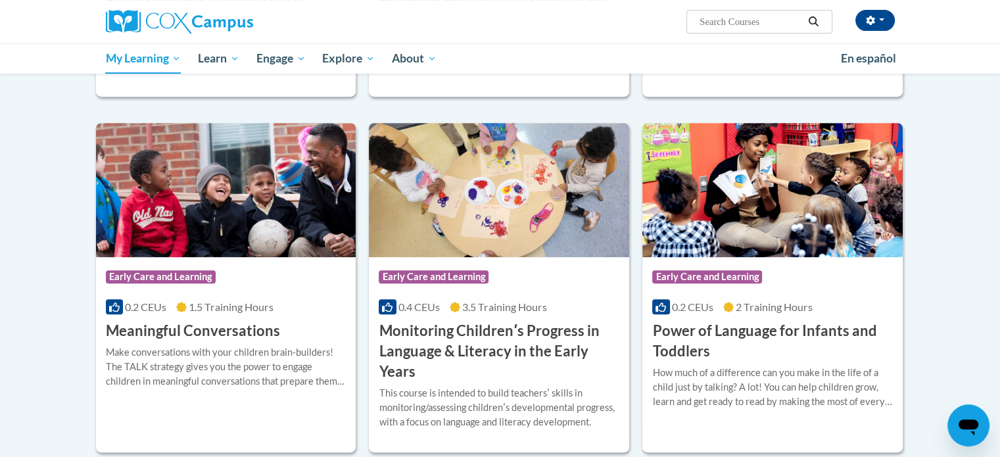
scroll to position [526, 0]
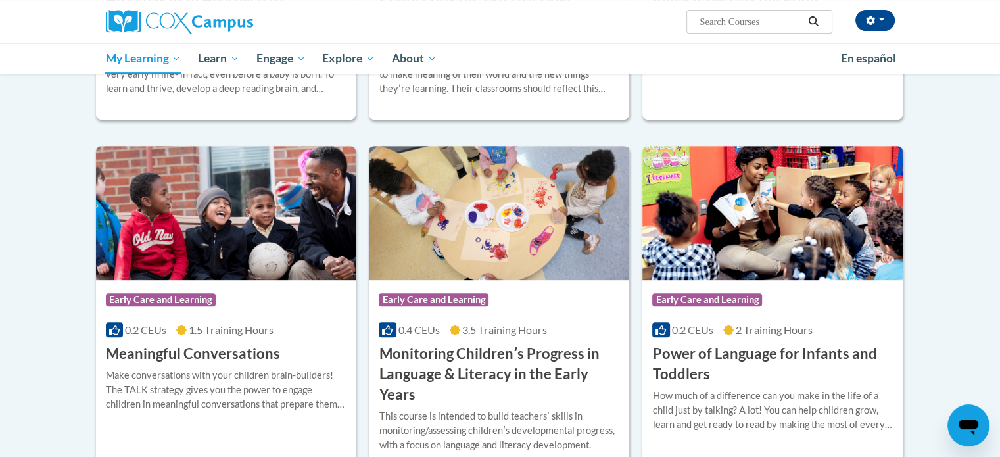
click at [504, 230] on img at bounding box center [499, 213] width 260 height 134
